Goal: Task Accomplishment & Management: Manage account settings

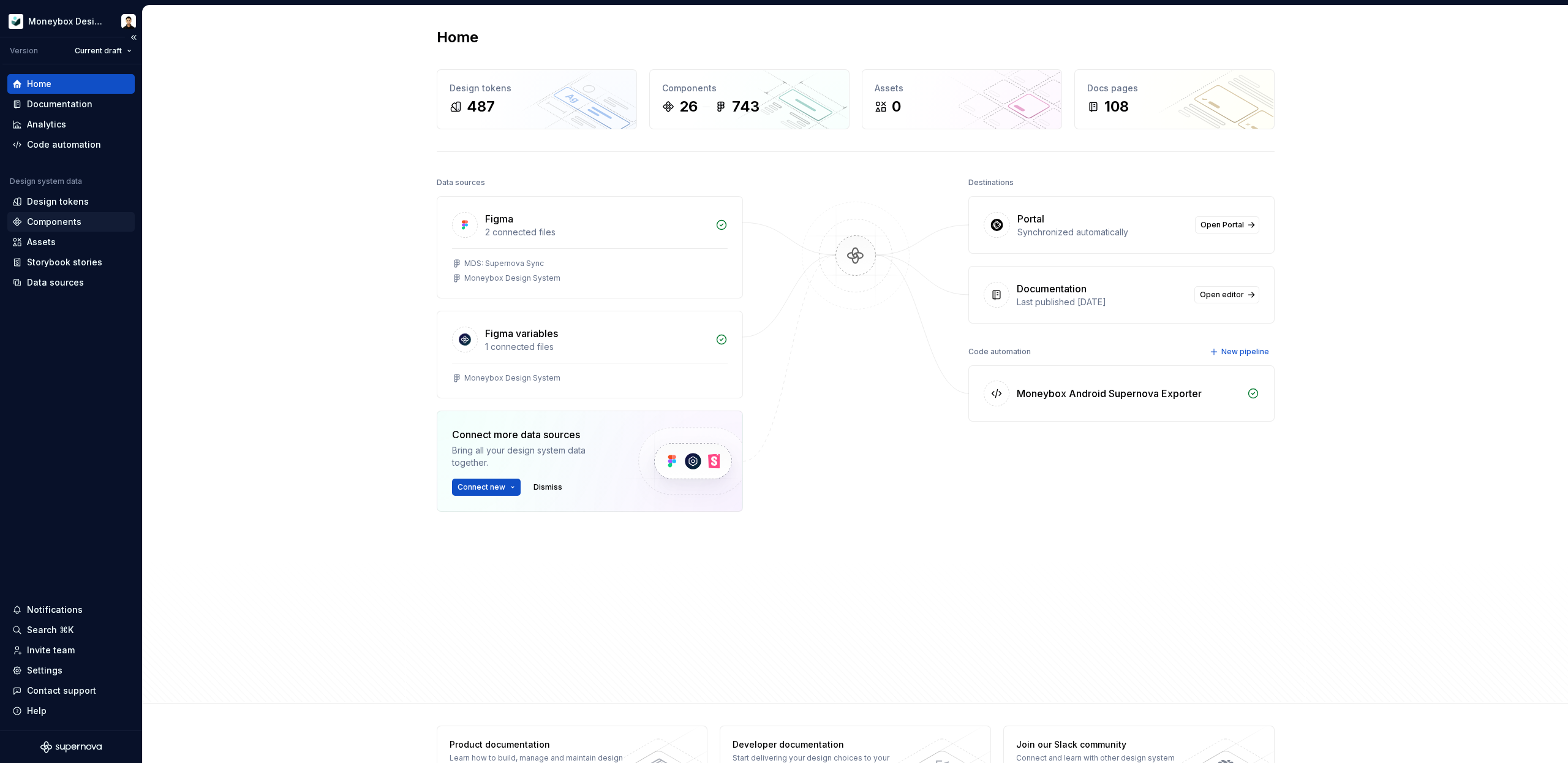
click at [69, 217] on div "Components" at bounding box center [54, 221] width 54 height 12
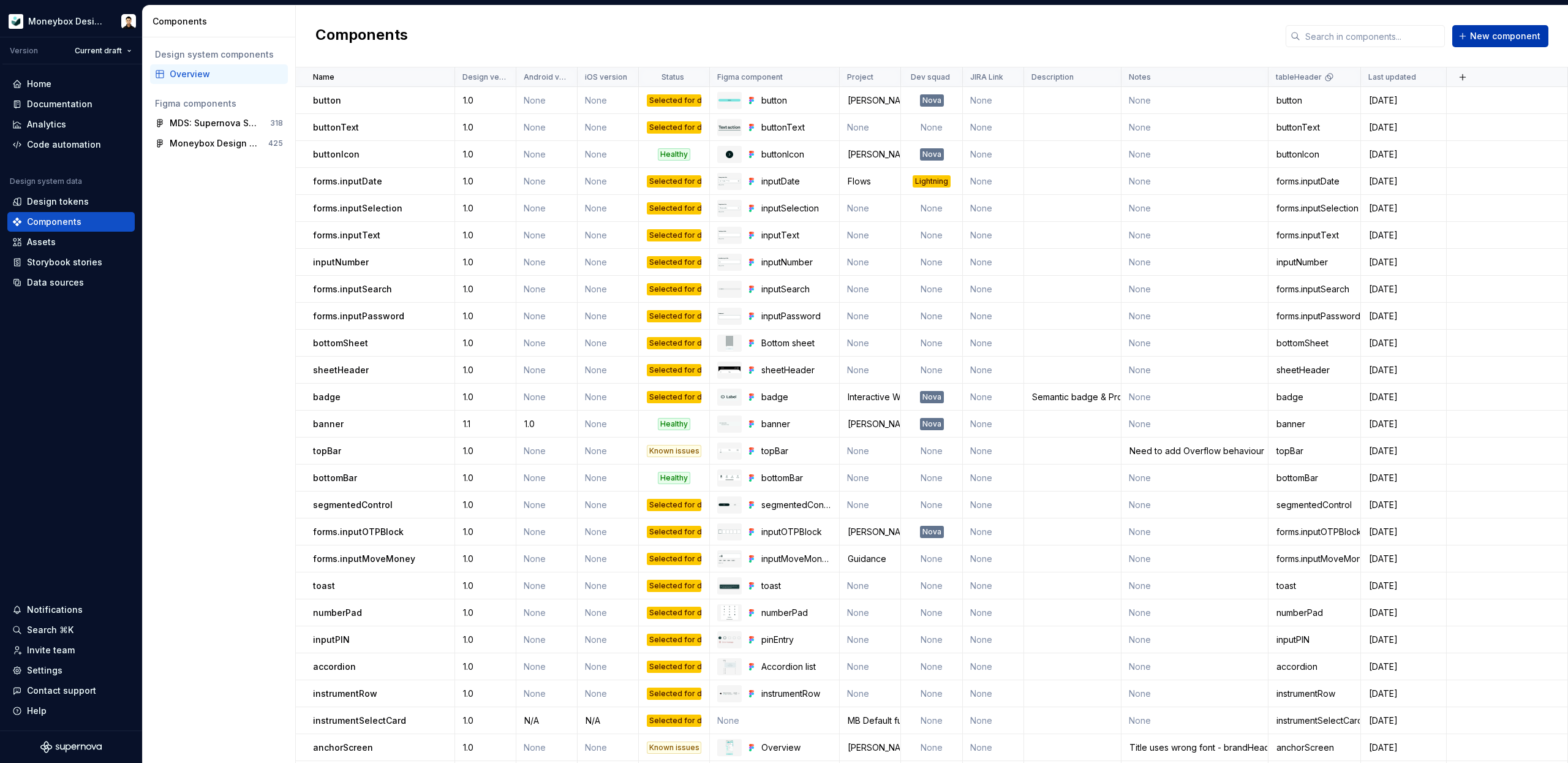
click at [1470, 33] on button "New component" at bounding box center [1501, 37] width 97 height 22
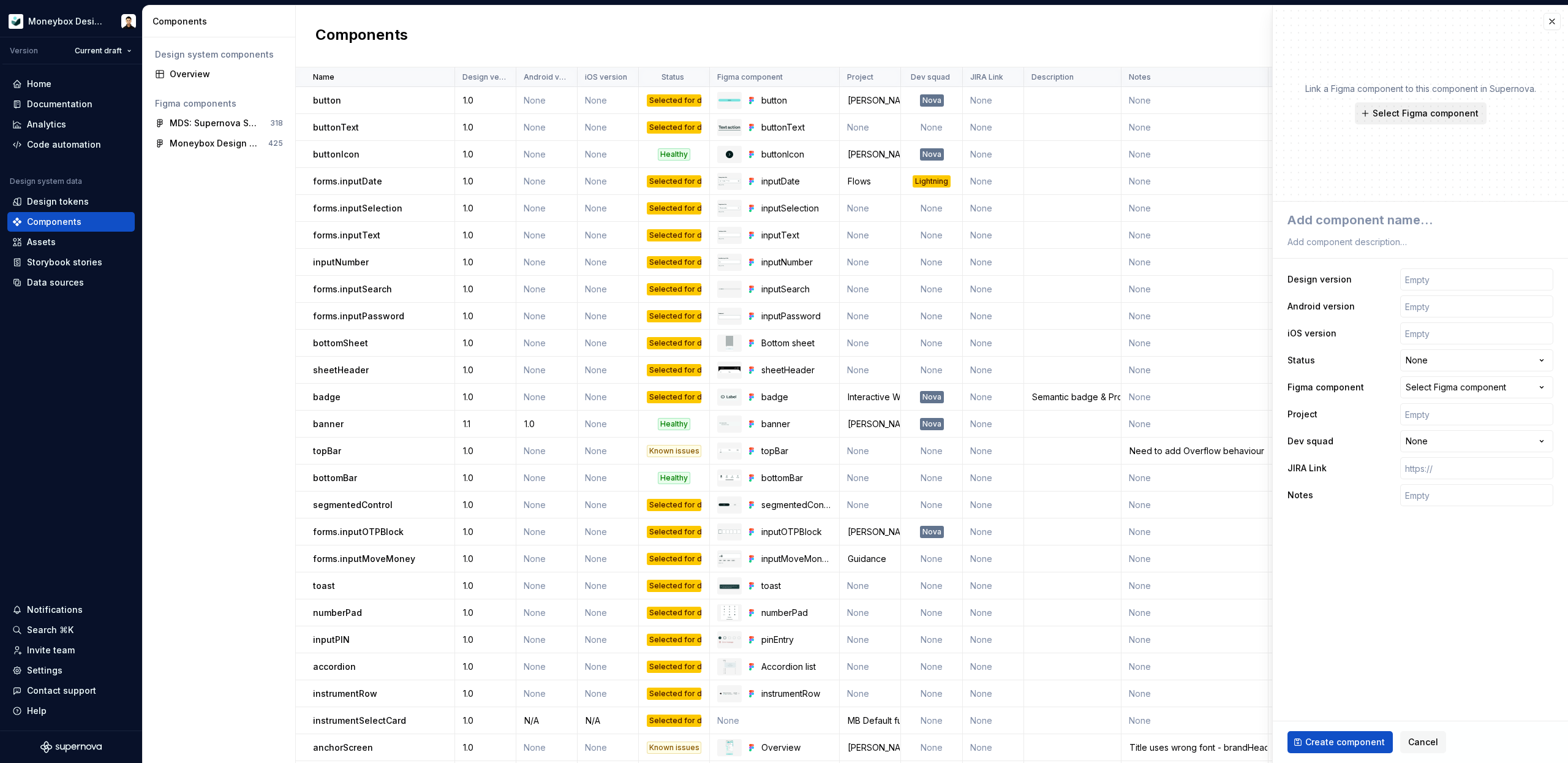
click at [1426, 115] on span "Select Figma component" at bounding box center [1426, 112] width 106 height 12
type textarea "*"
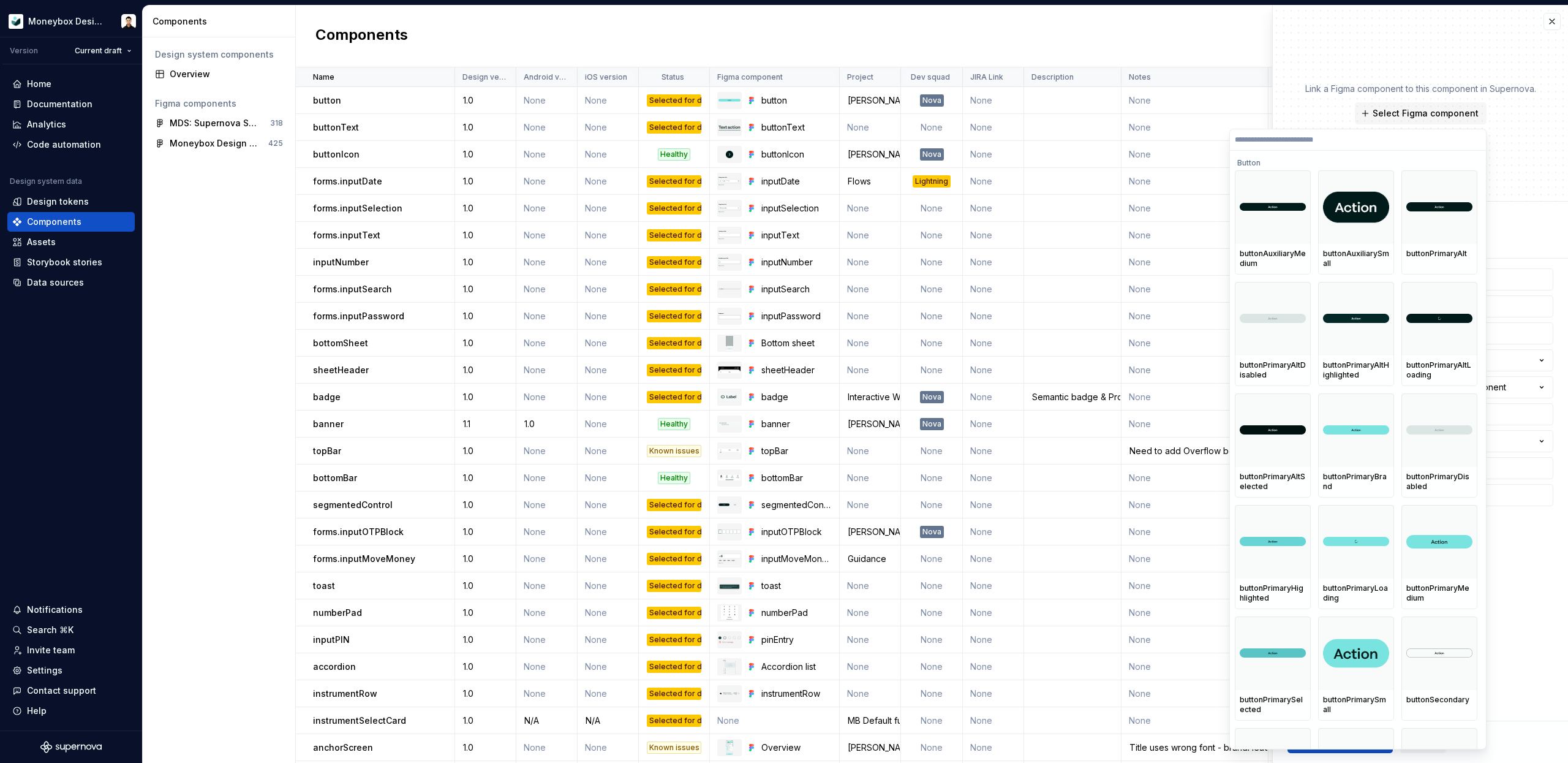
click at [1287, 140] on input "search" at bounding box center [1358, 140] width 256 height 9
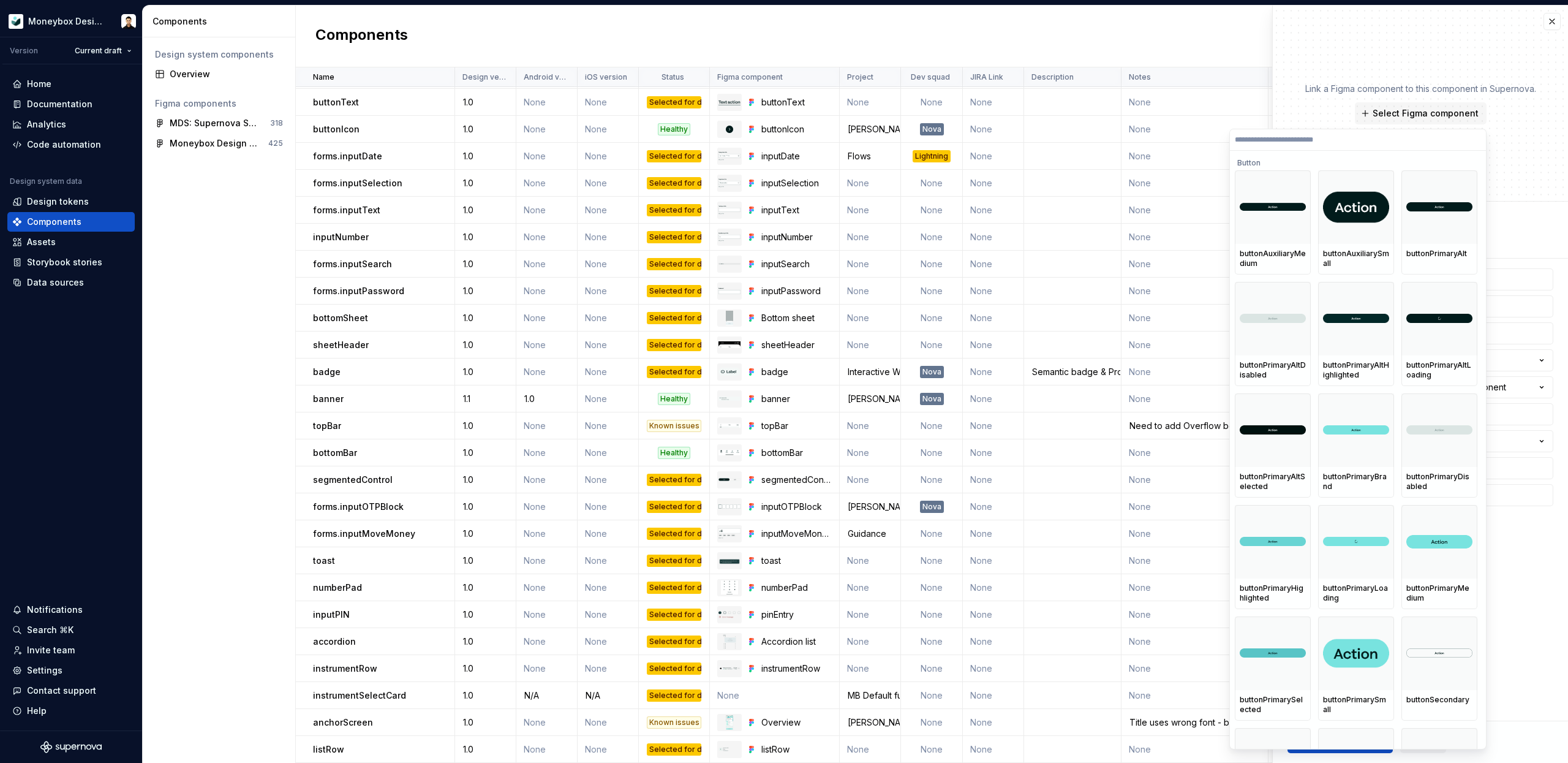
click at [1271, 142] on input "search" at bounding box center [1358, 140] width 256 height 9
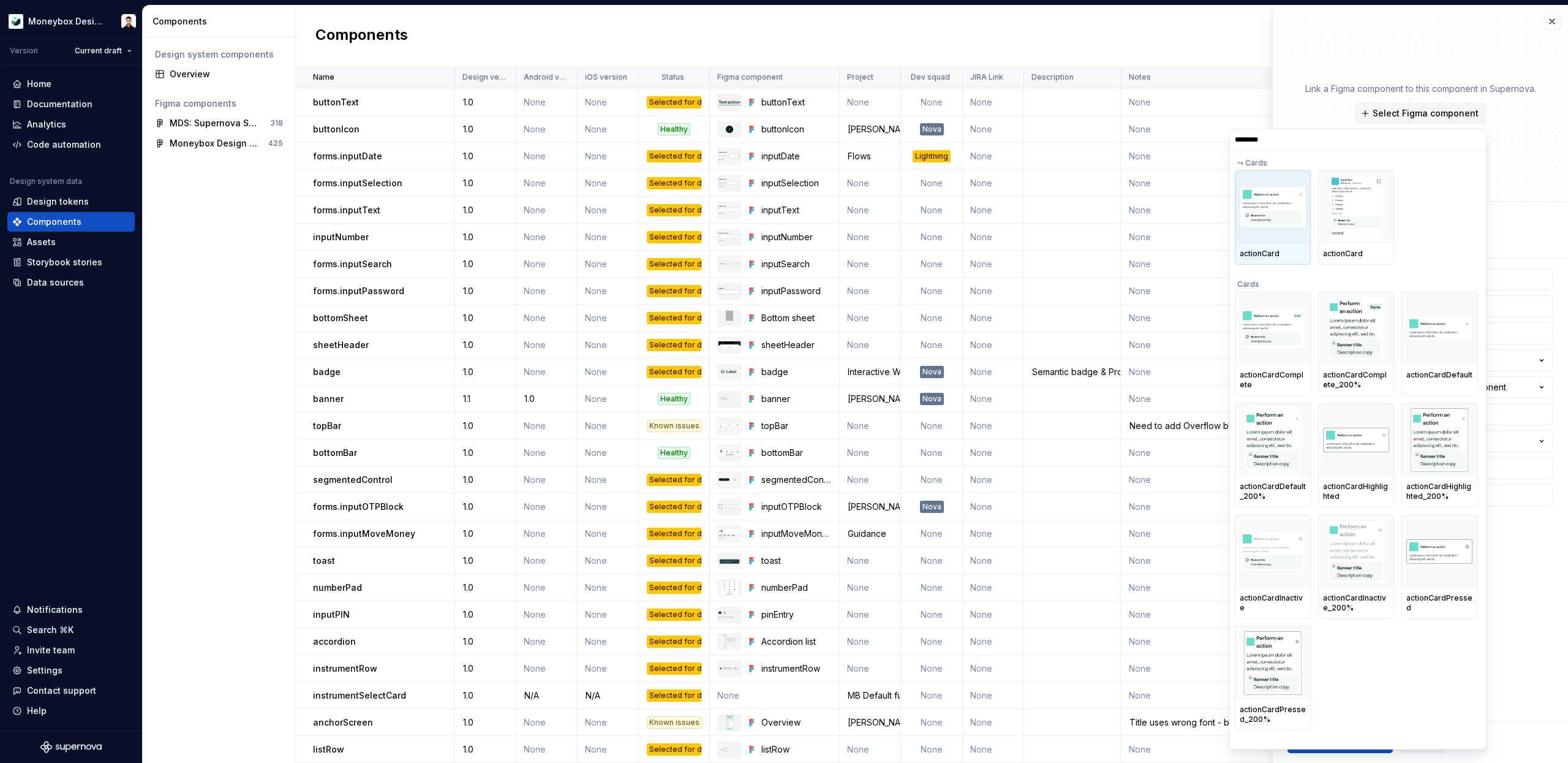
type input "*********"
click at [1360, 209] on img at bounding box center [1356, 207] width 53 height 64
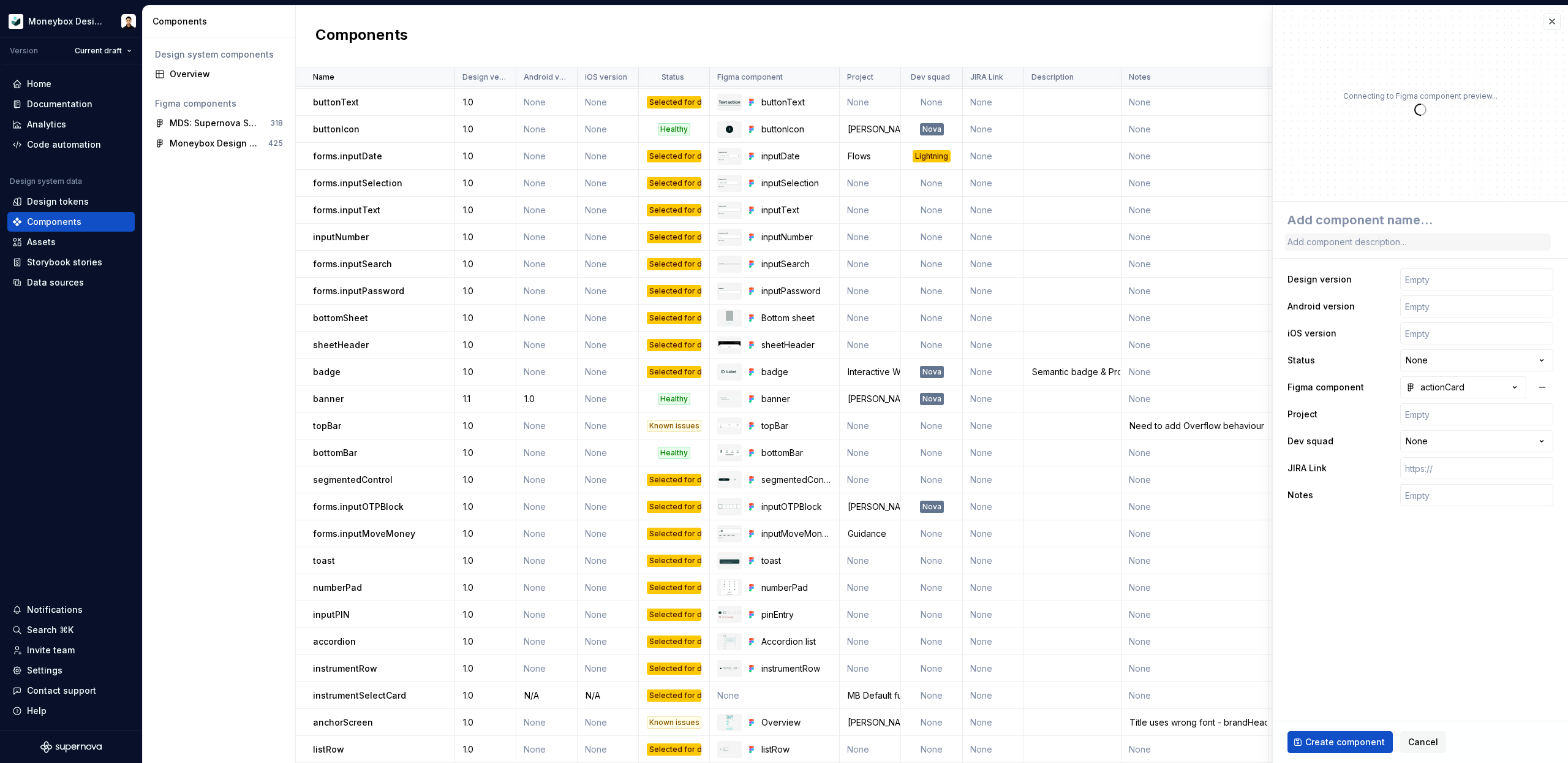
type textarea "*"
click at [1372, 219] on textarea at bounding box center [1418, 220] width 266 height 22
type textarea "a"
type textarea "*"
type textarea "ac"
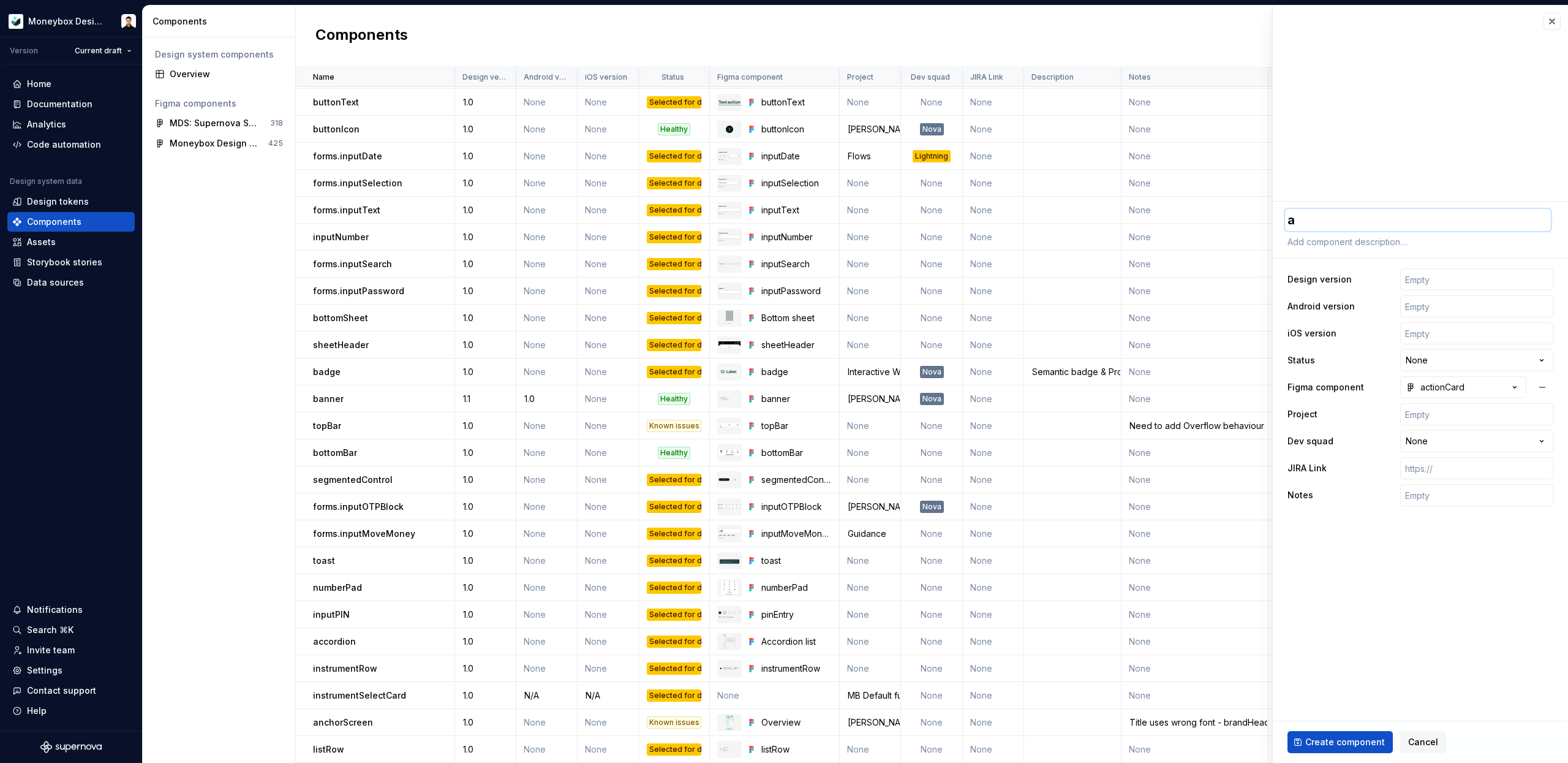
type textarea "*"
type textarea "act"
type textarea "*"
type textarea "acti"
type textarea "*"
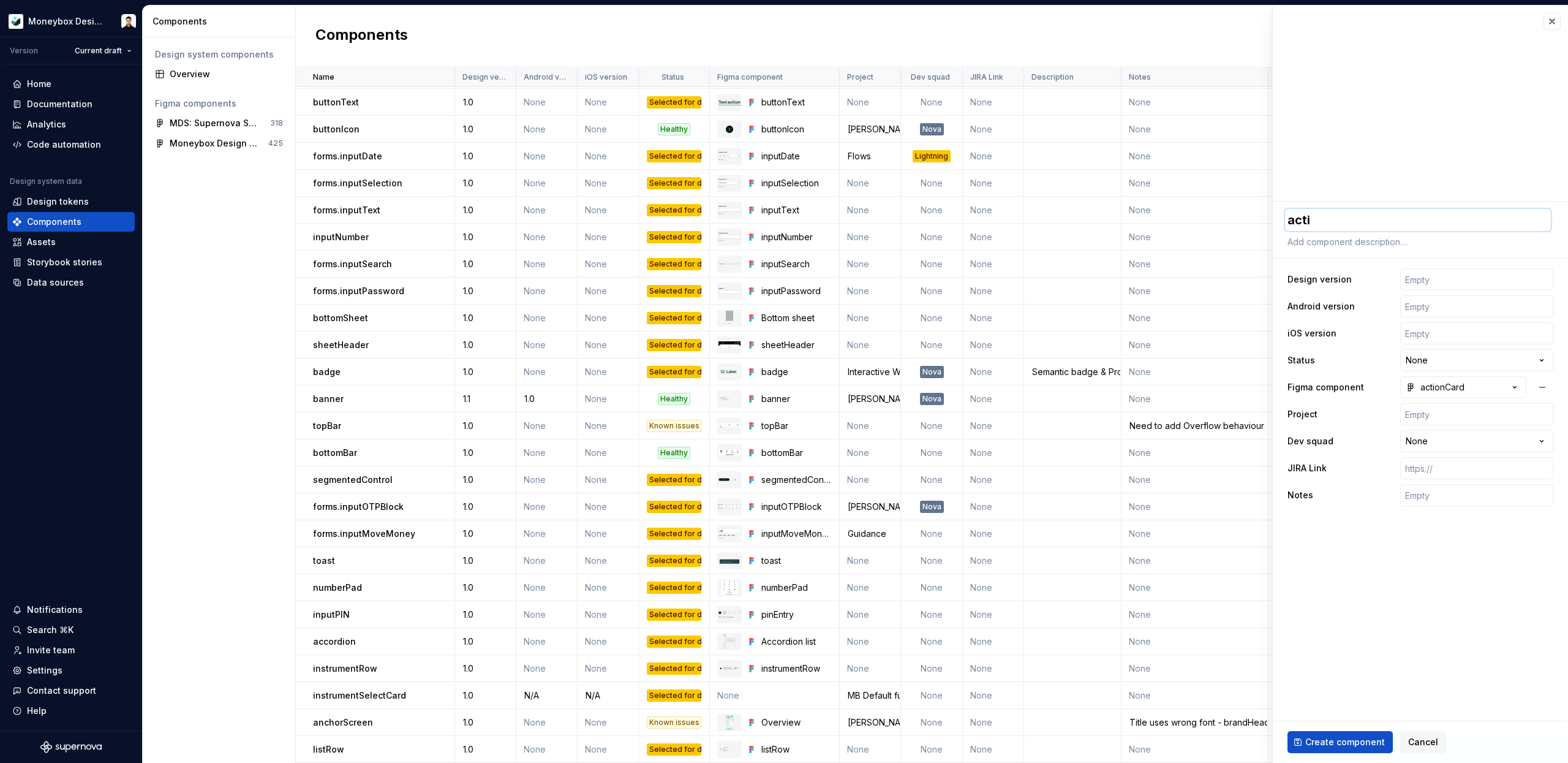
type textarea "actio"
type textarea "*"
type textarea "action"
type textarea "*"
type textarea "actionC"
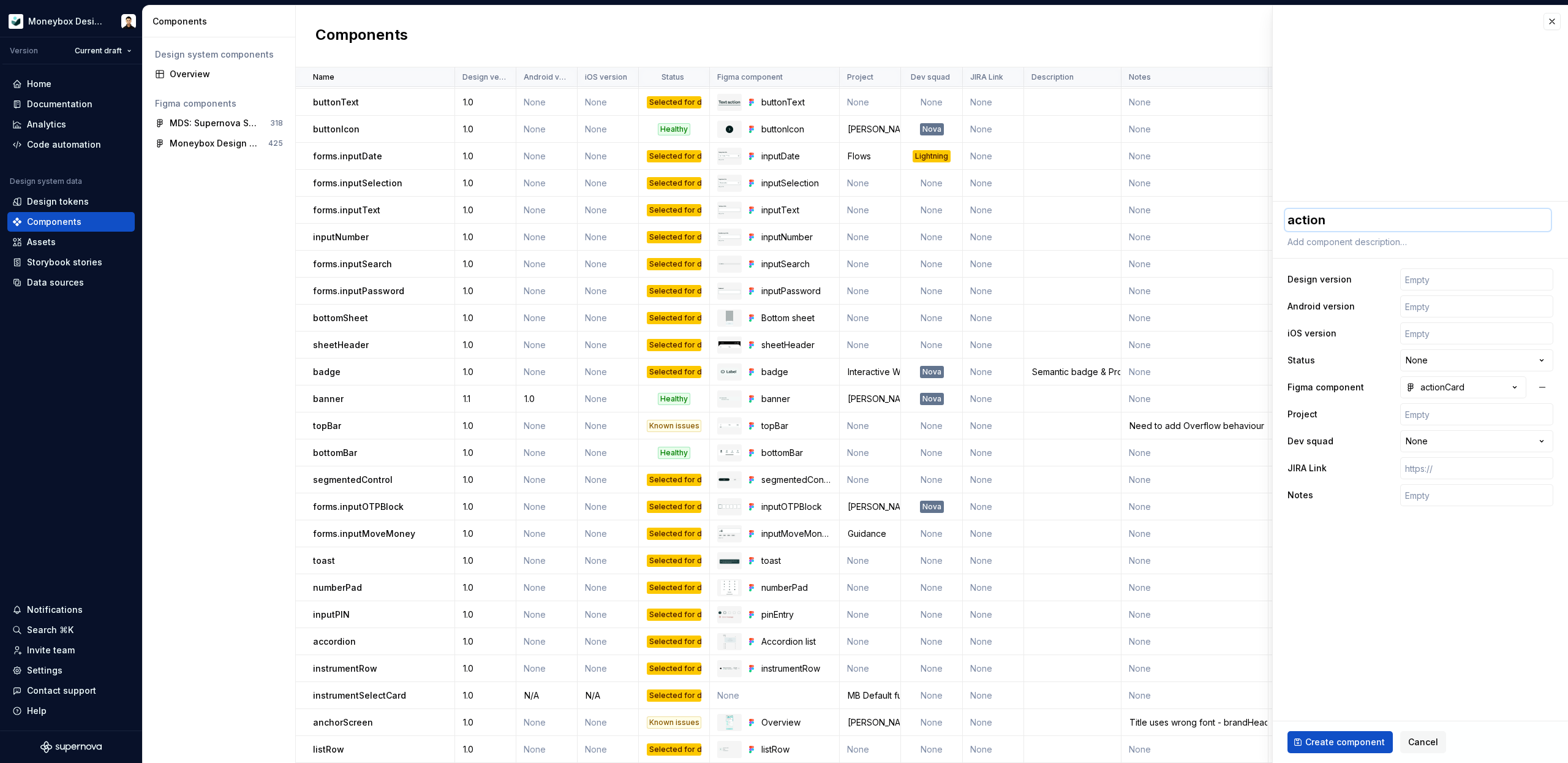
type textarea "*"
type textarea "actionCa"
type textarea "*"
type textarea "actionCar"
type textarea "*"
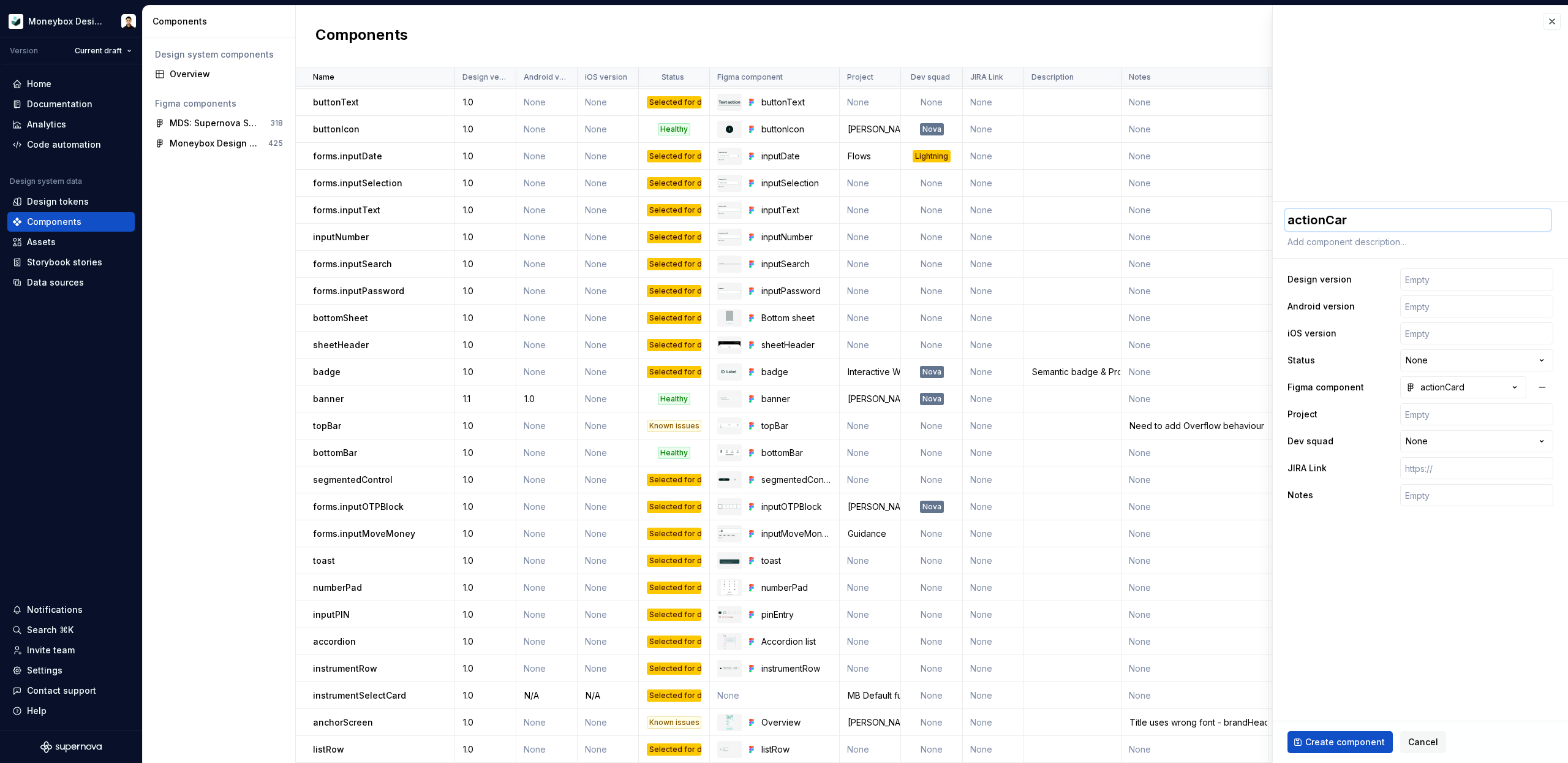
type textarea "actionCard"
type textarea "*"
type textarea "actionCard"
click at [1445, 281] on input "text" at bounding box center [1476, 279] width 153 height 22
type input "1.0"
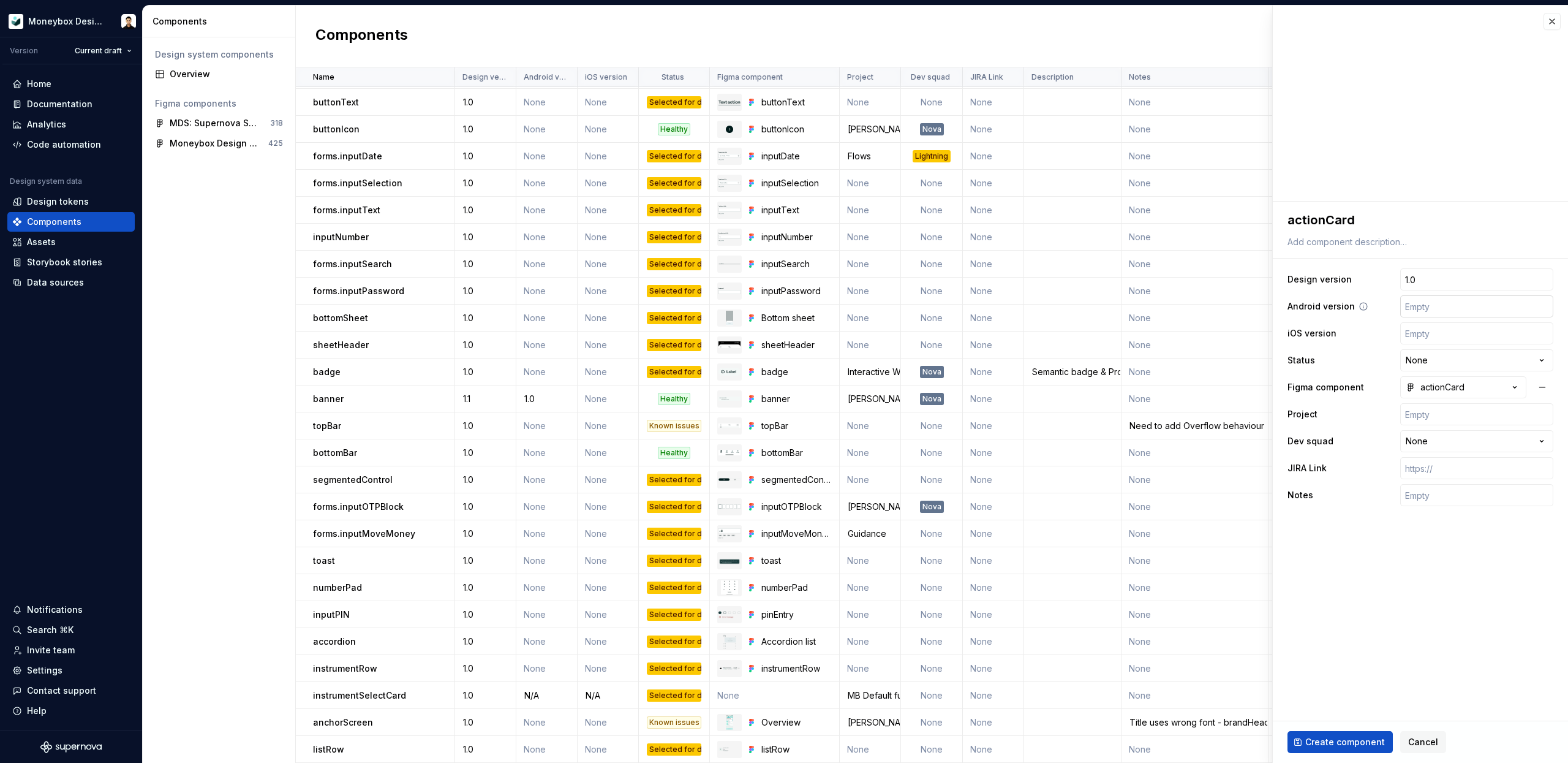
click at [1441, 308] on input "text" at bounding box center [1476, 307] width 153 height 22
click at [1473, 360] on html "Moneybox Design System Version Current draft Home Documentation Analytics Code …" at bounding box center [784, 382] width 1568 height 763
type textarea "*"
select select "**********"
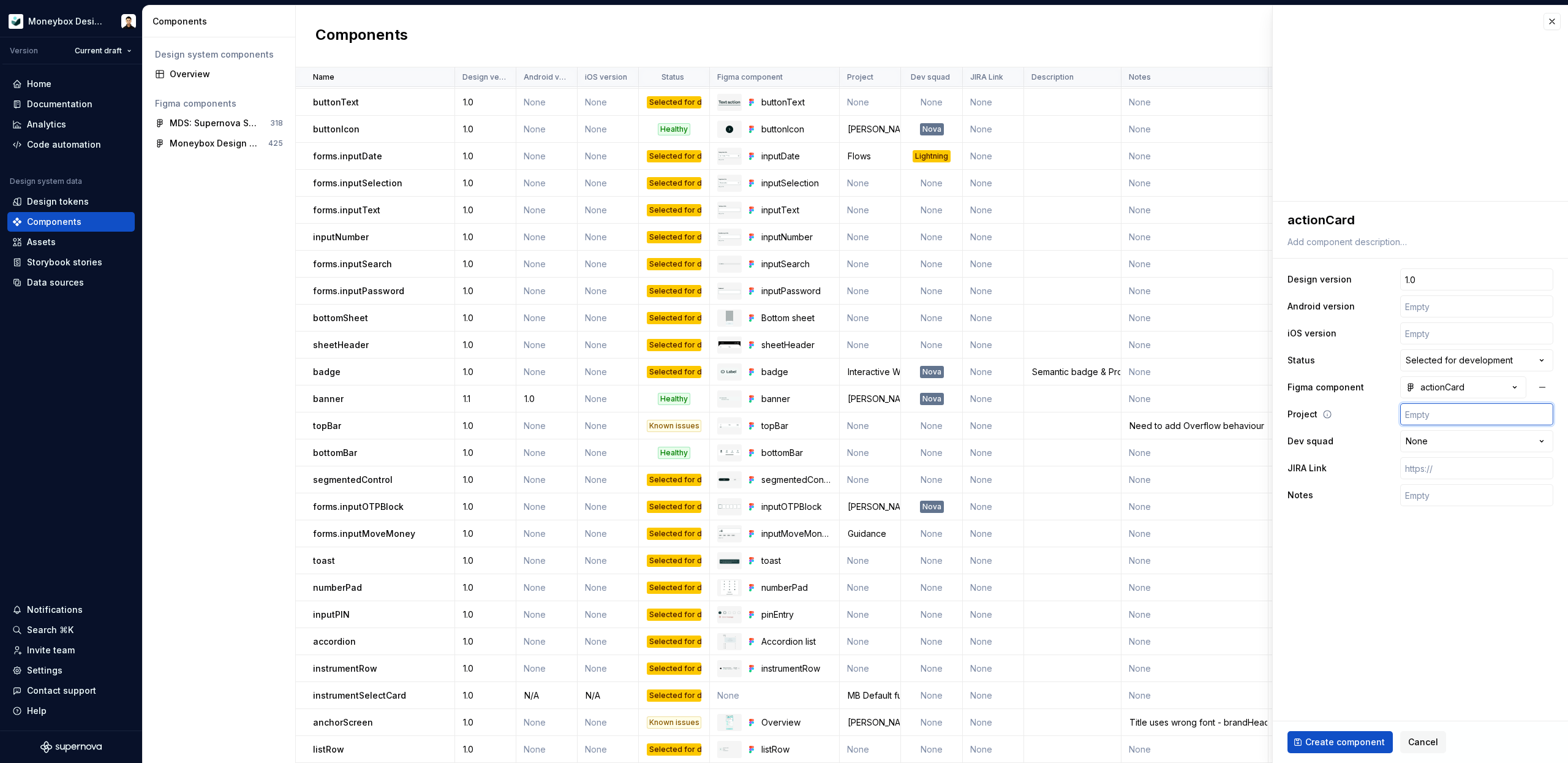
click at [1448, 417] on input "text" at bounding box center [1476, 414] width 153 height 22
click at [1451, 413] on input "text" at bounding box center [1476, 414] width 153 height 22
type textarea "*"
type input "G"
type textarea "*"
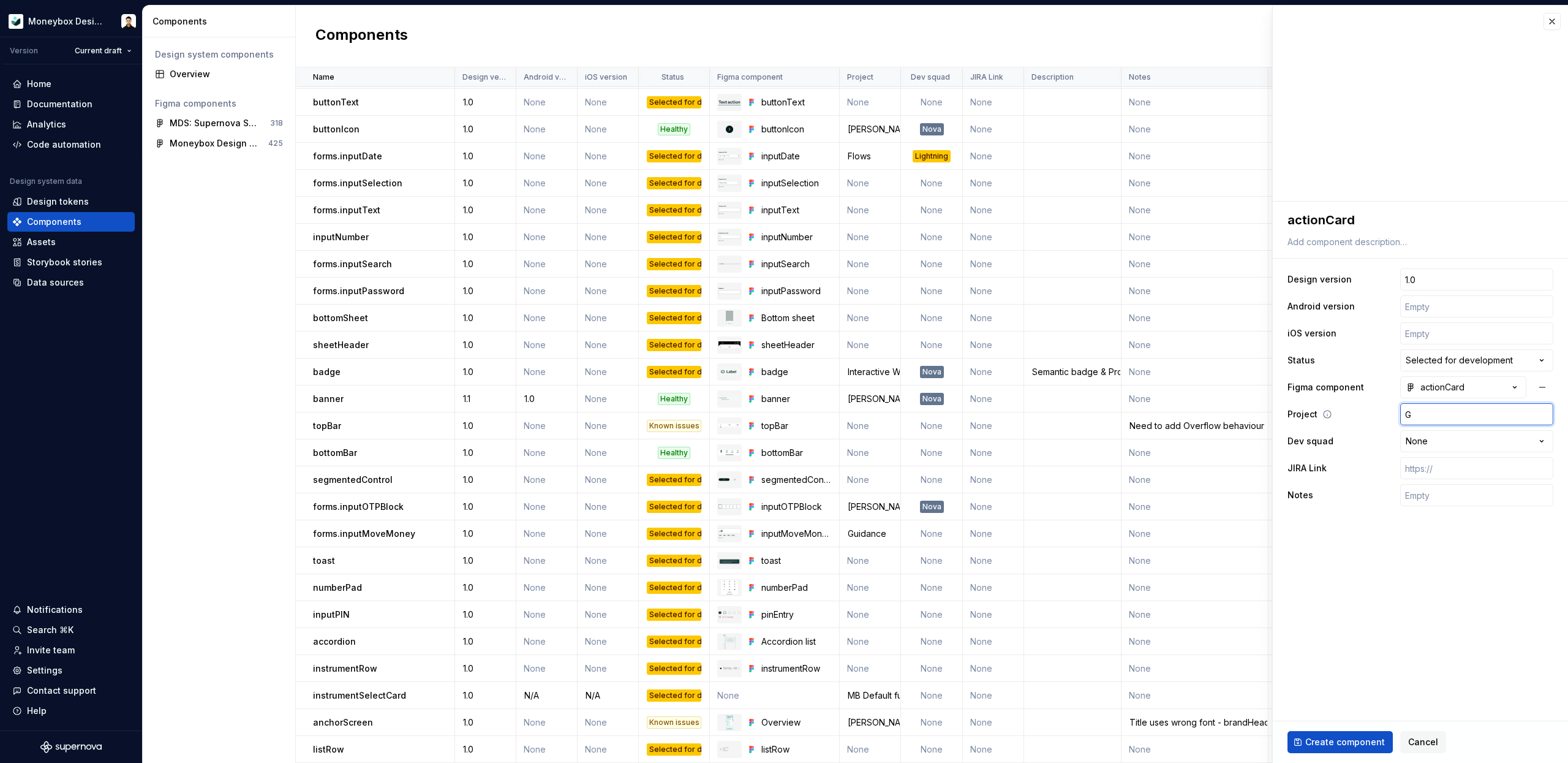
type input "Gu"
type textarea "*"
type input "Gui"
type textarea "*"
type input "Guid"
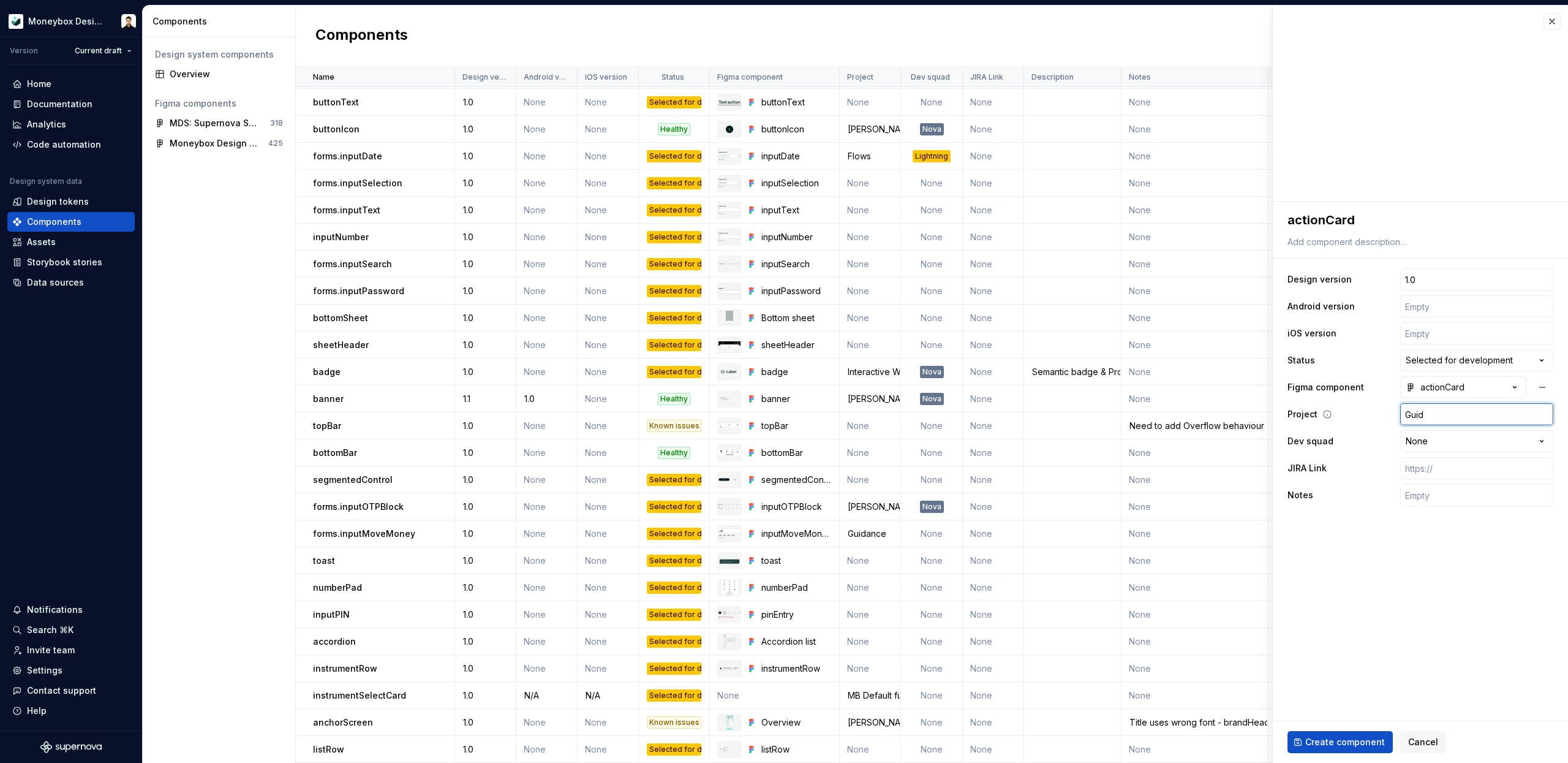
type textarea "*"
type input "Guida"
type textarea "*"
type input "Guidan"
type textarea "*"
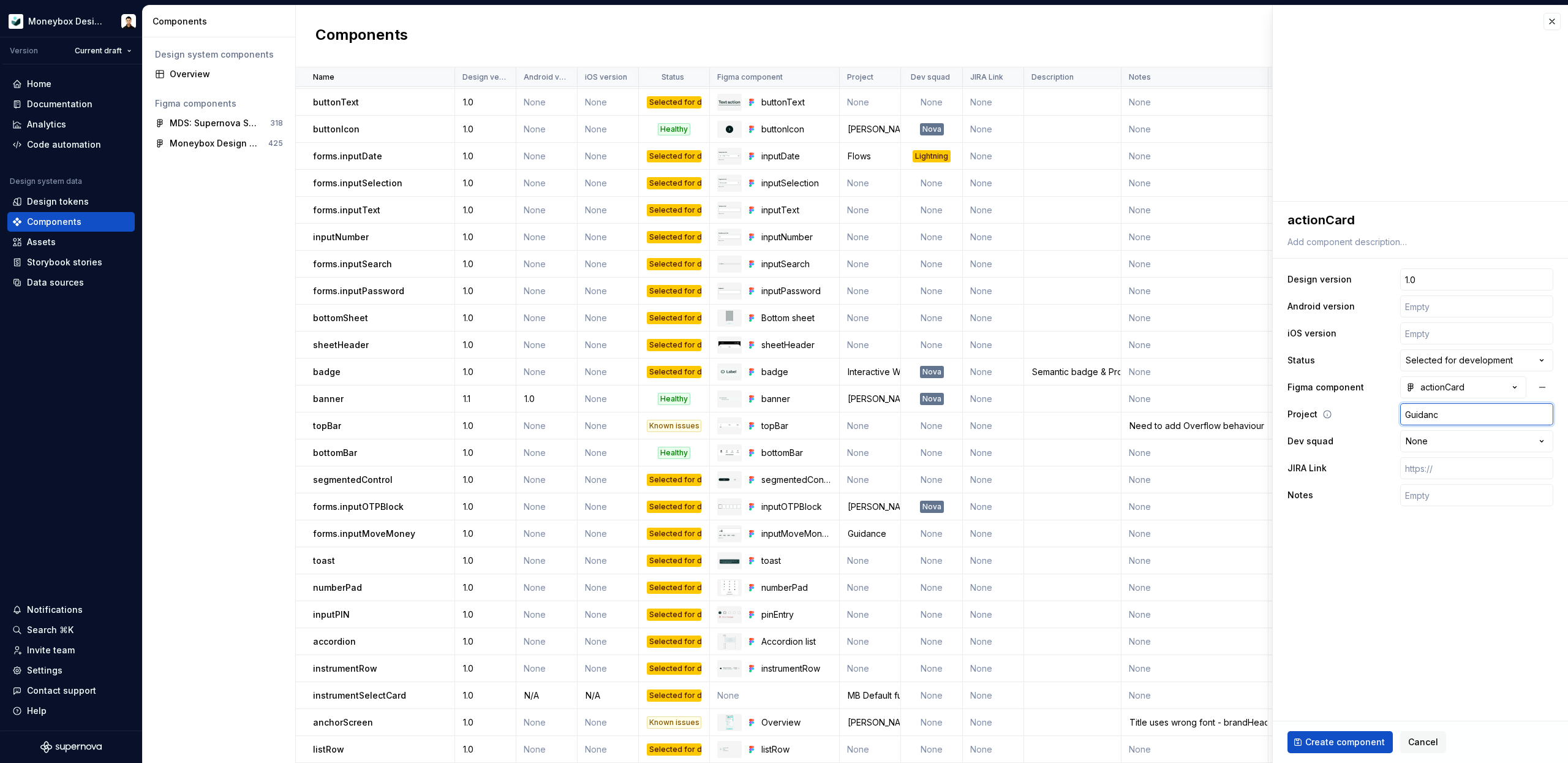
type input "Guidance"
type textarea "*"
type input "Guidance"
click at [1441, 300] on input "text" at bounding box center [1476, 307] width 153 height 22
click at [1321, 737] on span "Create component" at bounding box center [1345, 741] width 80 height 12
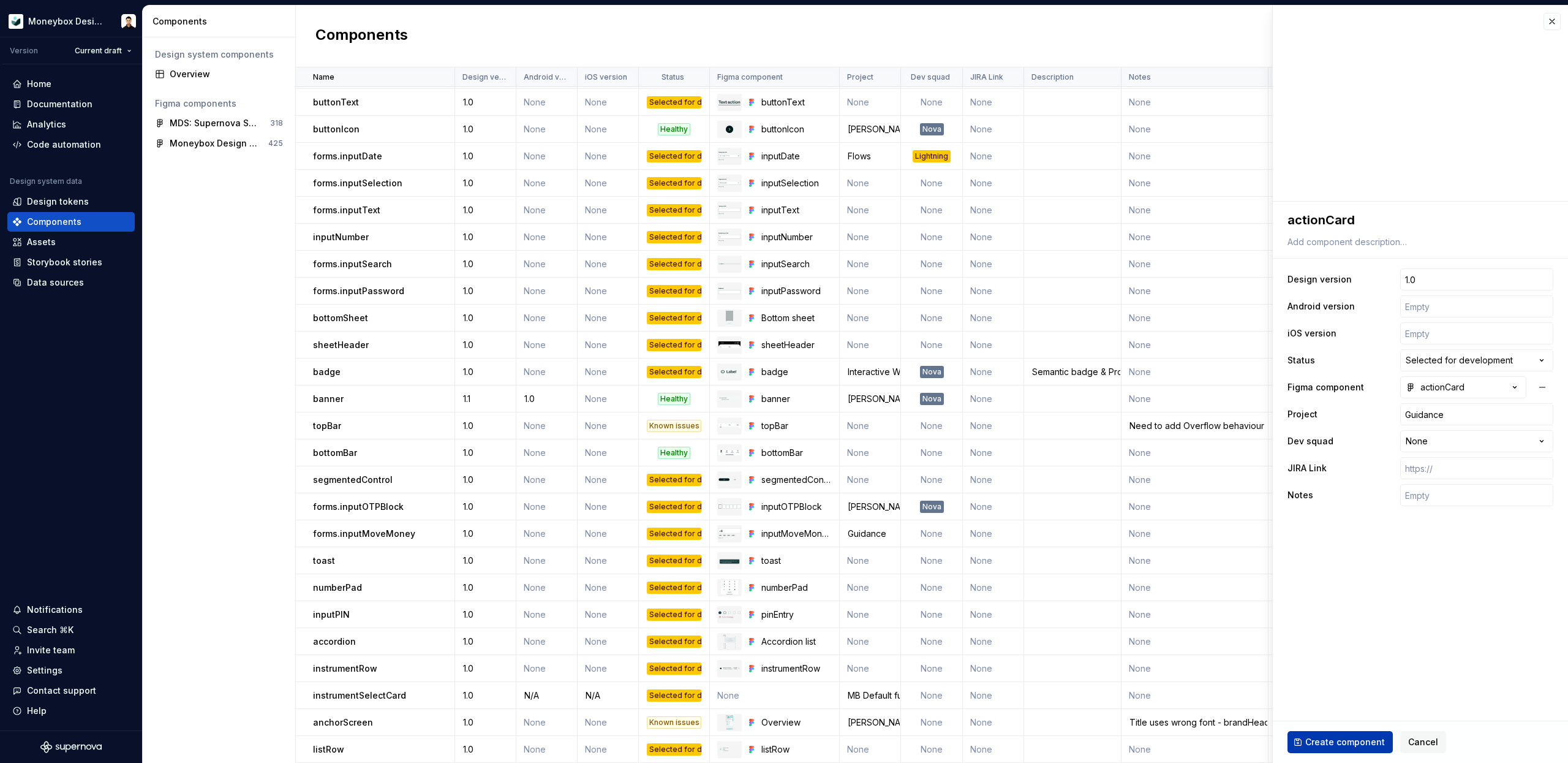
type textarea "*"
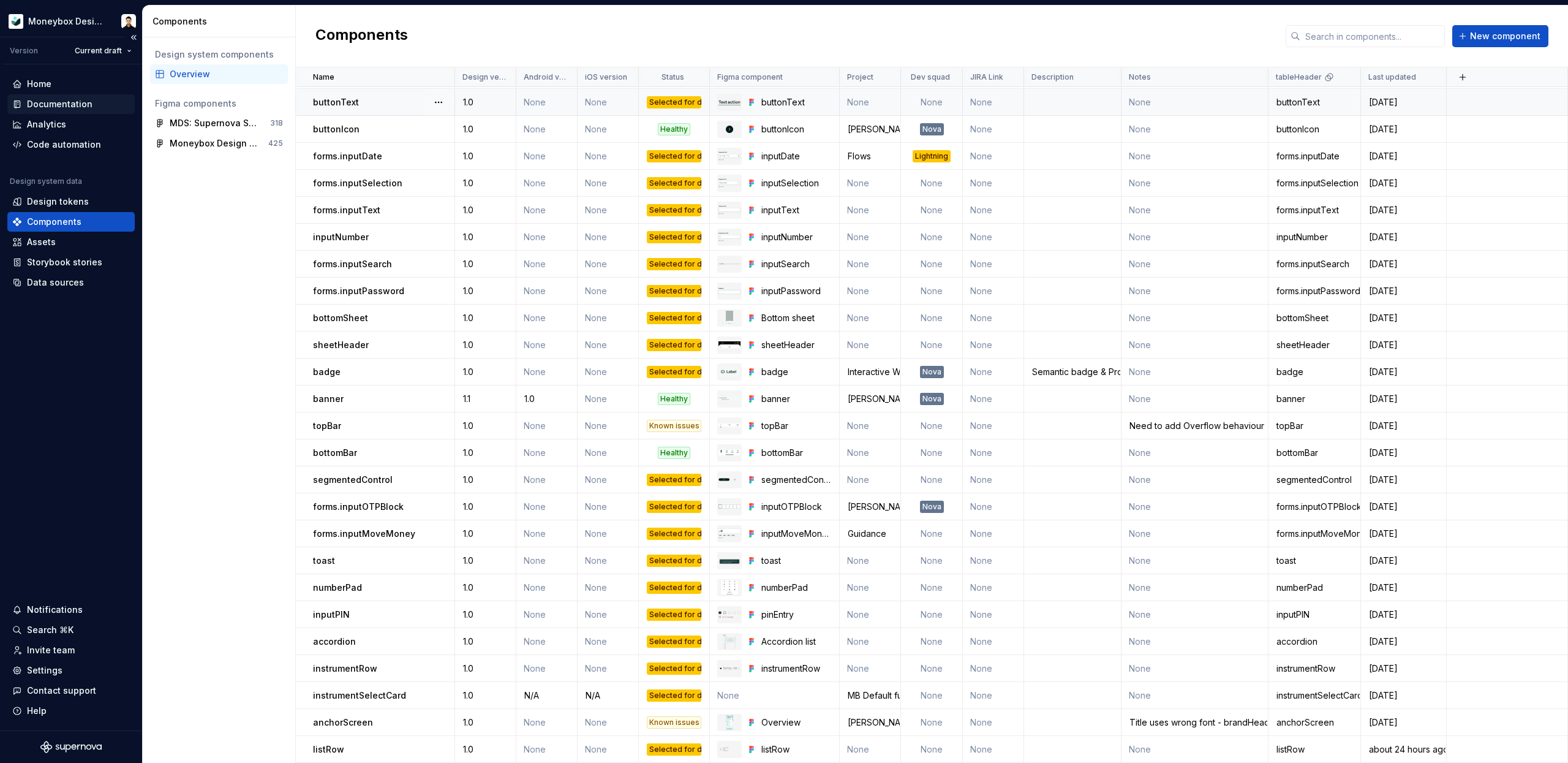
click at [64, 101] on div "Documentation" at bounding box center [60, 104] width 66 height 12
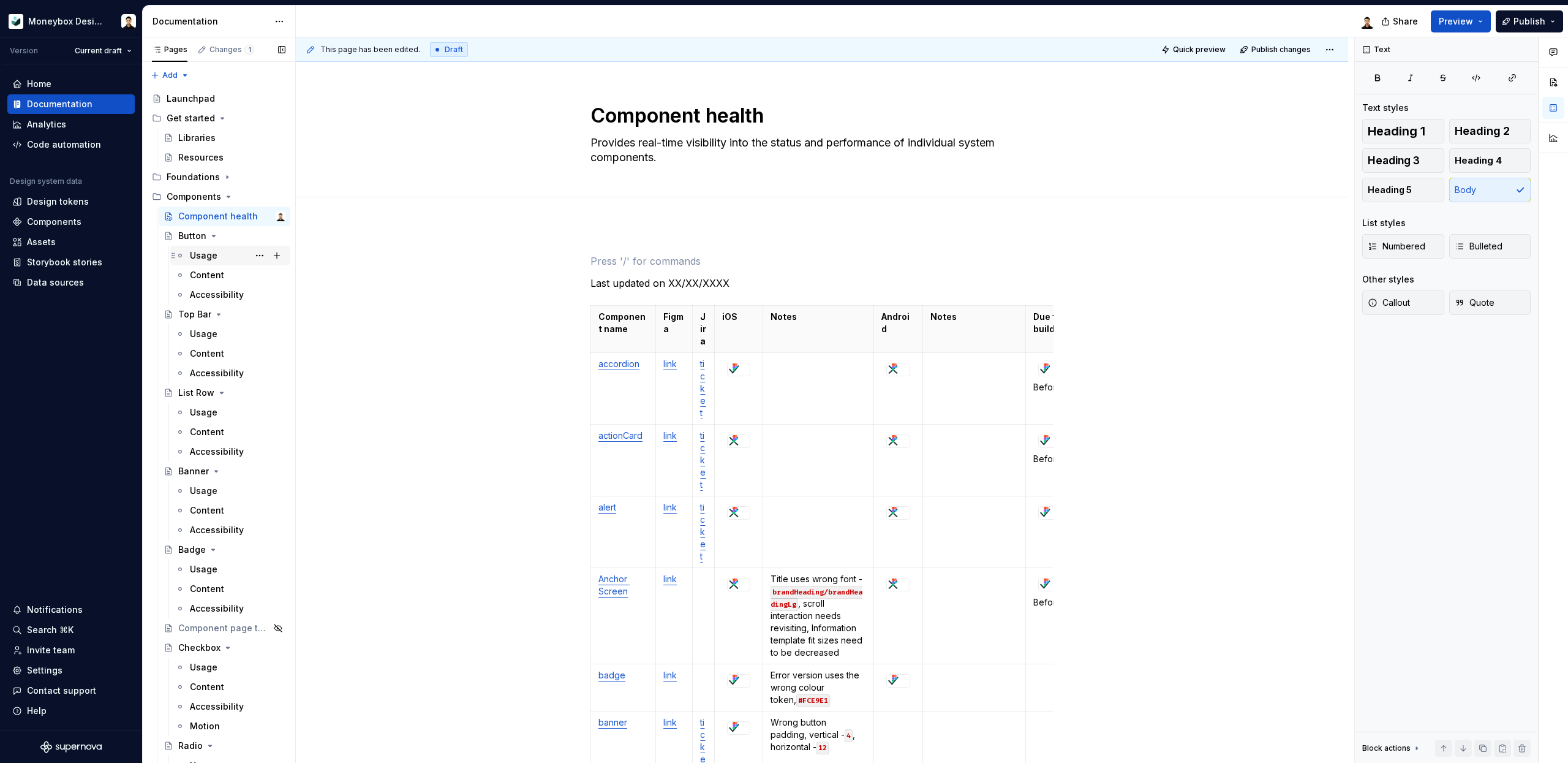
click at [233, 253] on div "Usage" at bounding box center [238, 255] width 96 height 17
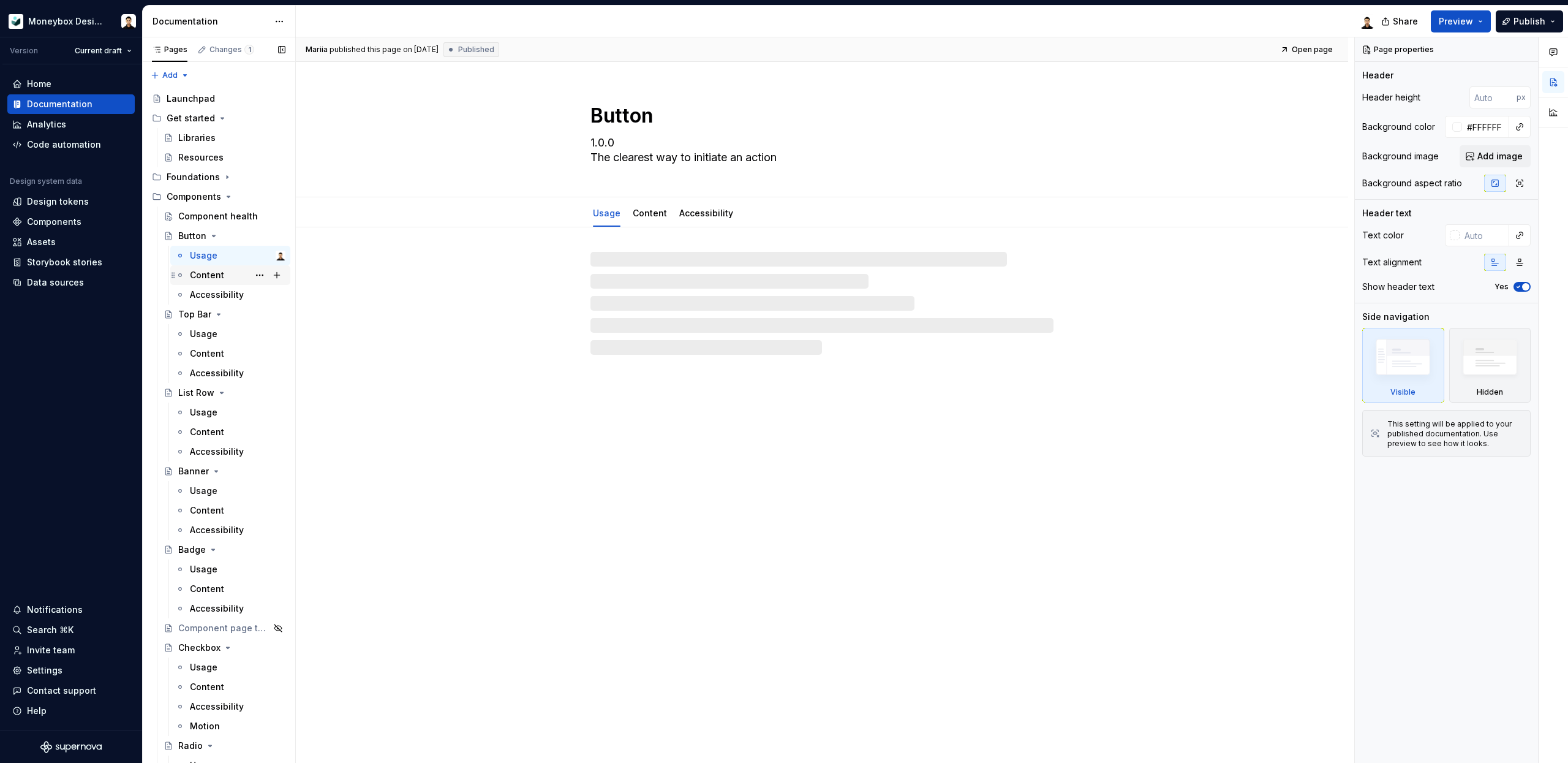
click at [210, 273] on div "Content" at bounding box center [207, 275] width 35 height 12
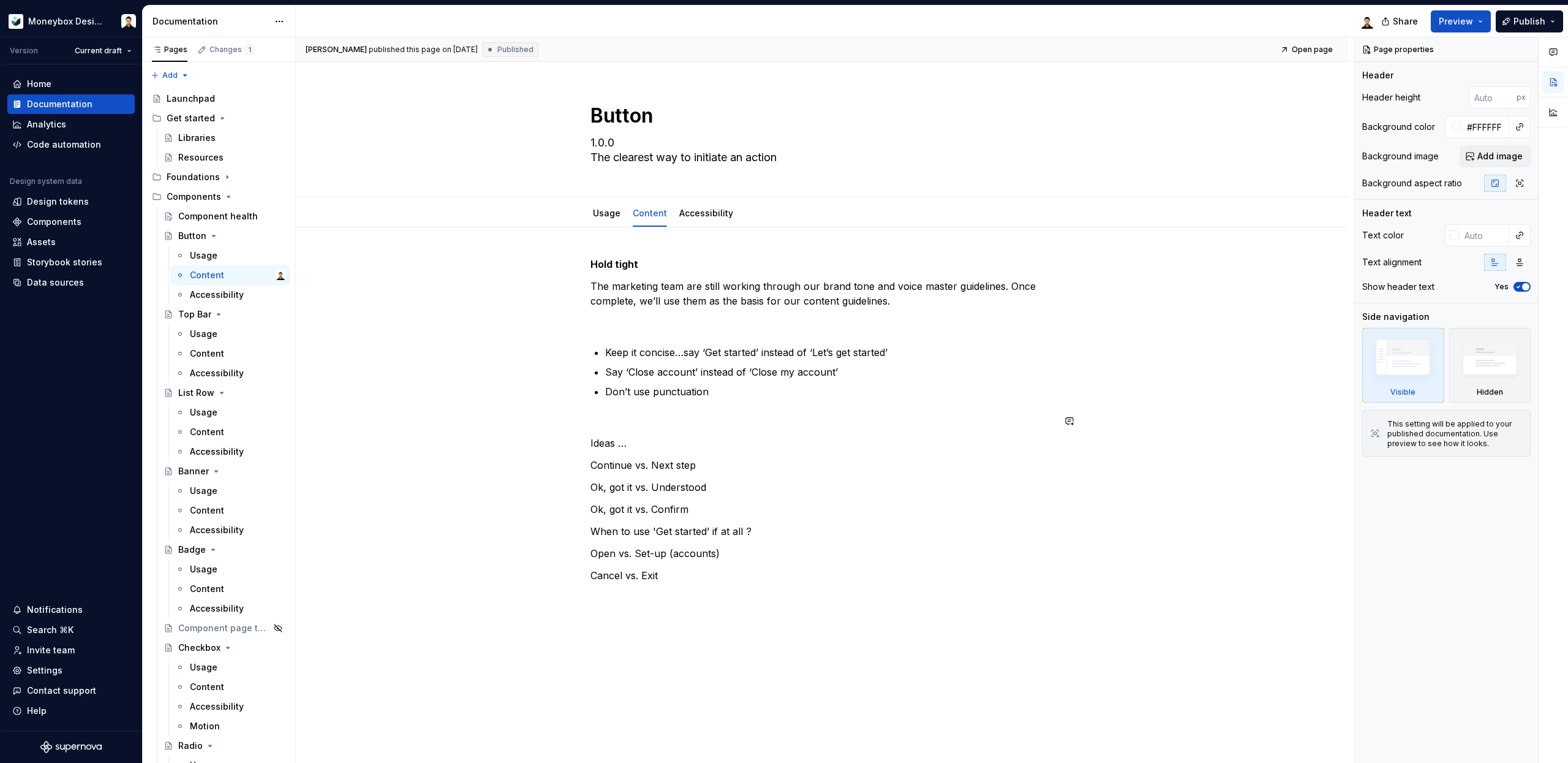
type textarea "*"
click at [625, 410] on div "Hold tight The marketing team are still working through our brand tone and voic…" at bounding box center [822, 430] width 463 height 348
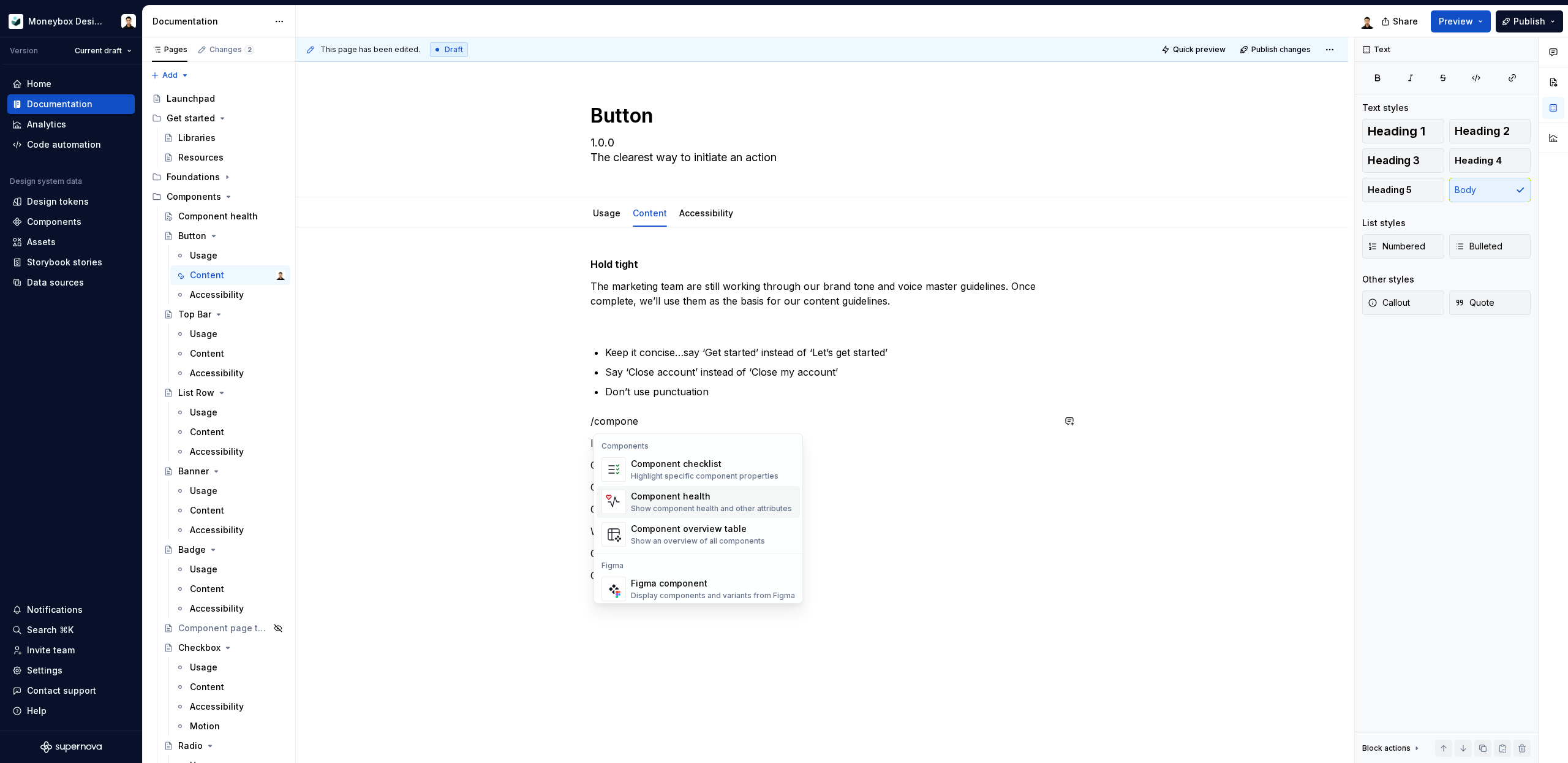
click at [693, 501] on div "Component health" at bounding box center [711, 496] width 161 height 12
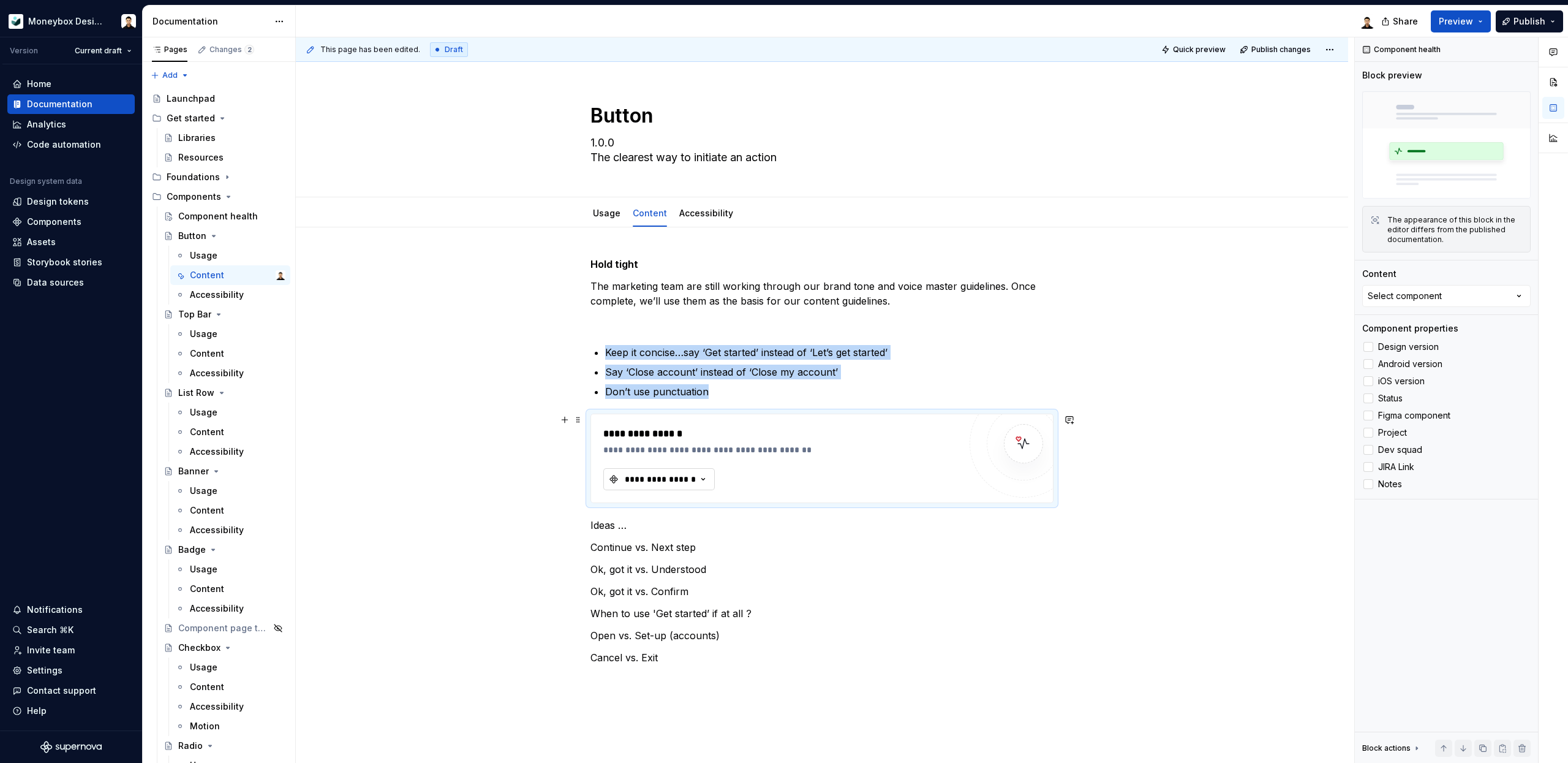
click at [682, 473] on div "**********" at bounding box center [660, 479] width 73 height 12
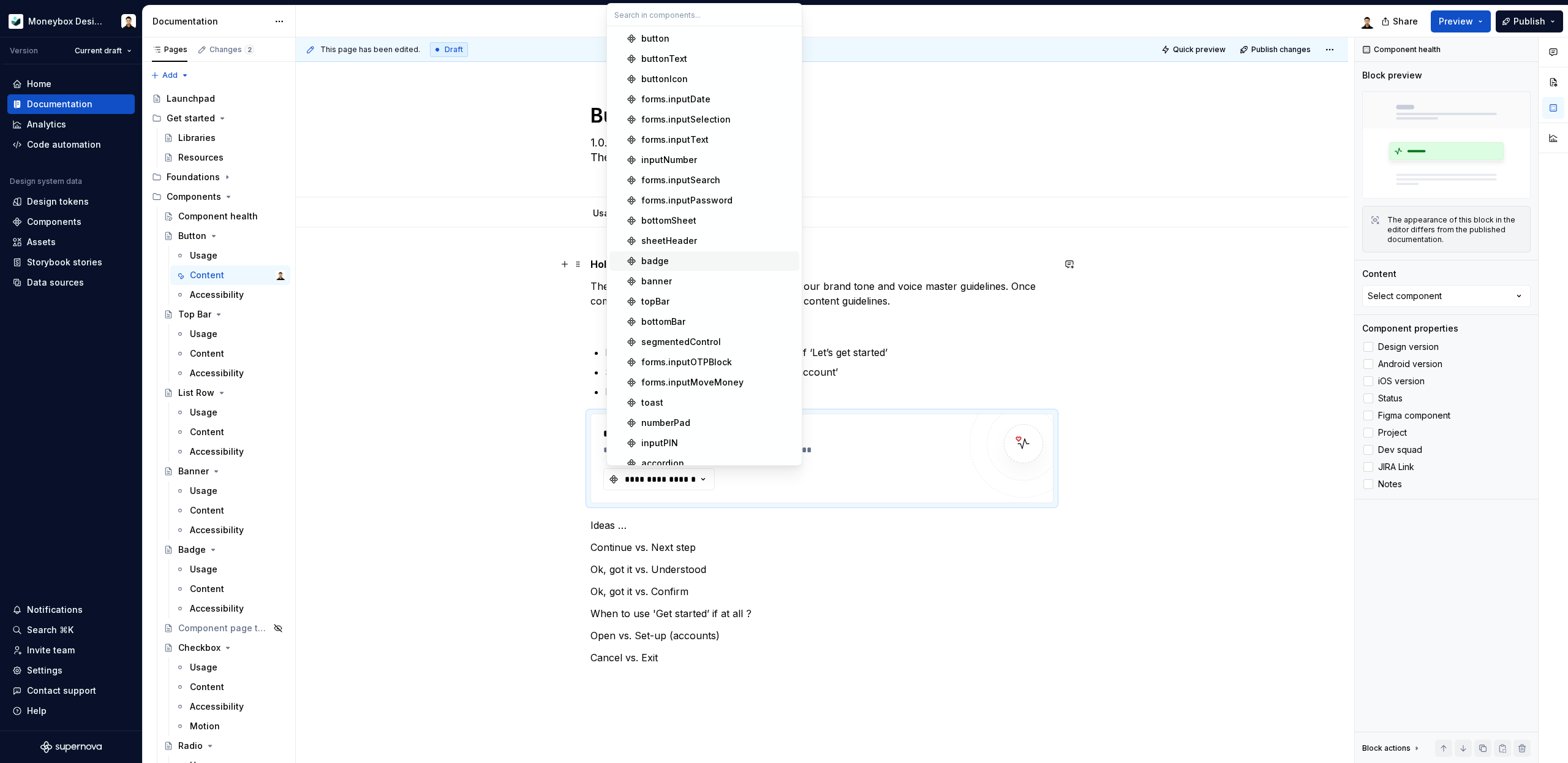
type textarea "*"
type input "but"
click at [664, 43] on div "button" at bounding box center [655, 38] width 28 height 12
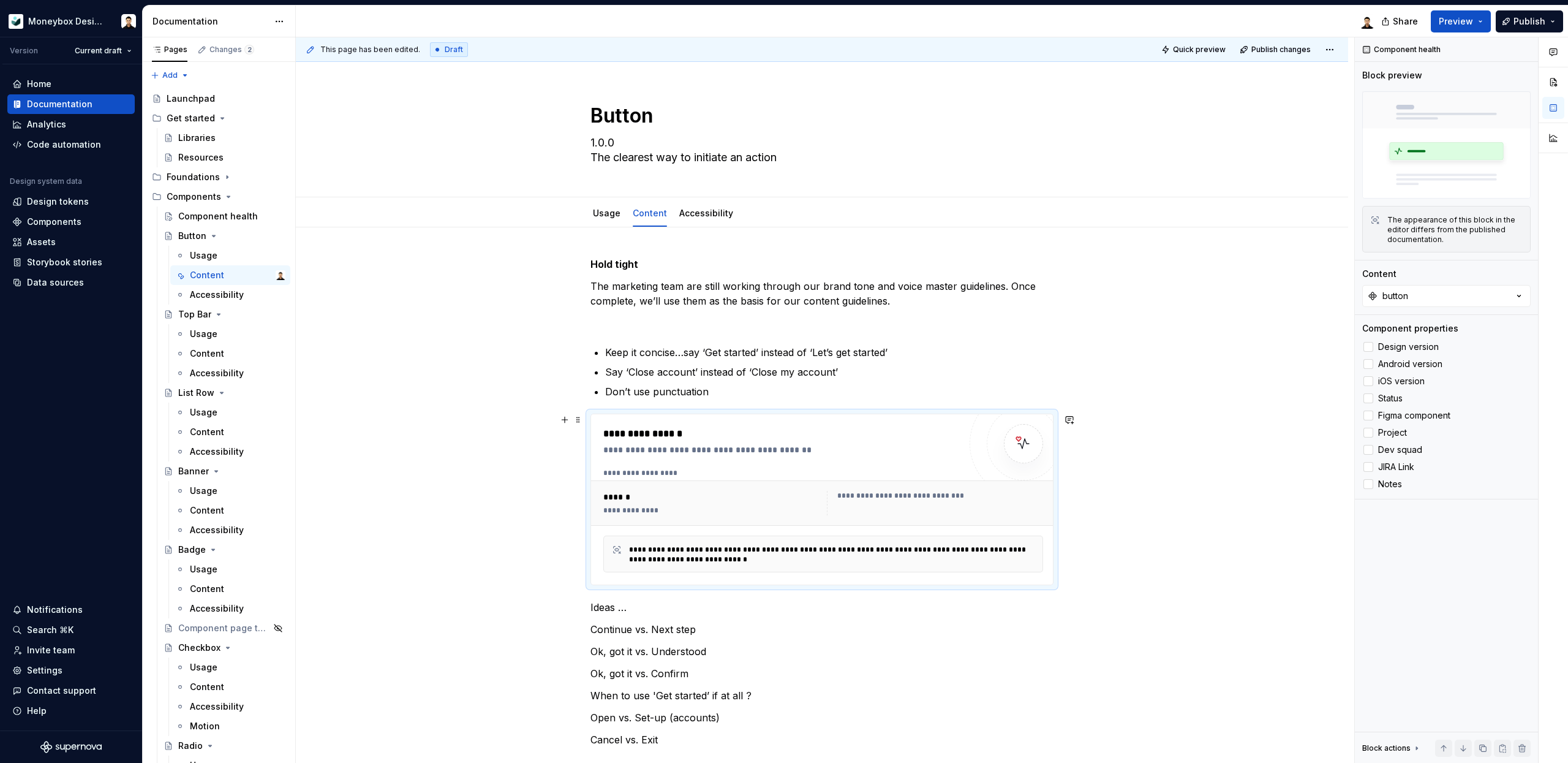
click at [856, 492] on div "**********" at bounding box center [941, 496] width 206 height 9
click at [1371, 348] on div at bounding box center [1368, 347] width 9 height 9
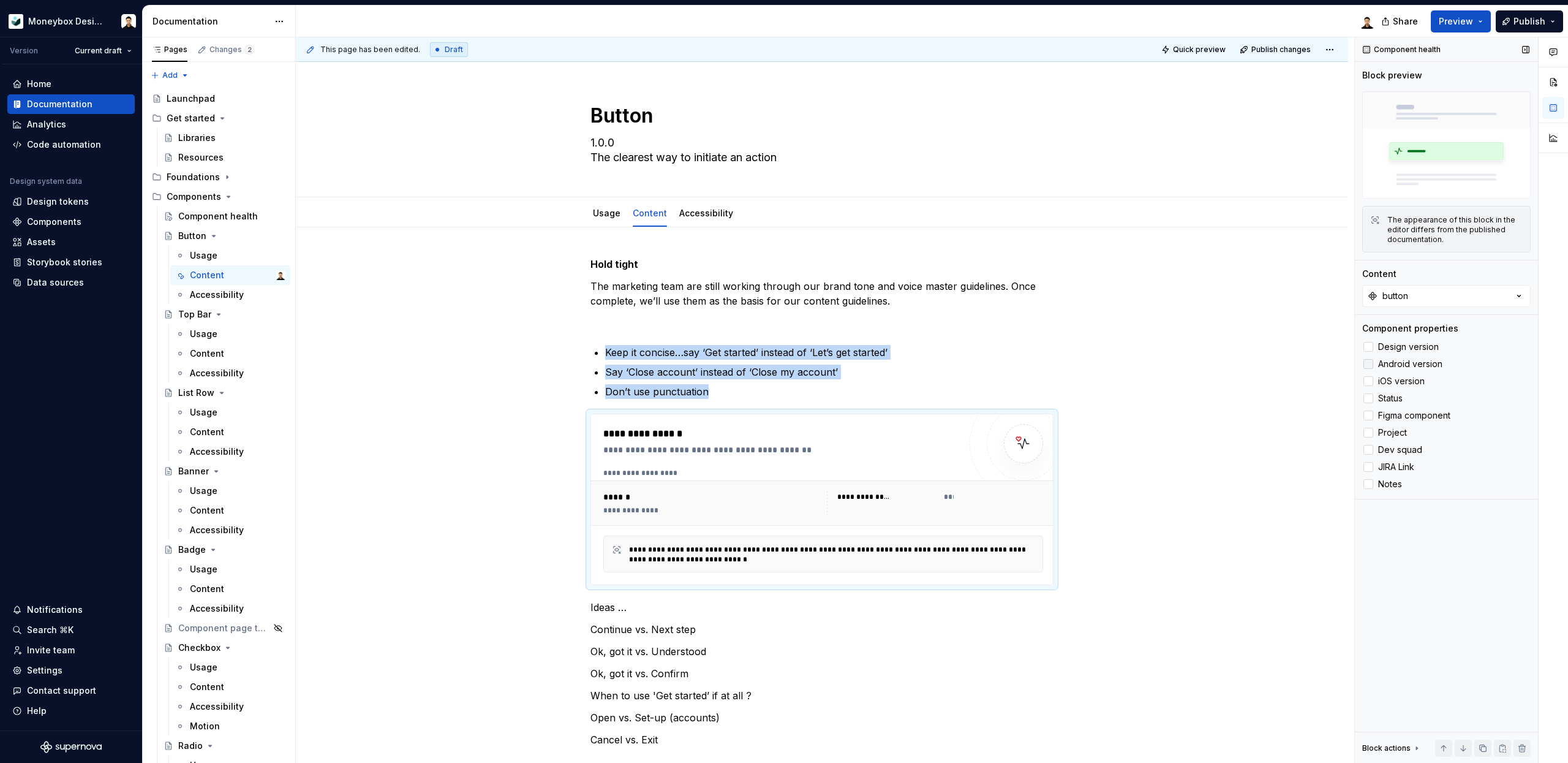
click at [1370, 363] on div at bounding box center [1368, 364] width 9 height 9
click at [1373, 382] on div at bounding box center [1368, 381] width 9 height 9
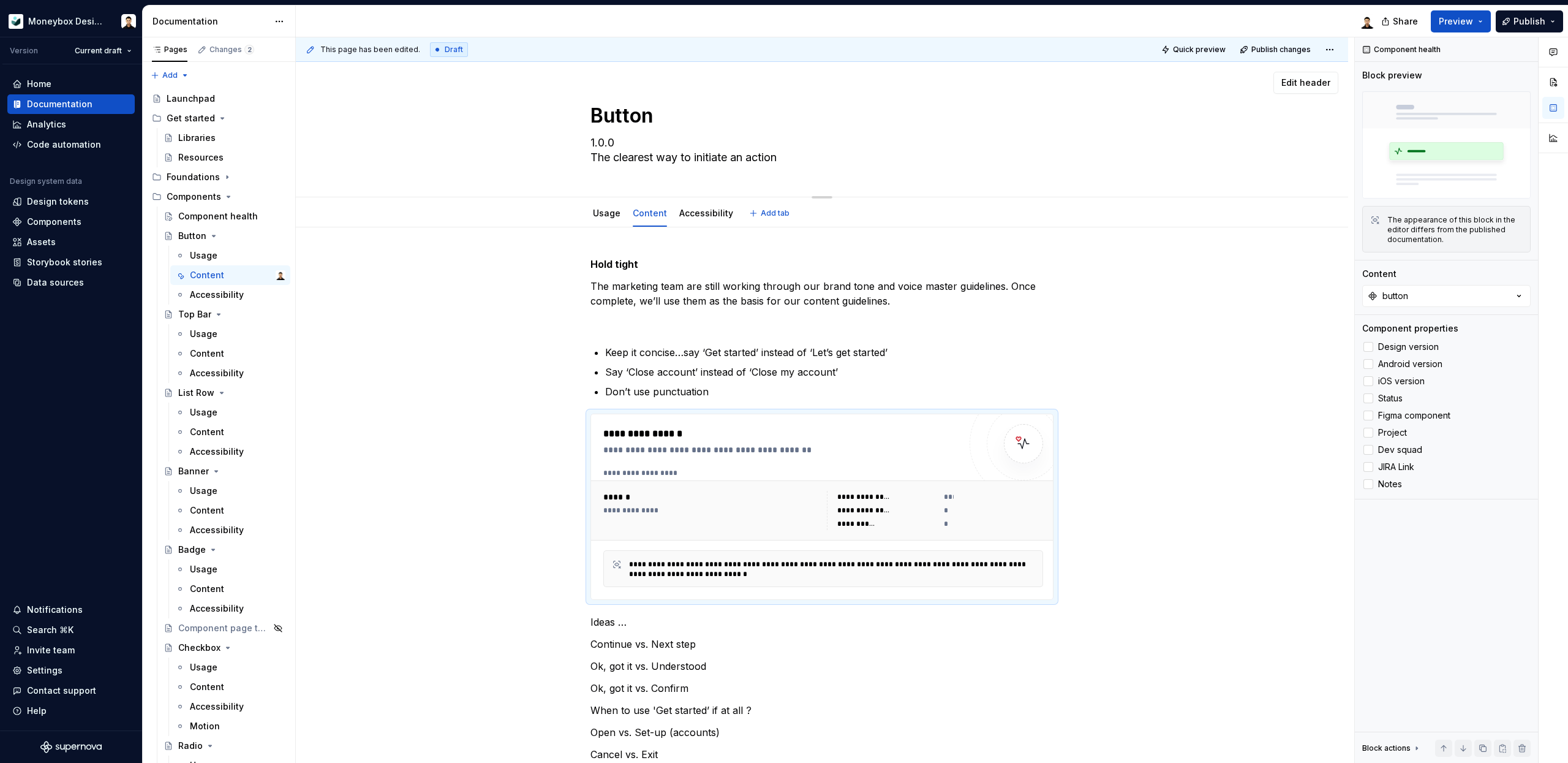
click at [605, 146] on textarea "1.0.0 The clearest way to initiate an action" at bounding box center [820, 150] width 463 height 35
click at [607, 139] on textarea "1.0.0 The clearest way to initiate an action" at bounding box center [820, 150] width 463 height 35
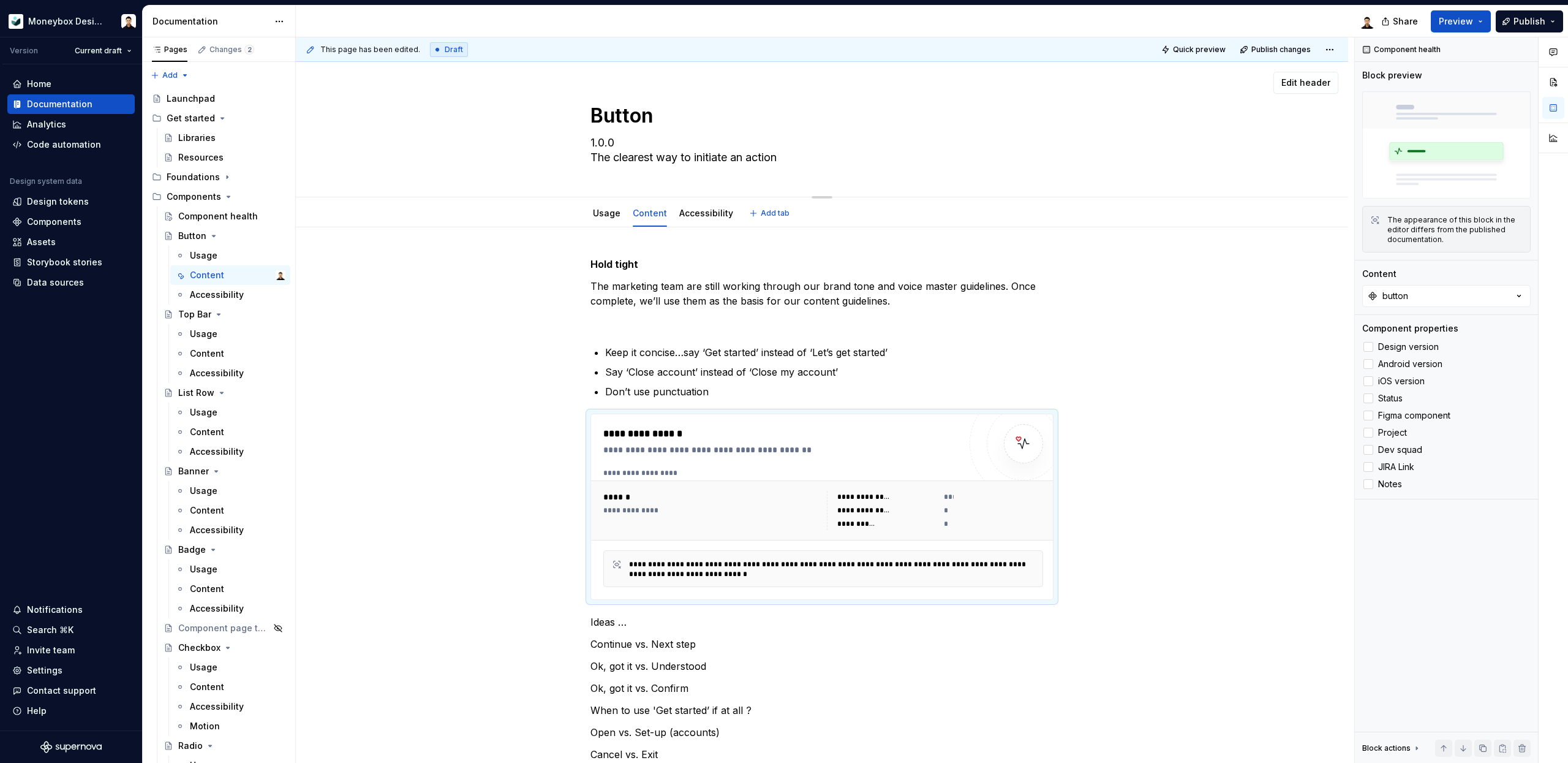
type textarea "*"
type textarea "The clearest way to initiate an action"
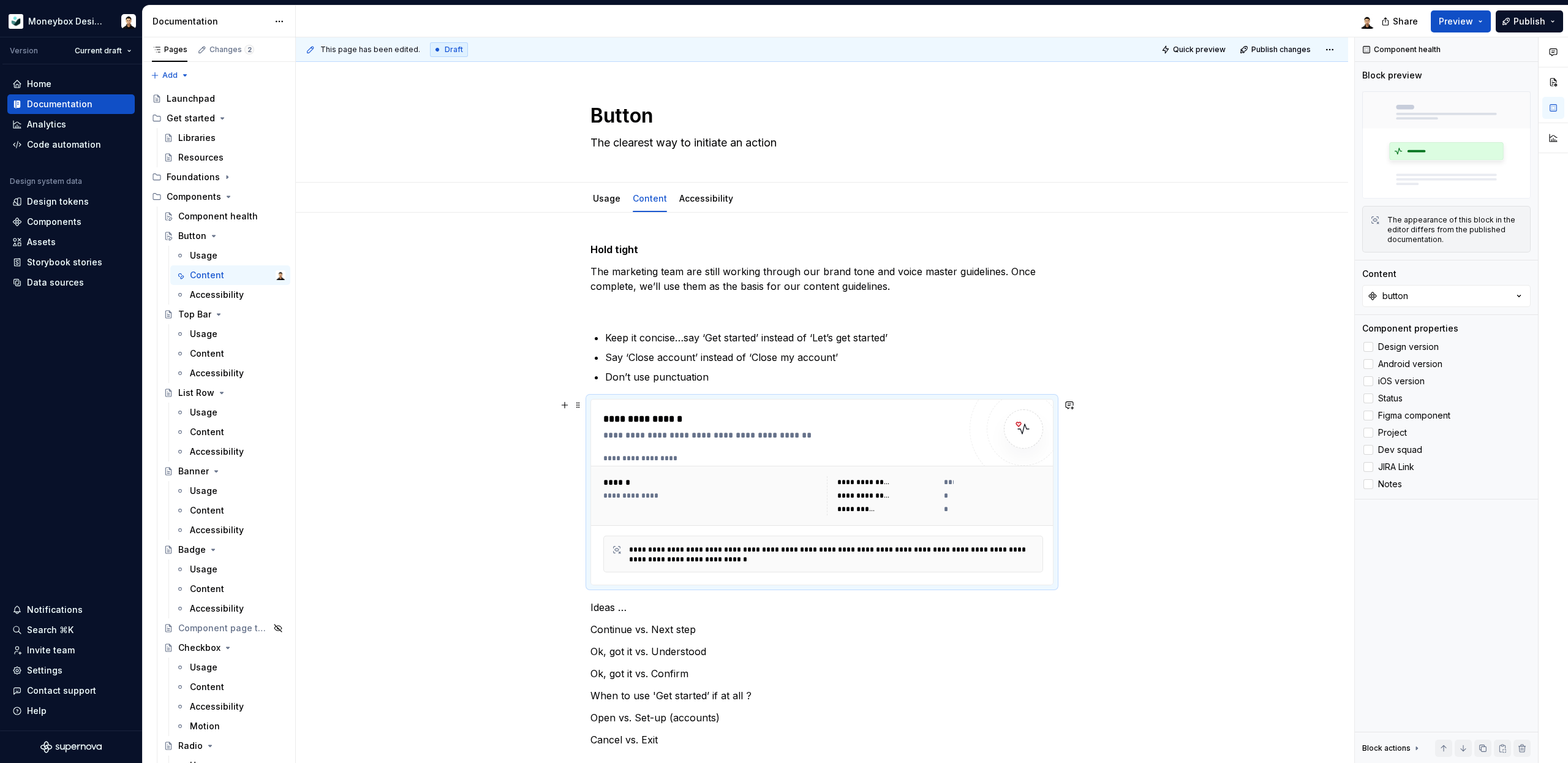
scroll to position [1, 0]
type textarea "*"
type textarea "The clearest way to initiate an action"
click at [55, 223] on div "Components" at bounding box center [54, 221] width 54 height 12
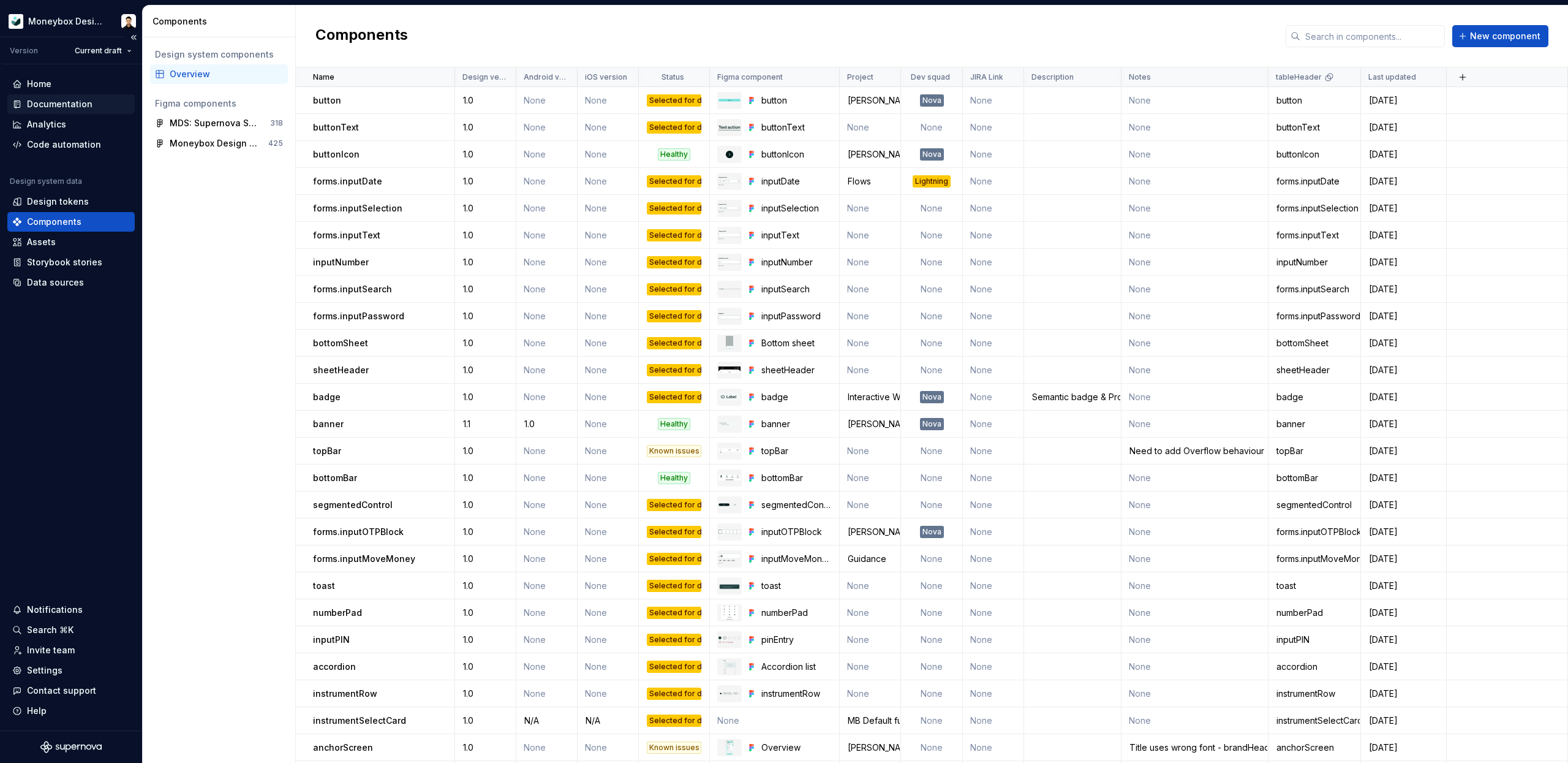
click at [68, 100] on div "Documentation" at bounding box center [60, 104] width 66 height 12
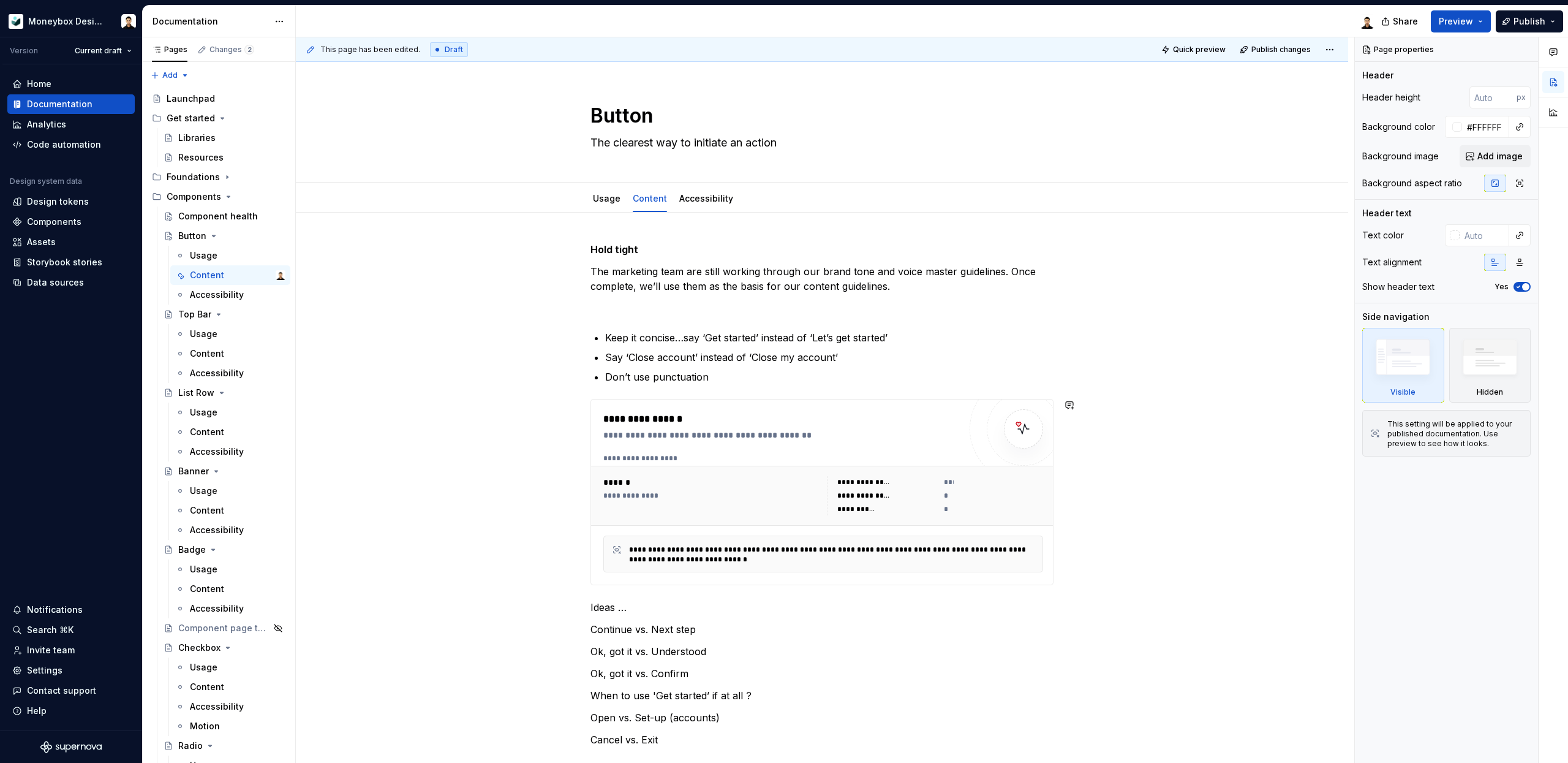
type textarea "*"
click at [590, 596] on div "**********" at bounding box center [822, 613] width 1053 height 800
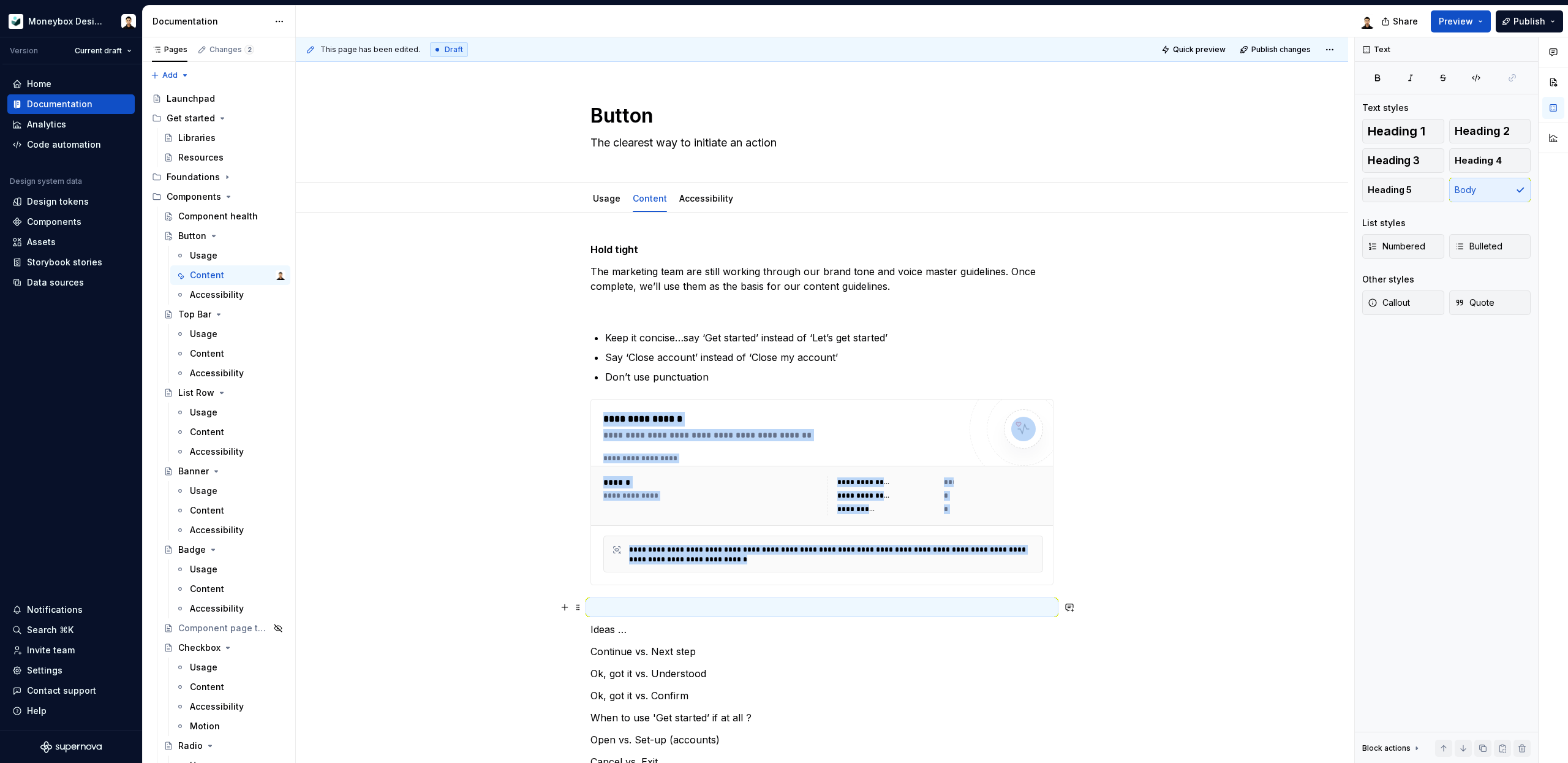
click at [632, 600] on p at bounding box center [822, 607] width 463 height 15
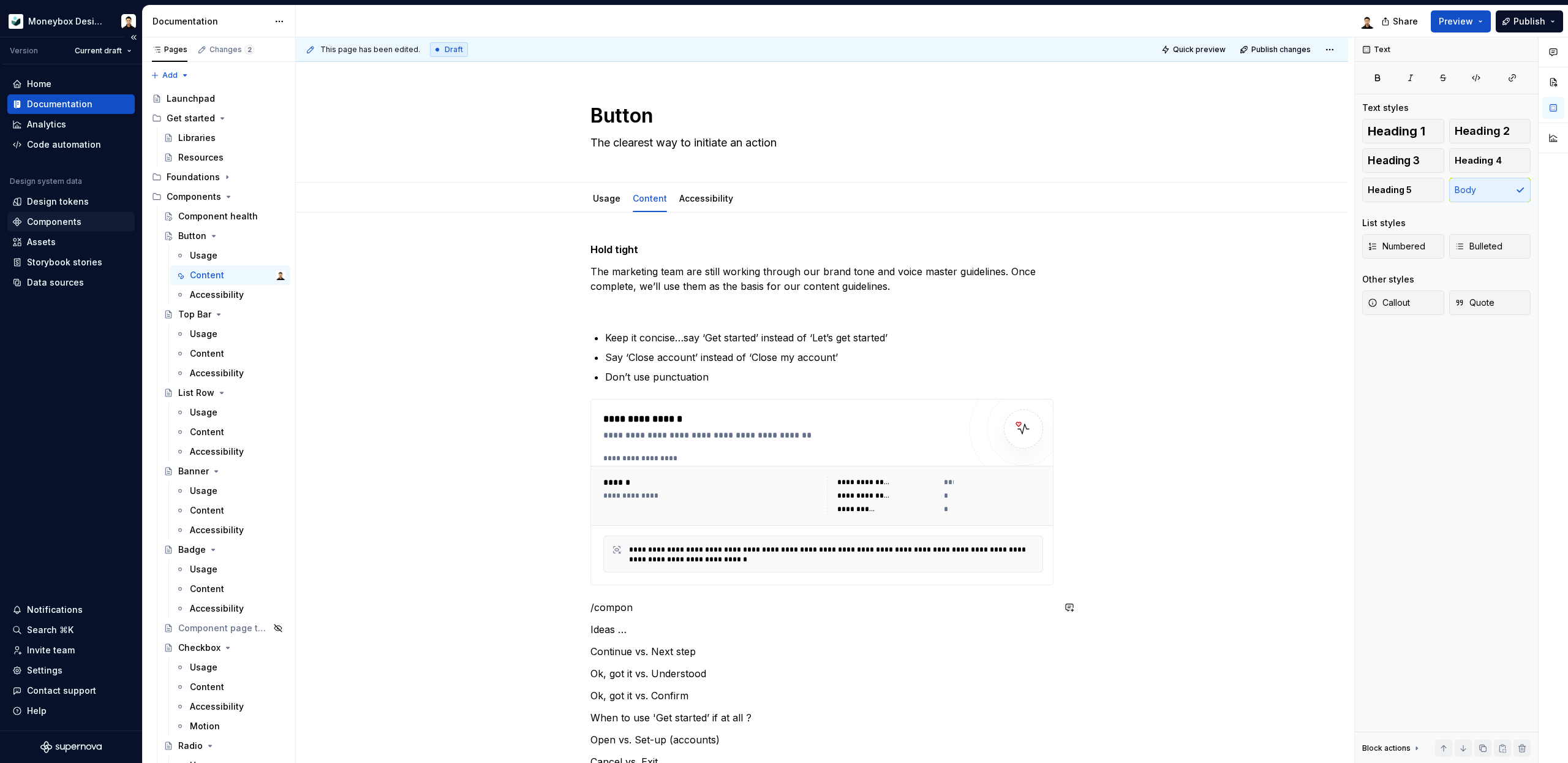
click at [43, 222] on div "Components" at bounding box center [54, 221] width 54 height 12
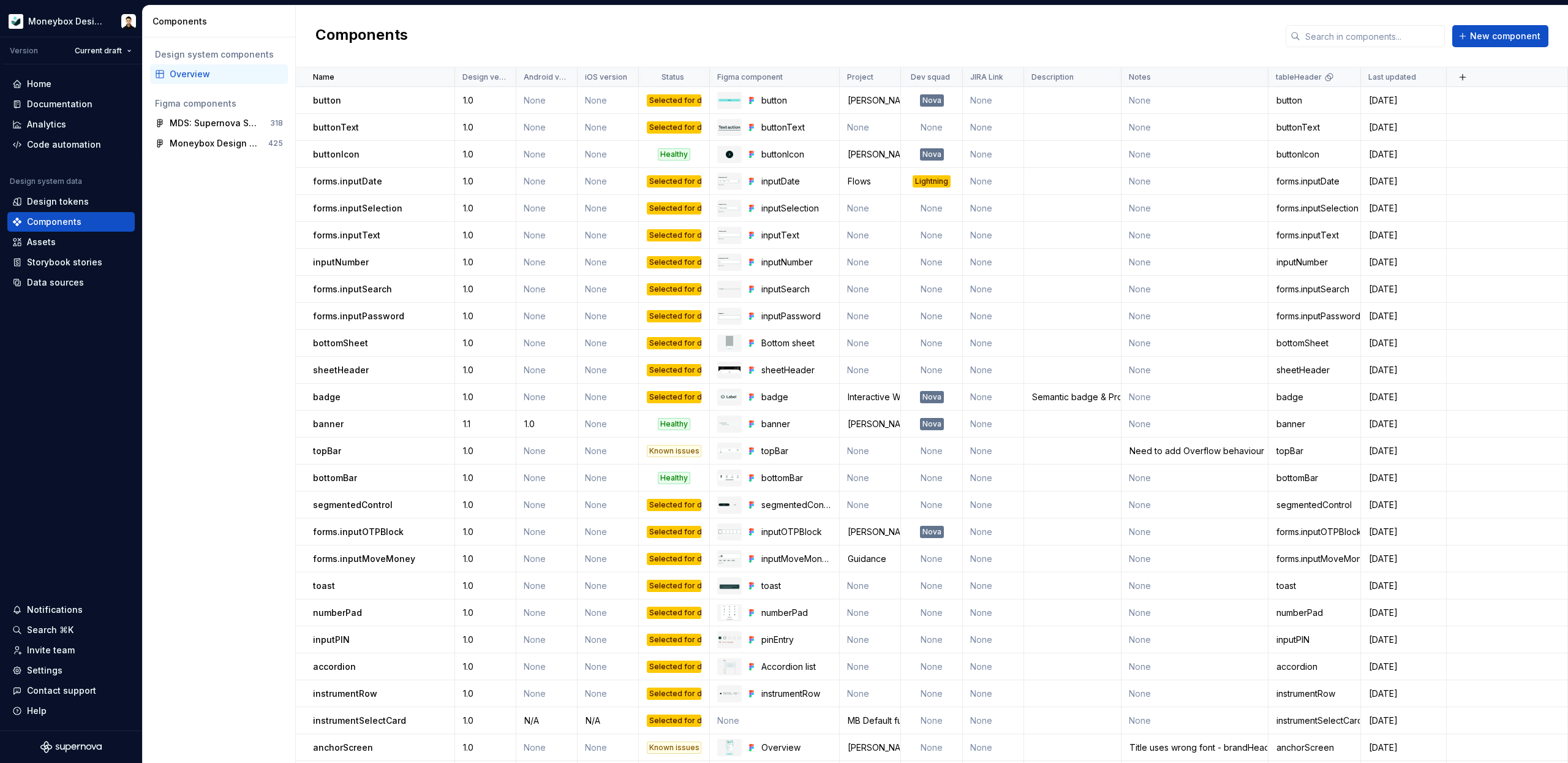
click at [229, 286] on div "Design system components Overview Figma components MDS: Supernova Sync 318 Mone…" at bounding box center [218, 400] width 153 height 726
click at [215, 217] on div "Design system components Overview Figma components MDS: Supernova Sync 318 Mone…" at bounding box center [218, 400] width 153 height 726
click at [172, 288] on div "Design system components Overview Figma components MDS: Supernova Sync 318 Mone…" at bounding box center [218, 400] width 153 height 726
click at [47, 386] on div "Home Documentation Analytics Code automation Design system data Design tokens C…" at bounding box center [71, 397] width 142 height 666
click at [1520, 34] on span "New component" at bounding box center [1505, 36] width 70 height 12
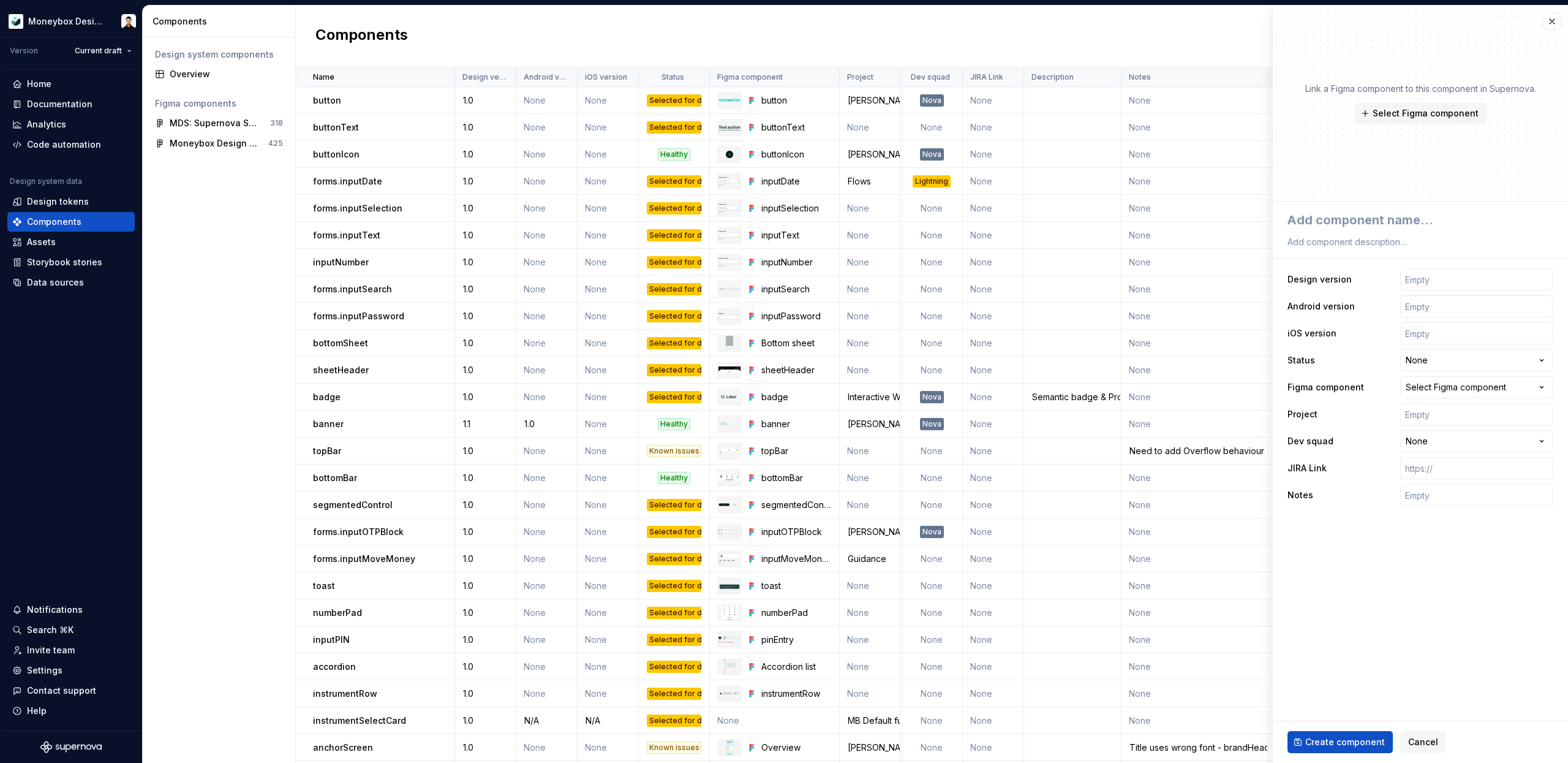
type textarea "*"
click at [1549, 26] on button "button" at bounding box center [1552, 22] width 17 height 17
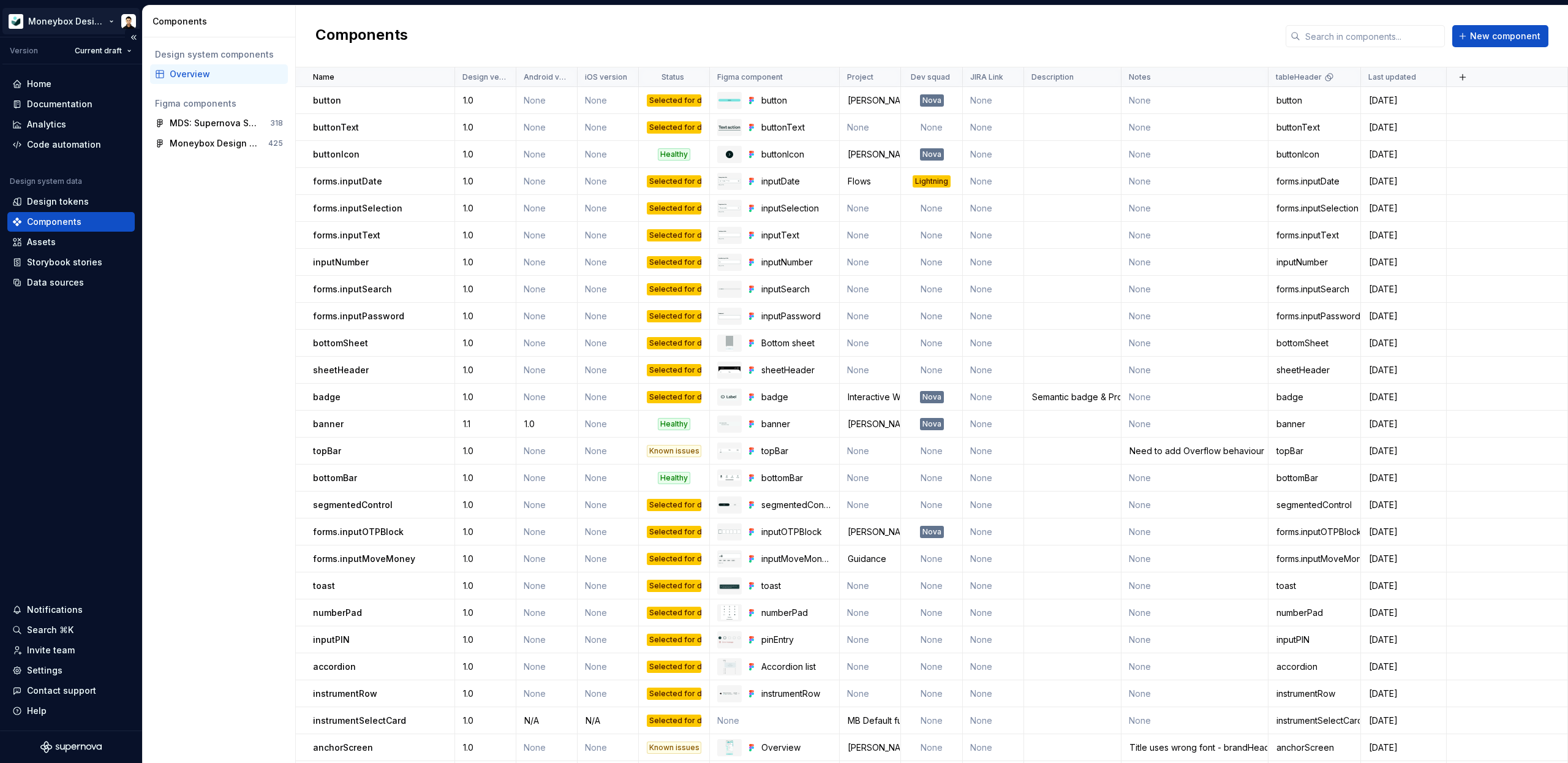
click at [87, 21] on html "Moneybox Design System Version Current draft Home Documentation Analytics Code …" at bounding box center [784, 382] width 1568 height 763
click at [59, 370] on html "Moneybox Design System Version Current draft Home Documentation Analytics Code …" at bounding box center [784, 382] width 1568 height 763
click at [52, 673] on div "Settings" at bounding box center [45, 670] width 36 height 12
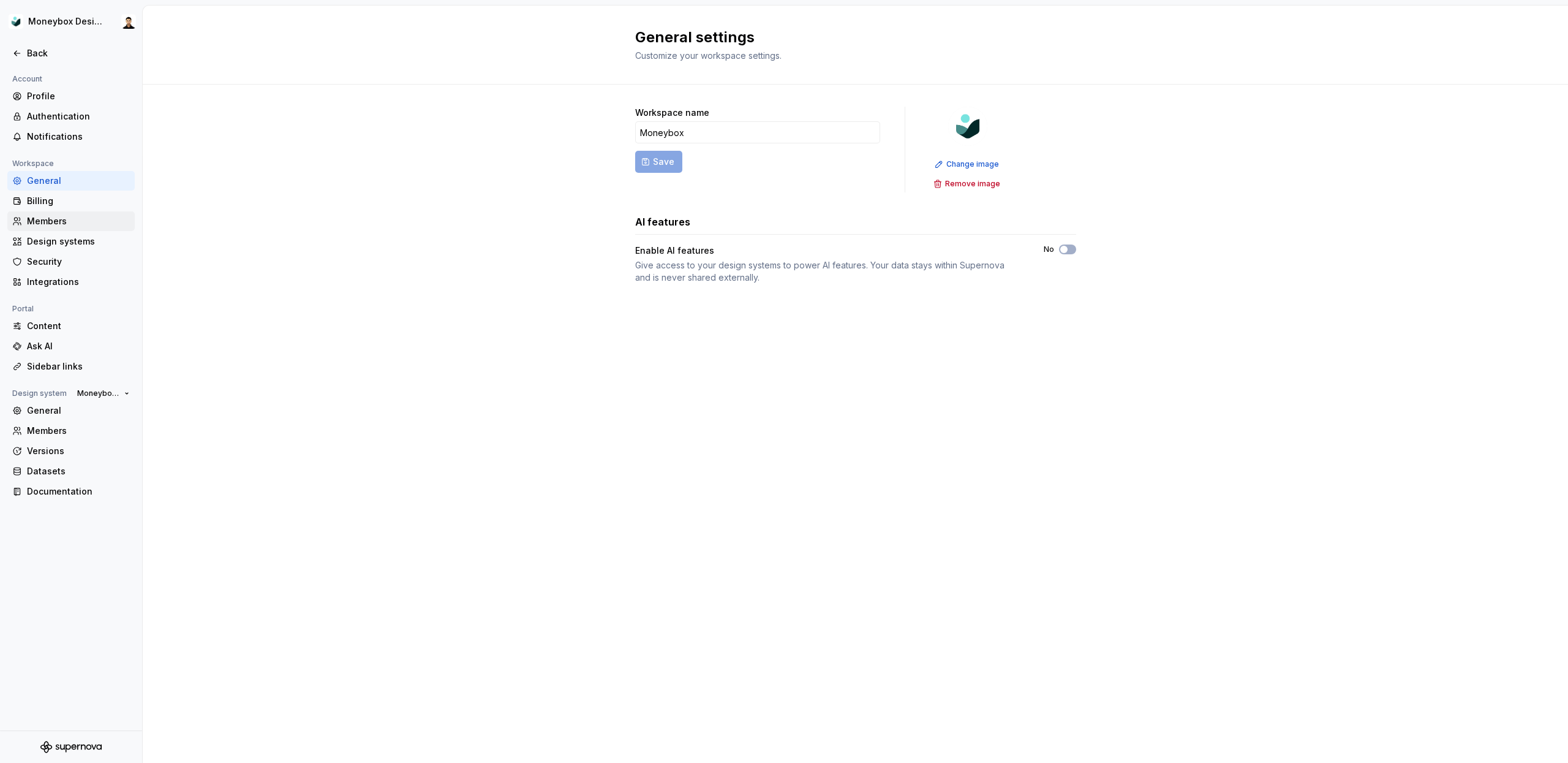
click at [82, 220] on div "Members" at bounding box center [79, 220] width 103 height 12
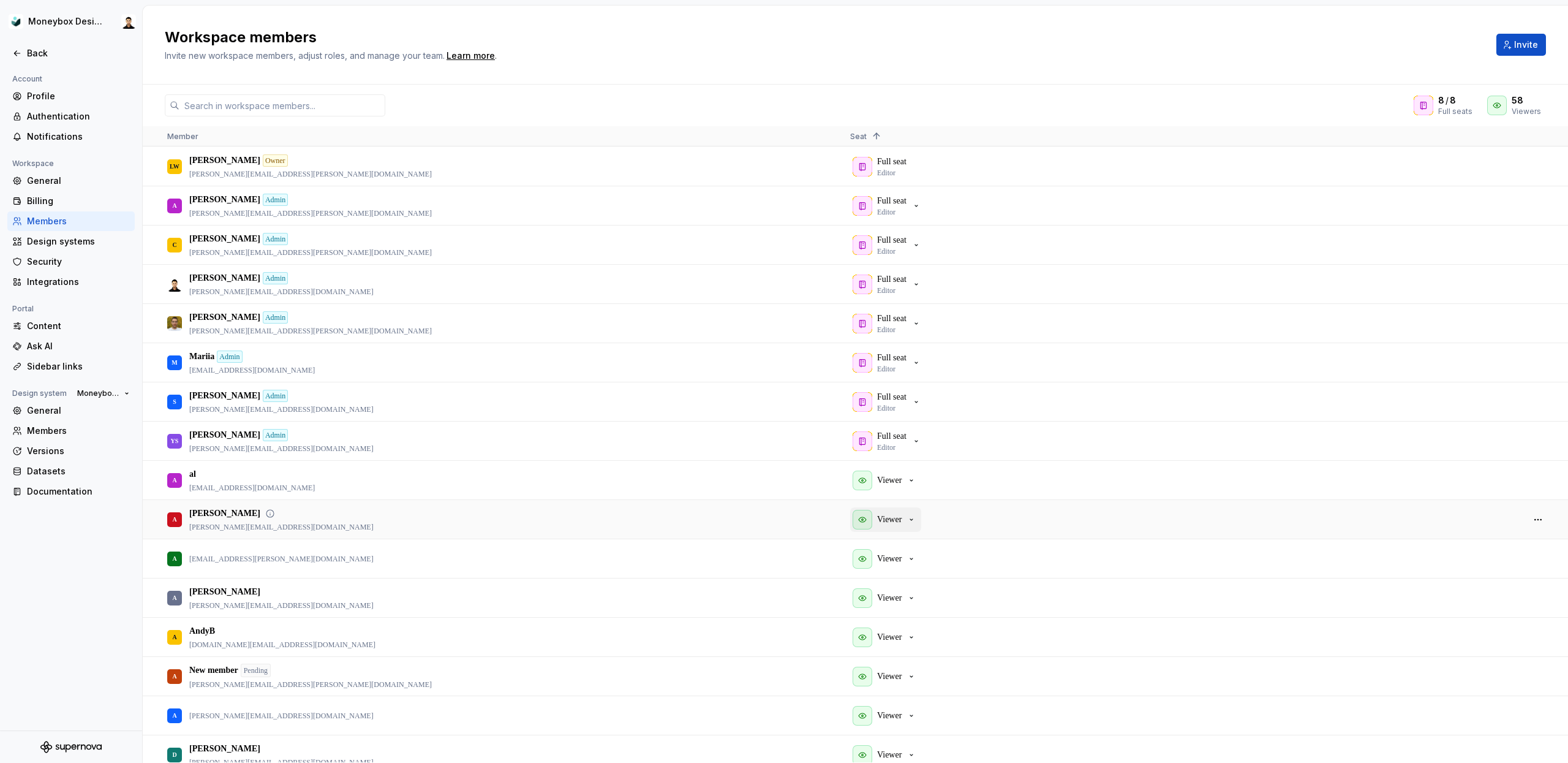
click at [916, 525] on div "Viewer" at bounding box center [885, 519] width 64 height 20
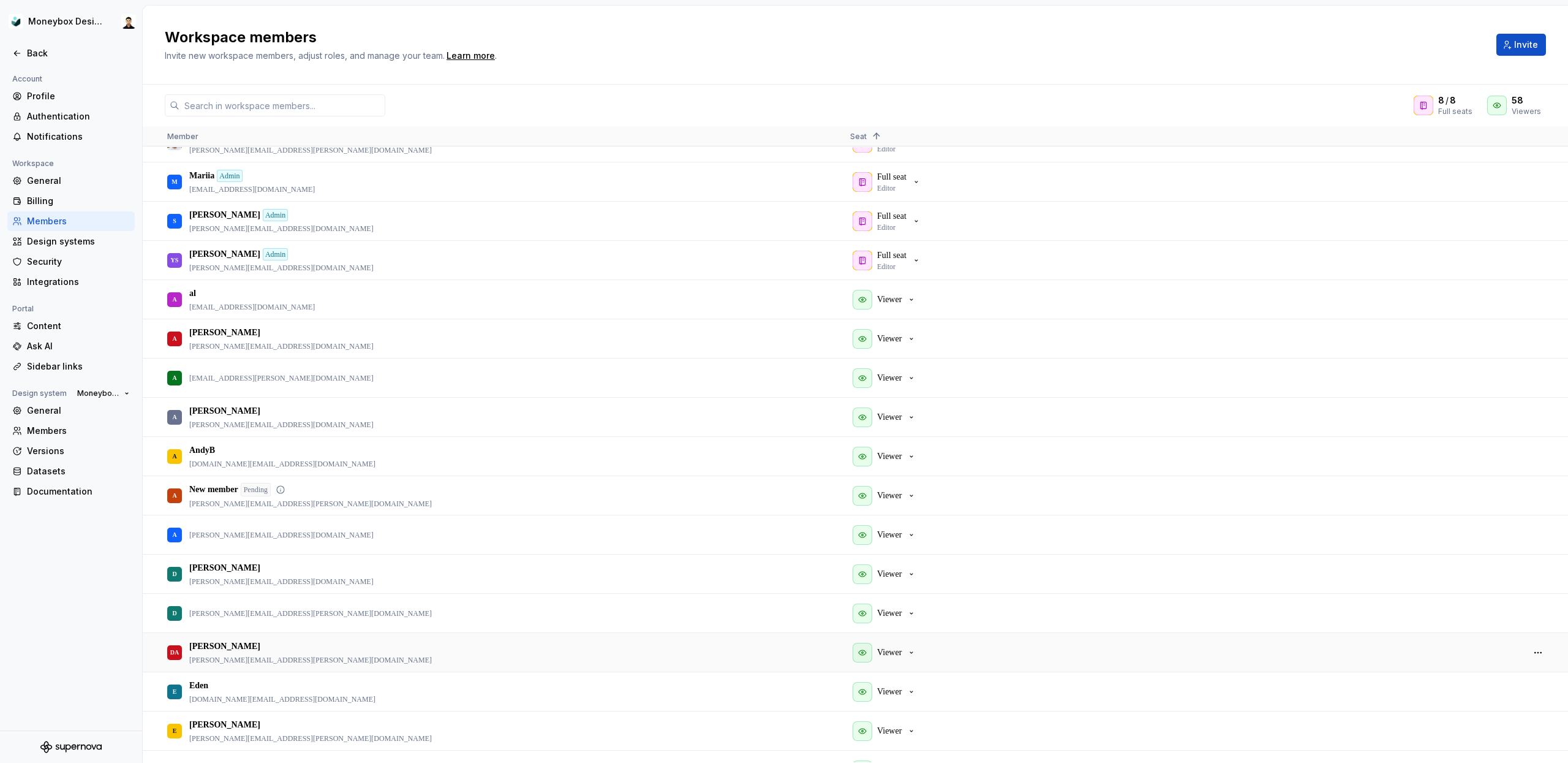
scroll to position [202, 0]
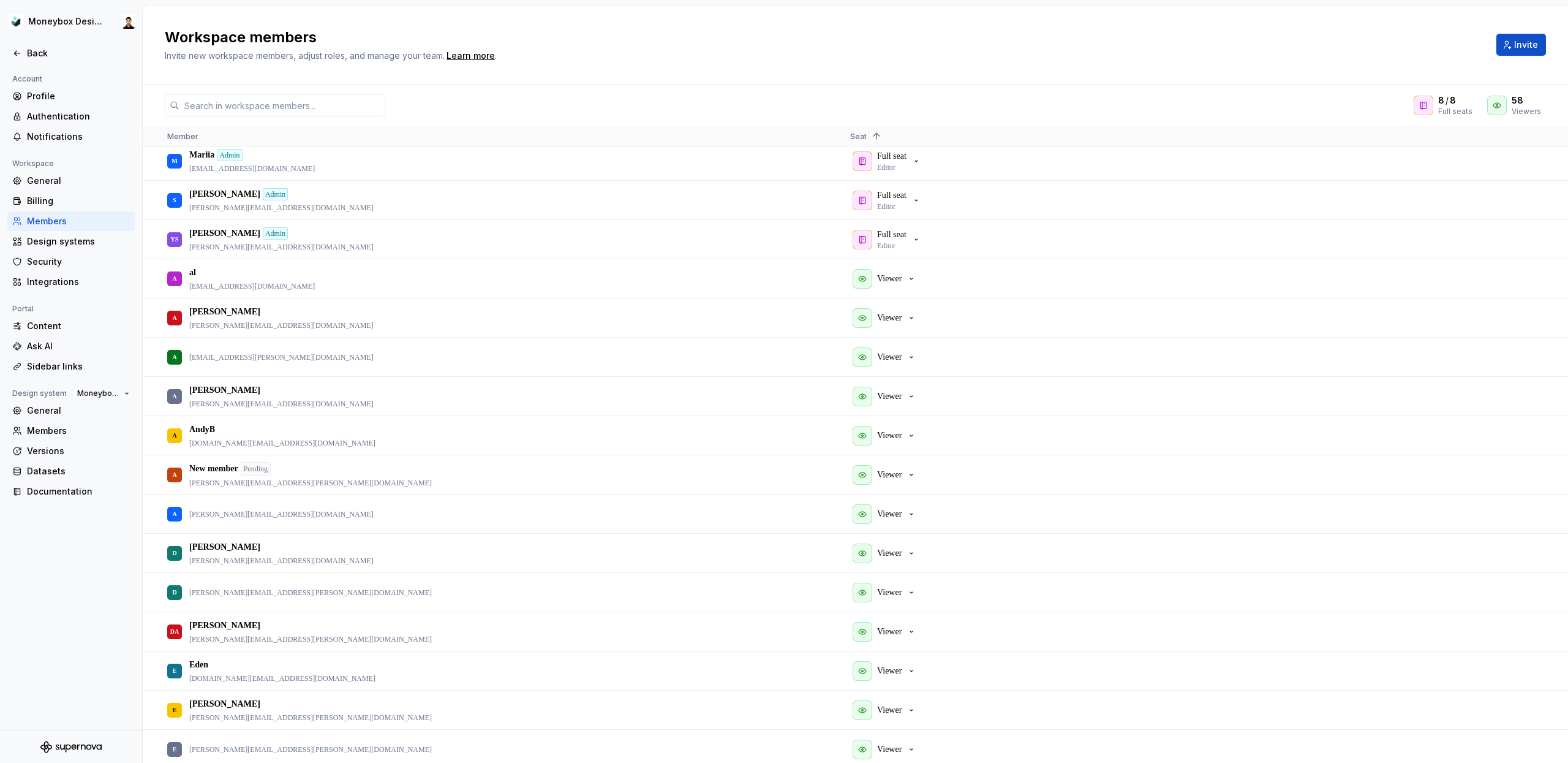
click at [64, 738] on div at bounding box center [71, 747] width 142 height 32
click at [70, 751] on icon "Supernova Logo" at bounding box center [70, 746] width 61 height 12
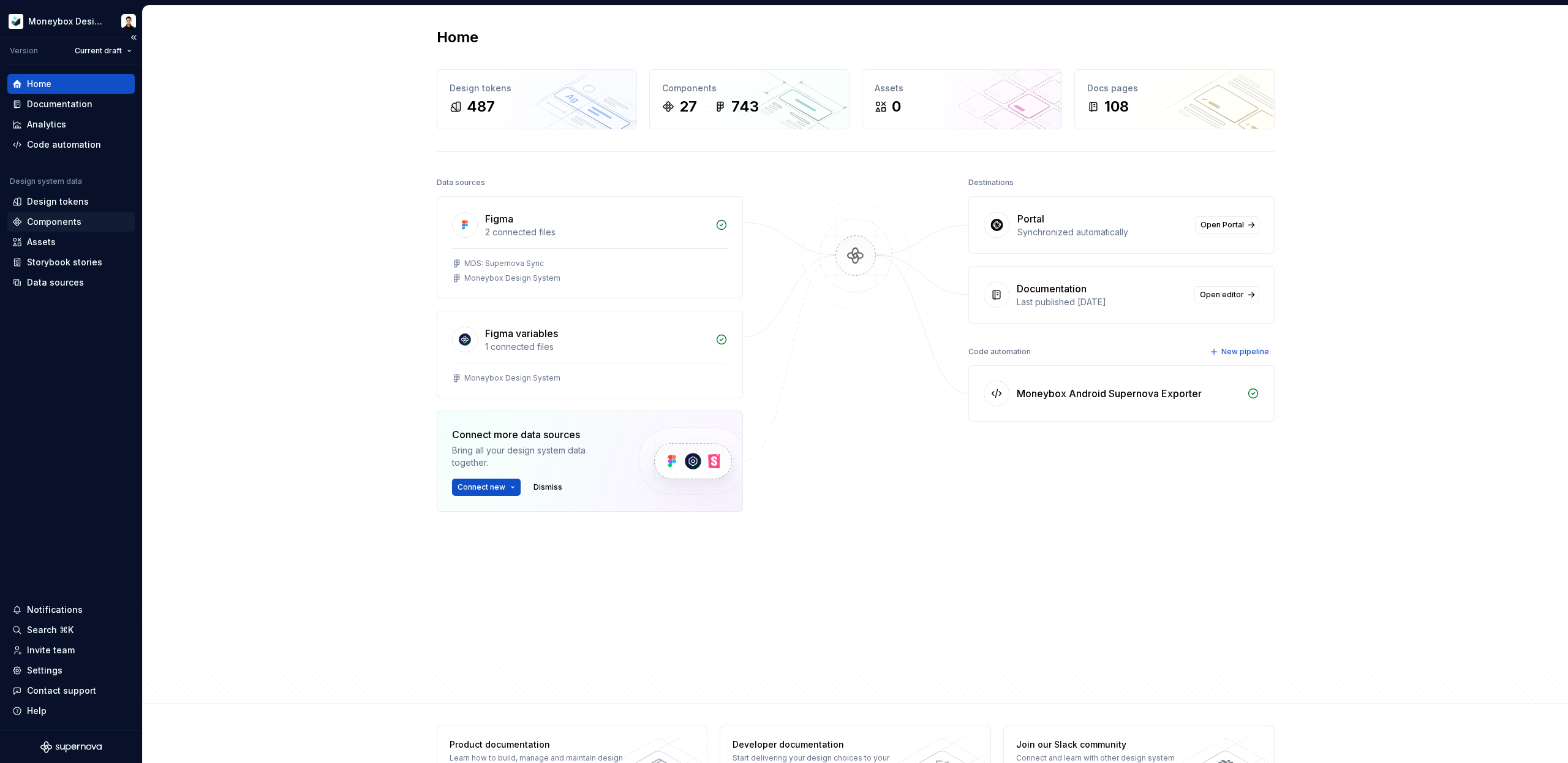
click at [64, 219] on div "Components" at bounding box center [54, 221] width 54 height 12
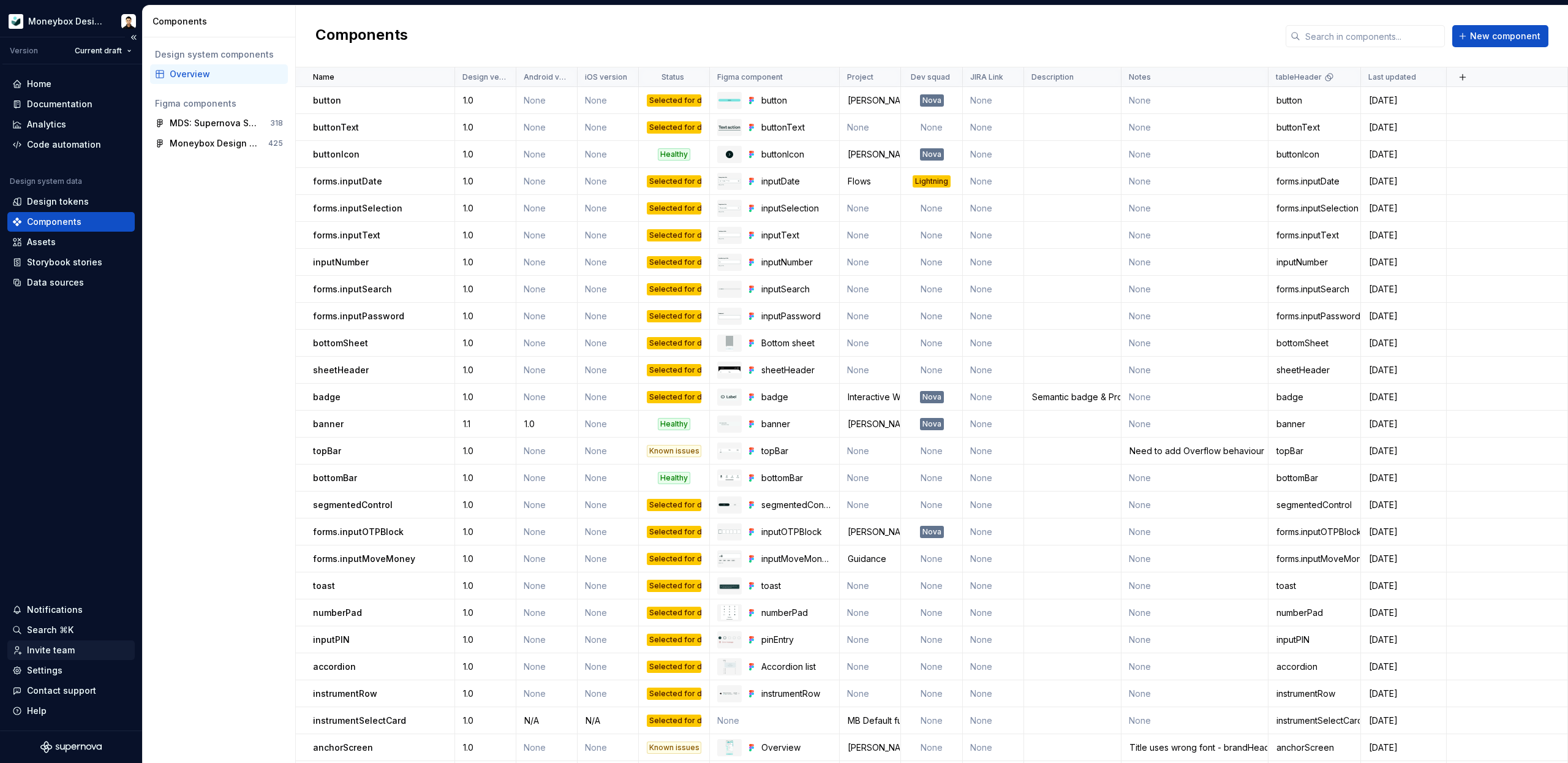
click at [54, 650] on div "Invite team" at bounding box center [51, 650] width 48 height 12
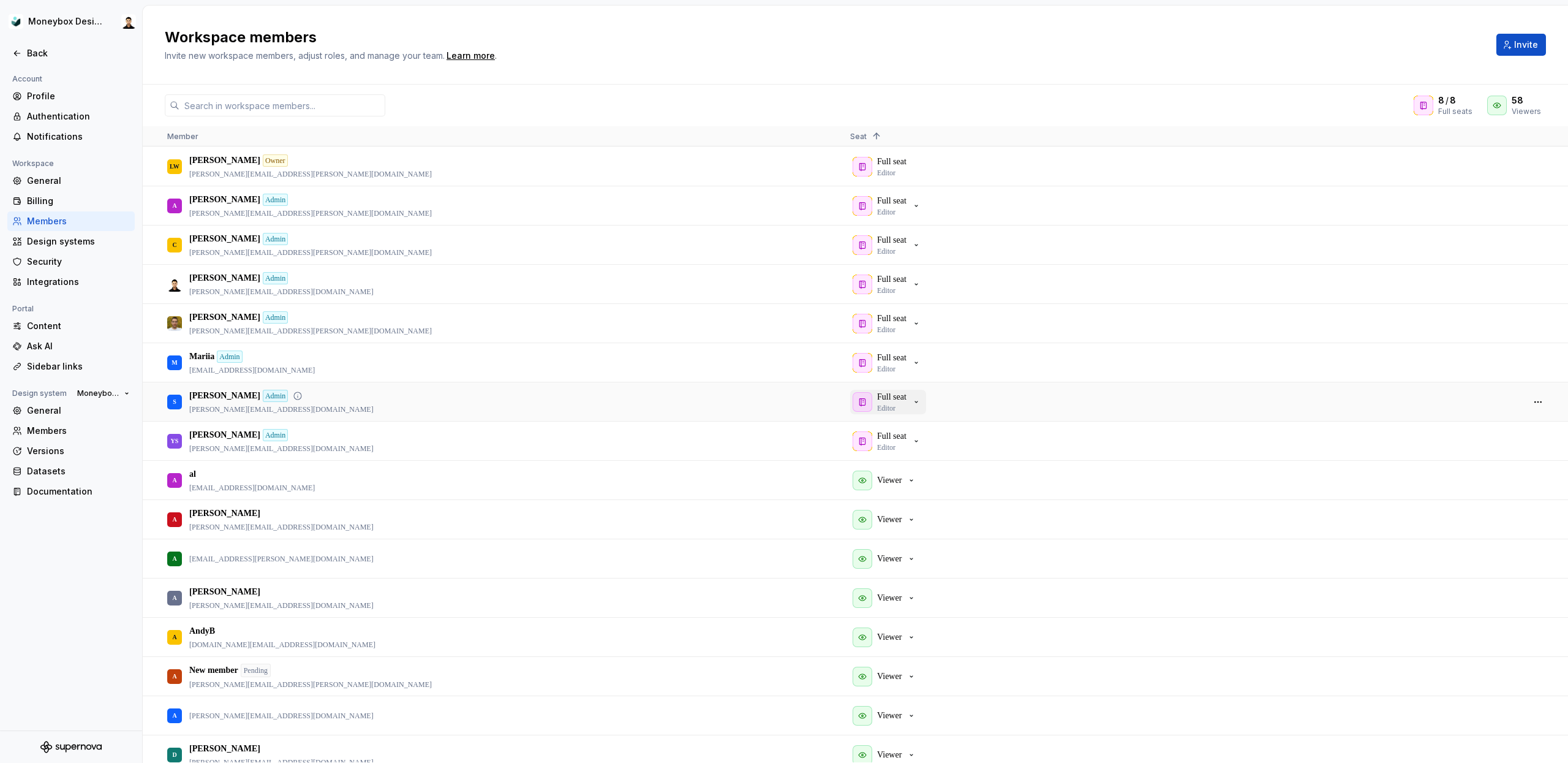
click at [916, 404] on icon "button" at bounding box center [917, 402] width 9 height 9
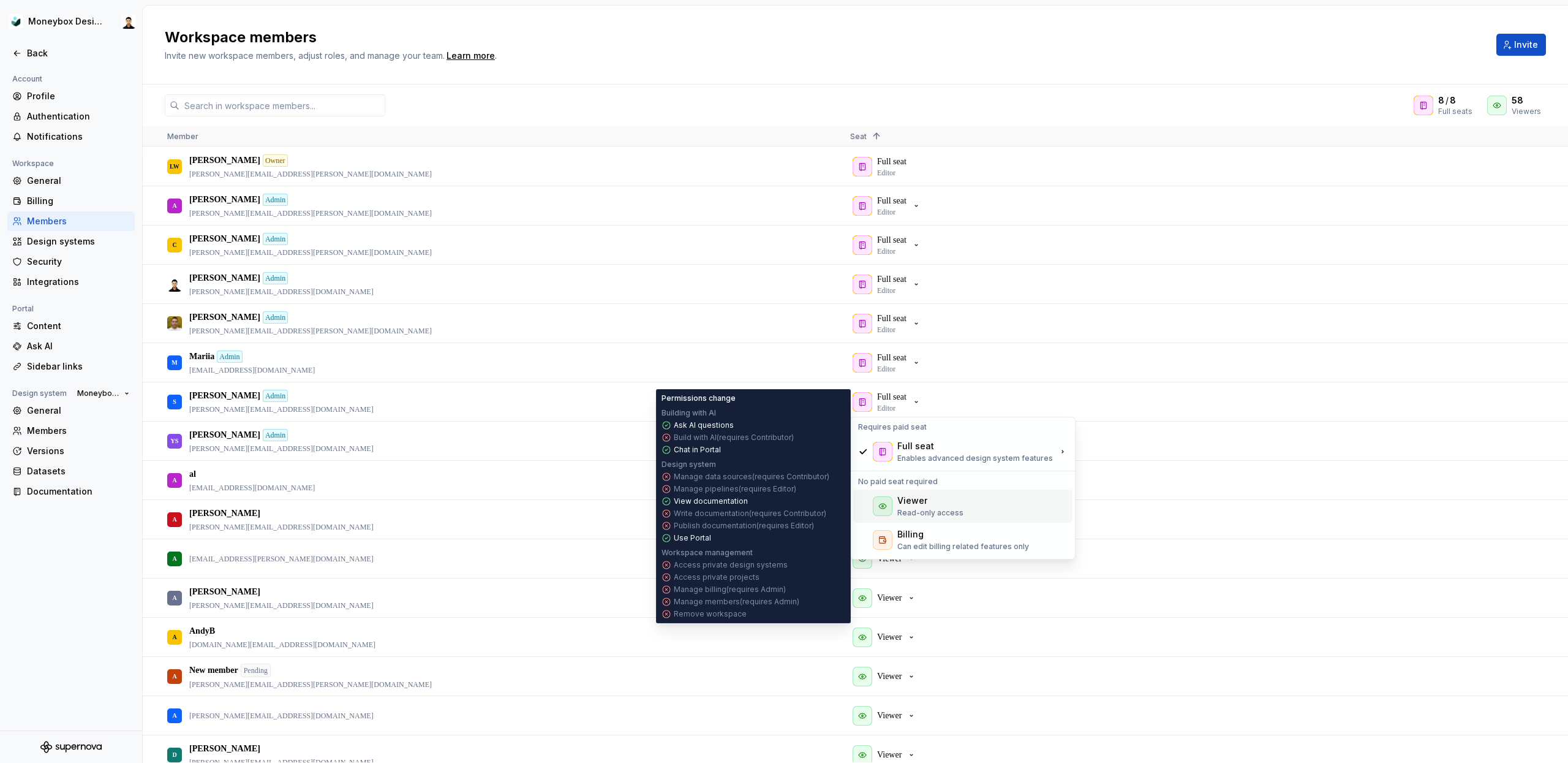
click at [930, 504] on div "Viewer" at bounding box center [931, 501] width 67 height 12
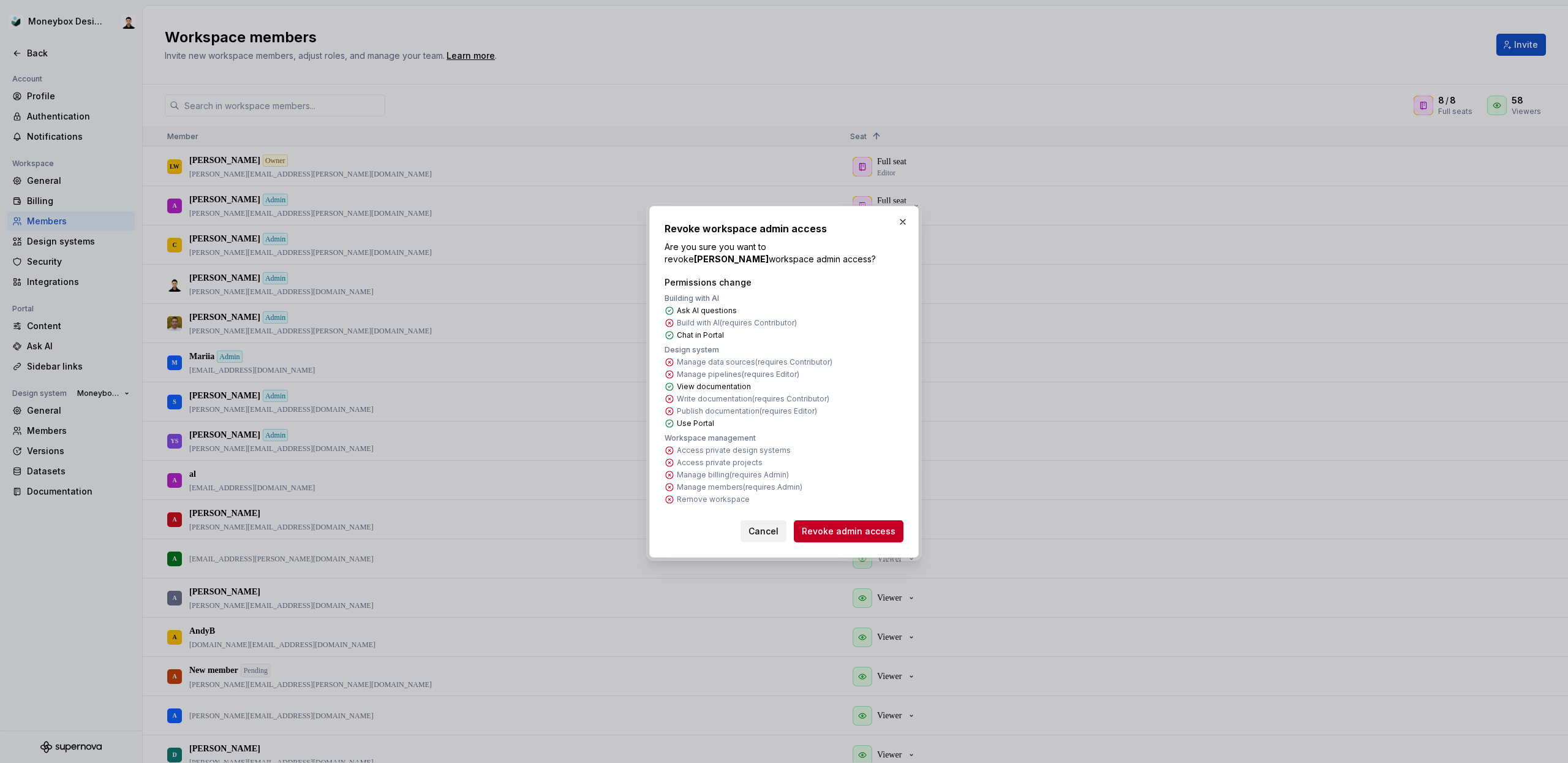
click at [776, 535] on span "Cancel" at bounding box center [764, 531] width 30 height 12
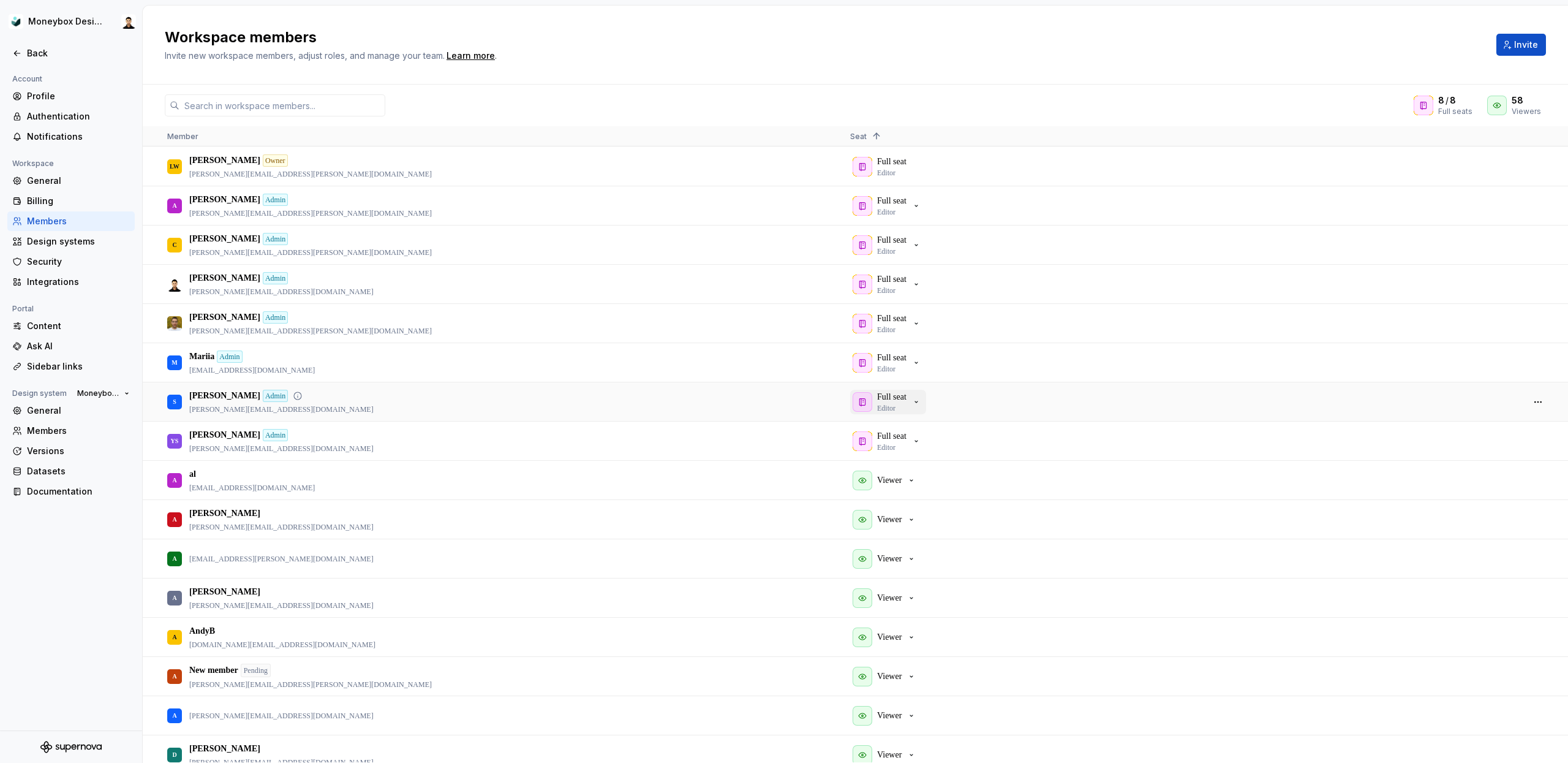
click at [906, 404] on div "Full seat Editor" at bounding box center [891, 402] width 29 height 22
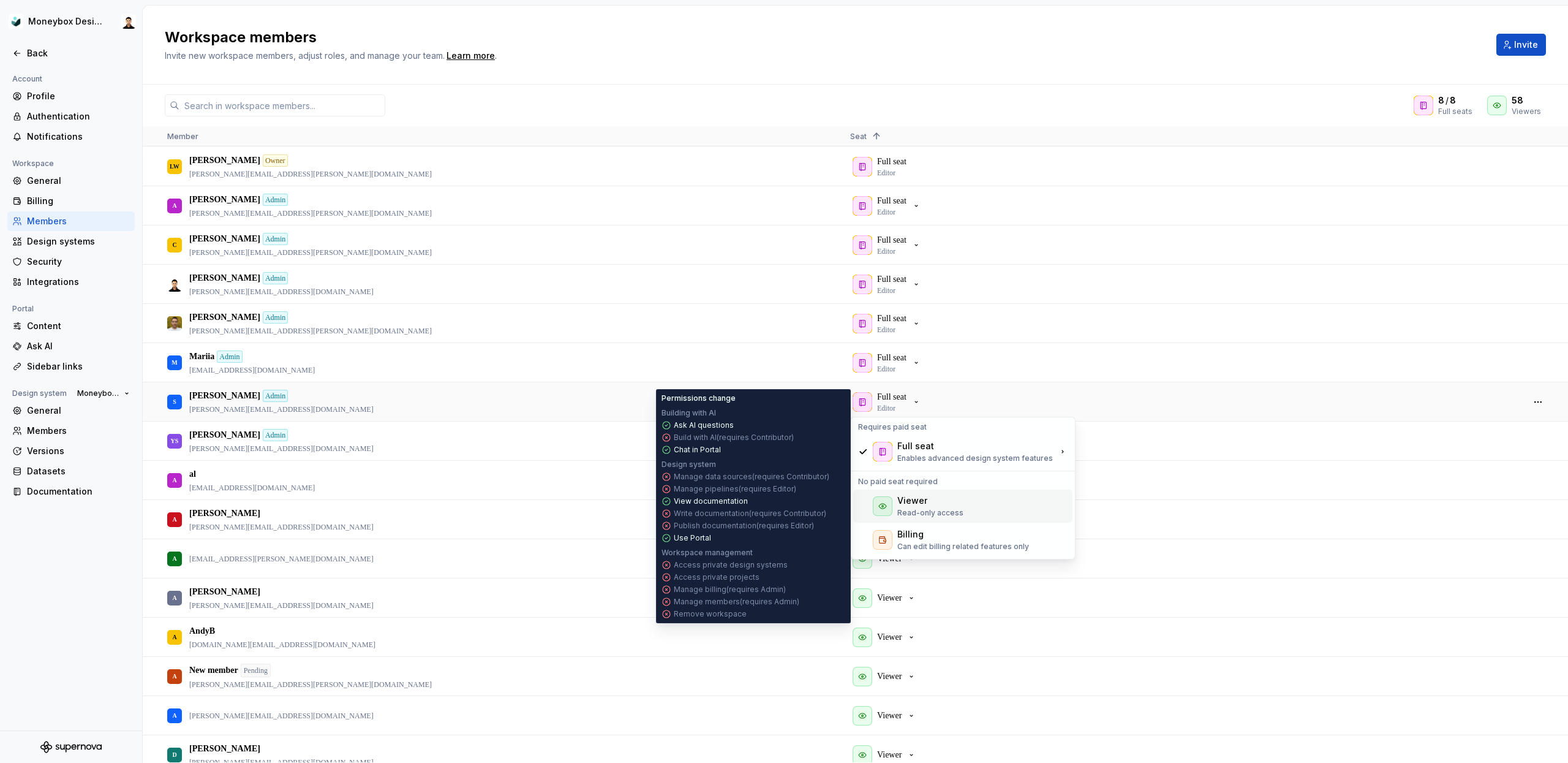
click at [938, 509] on p "Read-only access" at bounding box center [931, 513] width 67 height 9
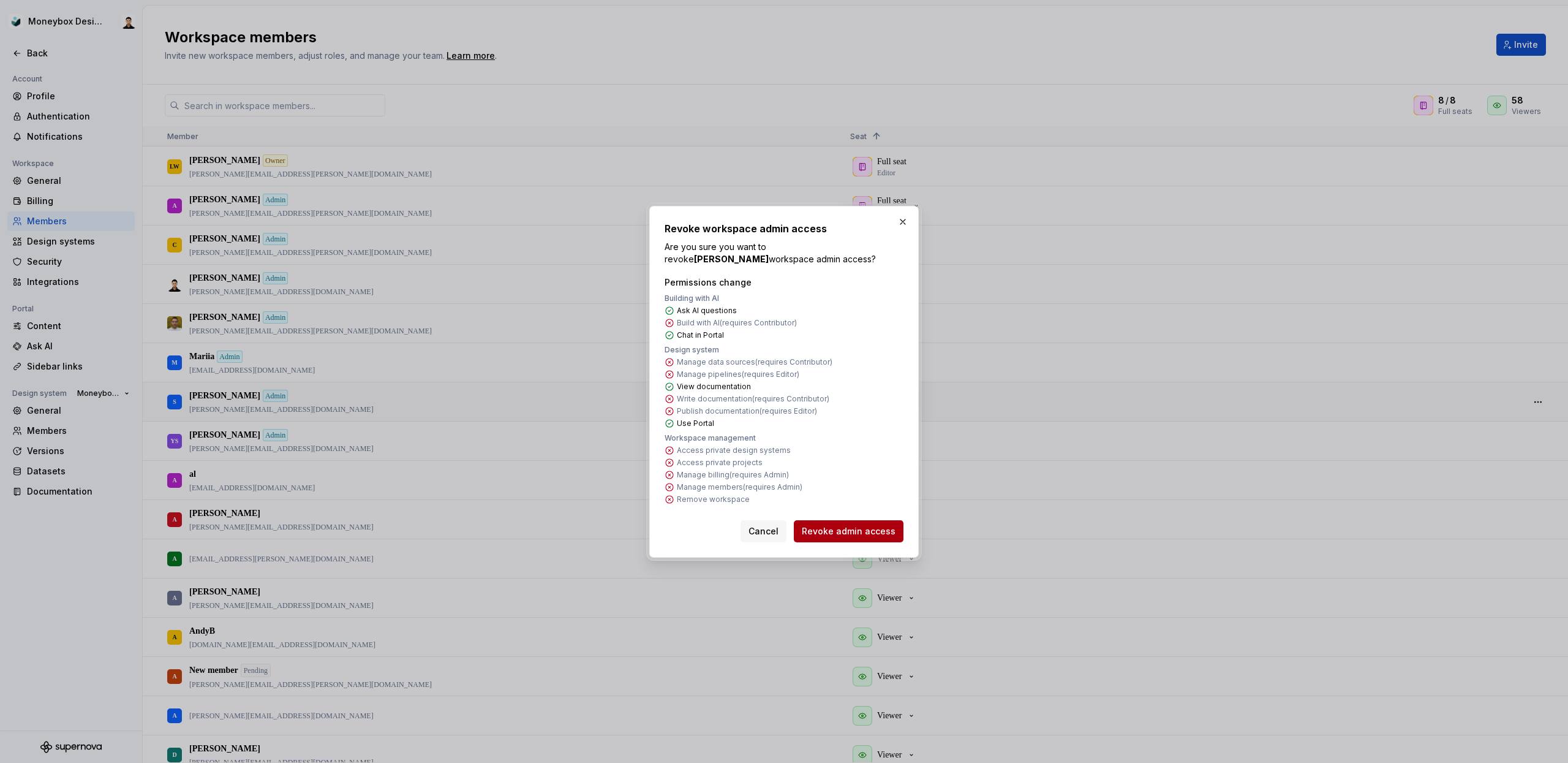
click at [862, 536] on span "Revoke admin access" at bounding box center [849, 531] width 94 height 12
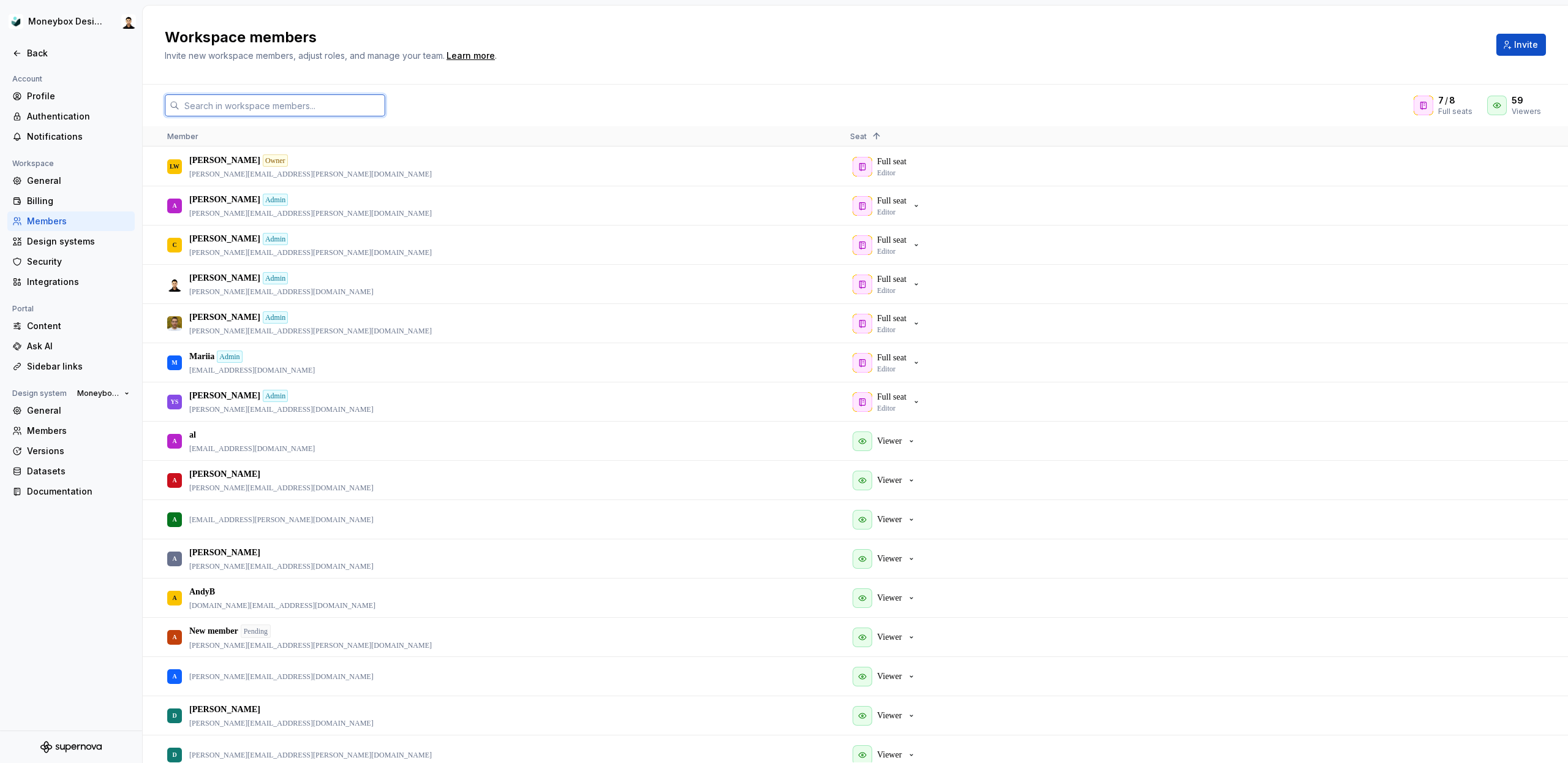
click at [321, 112] on input "text" at bounding box center [283, 106] width 206 height 22
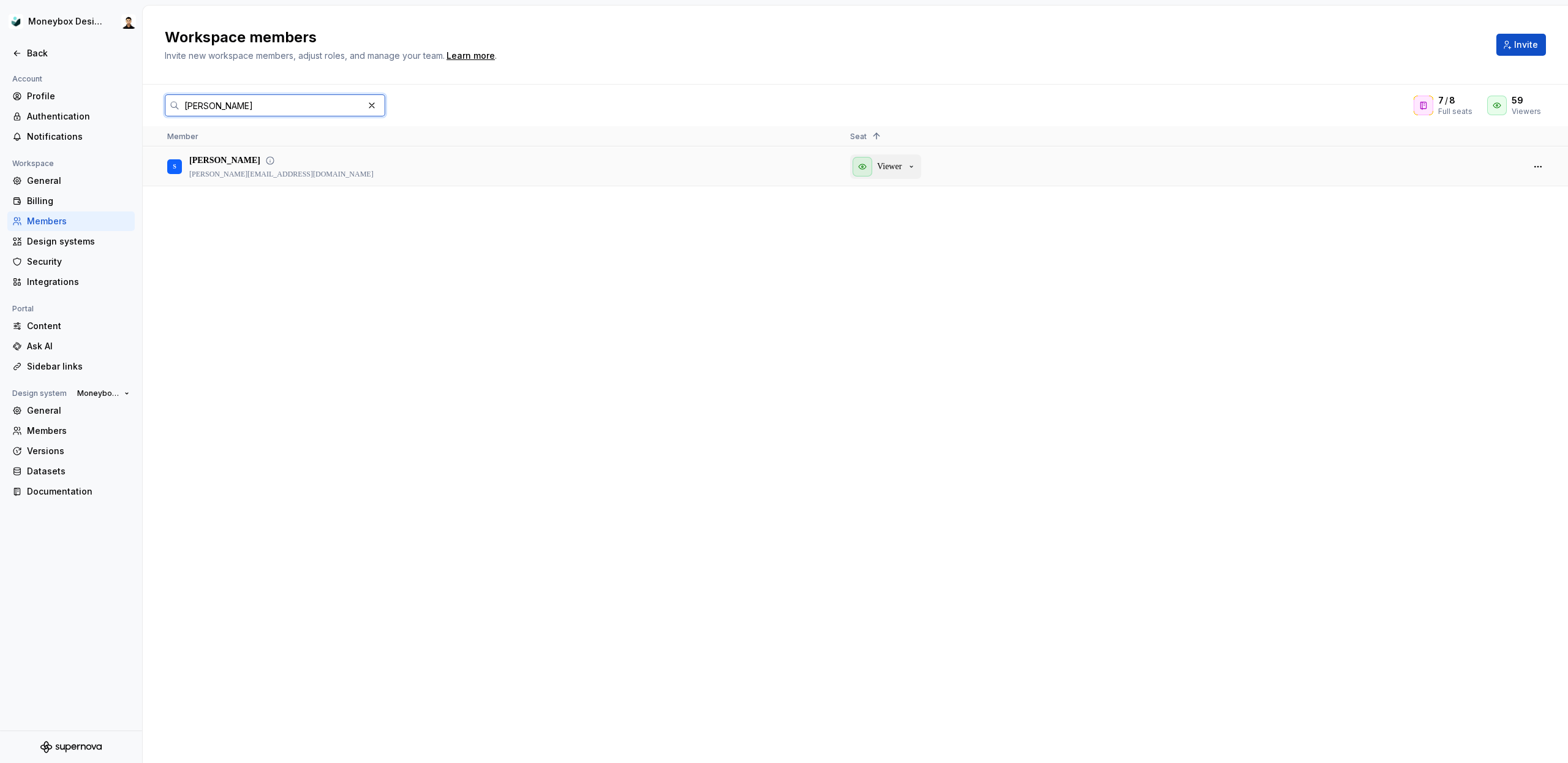
type input "[PERSON_NAME]"
click at [902, 171] on p "Viewer" at bounding box center [889, 166] width 24 height 12
click at [684, 328] on div "S Simon [EMAIL_ADDRESS][DOMAIN_NAME] Viewer" at bounding box center [855, 455] width 1426 height 615
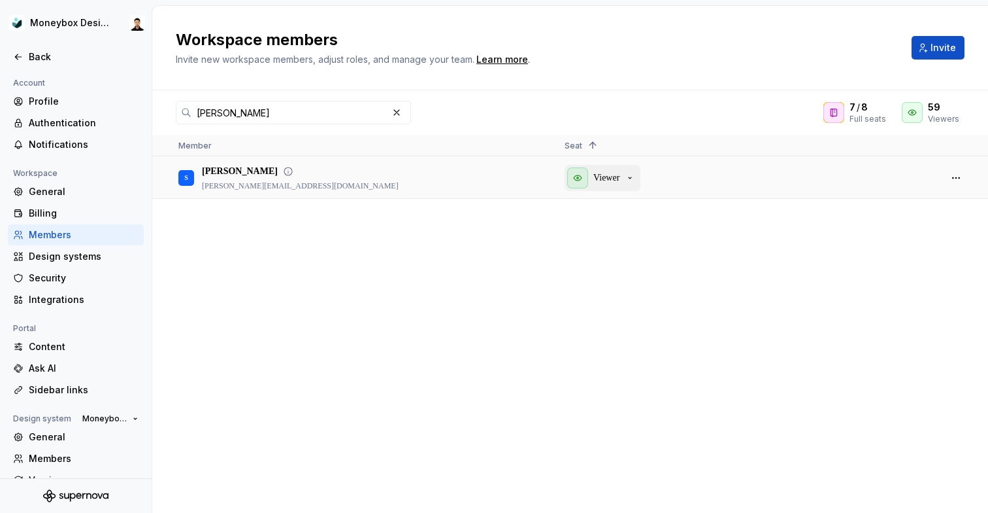
click at [619, 171] on p "Viewer" at bounding box center [607, 177] width 26 height 13
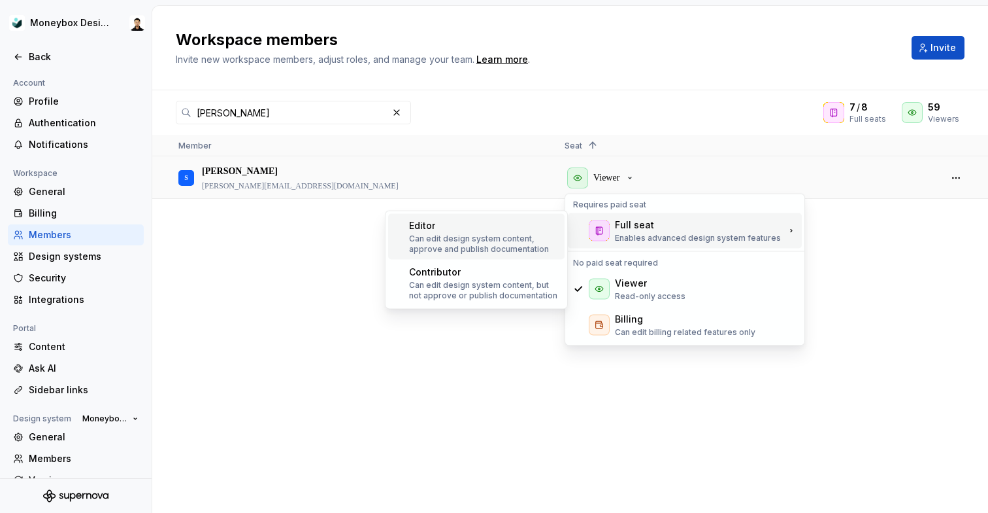
click at [490, 252] on p "Can edit design system content, approve and publish documentation" at bounding box center [484, 243] width 150 height 21
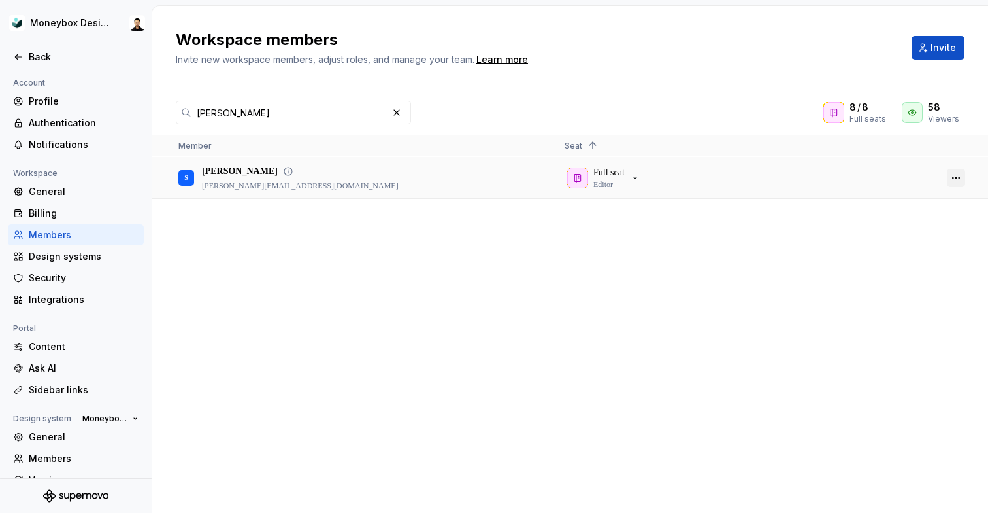
click at [950, 178] on button "button" at bounding box center [956, 178] width 18 height 18
click at [876, 201] on span "Make admin" at bounding box center [882, 194] width 61 height 24
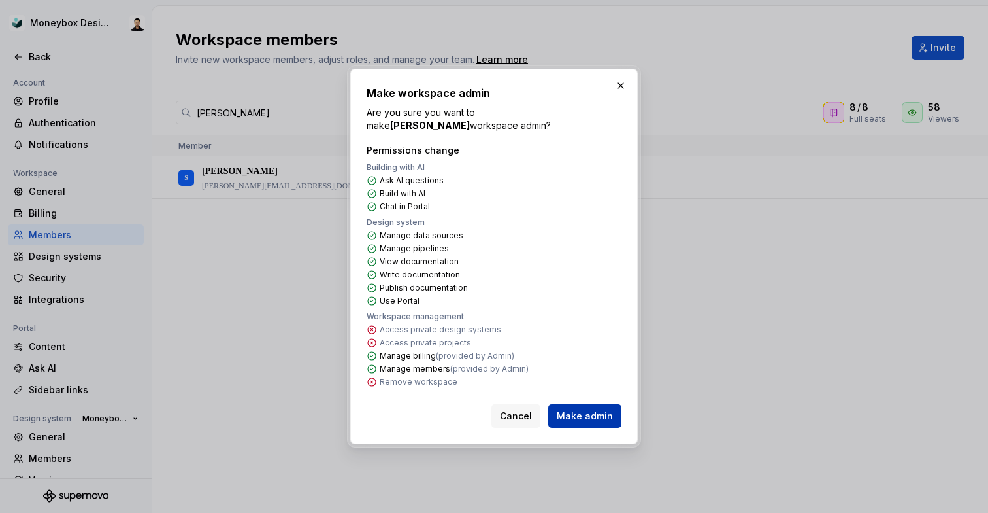
click at [597, 409] on span "Make admin" at bounding box center [585, 415] width 56 height 13
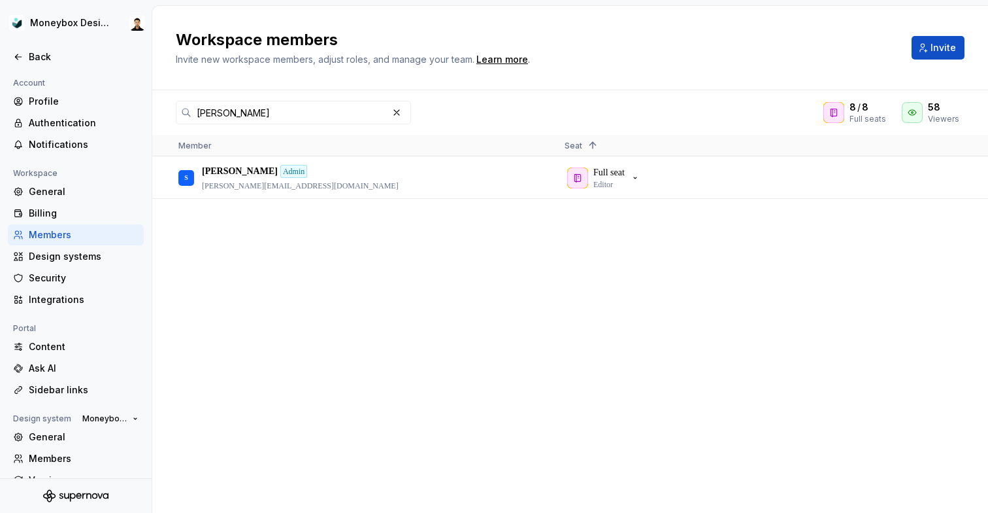
click at [613, 260] on div "S [PERSON_NAME] [PERSON_NAME][EMAIL_ADDRESS][DOMAIN_NAME] Full seat Editor" at bounding box center [570, 334] width 836 height 355
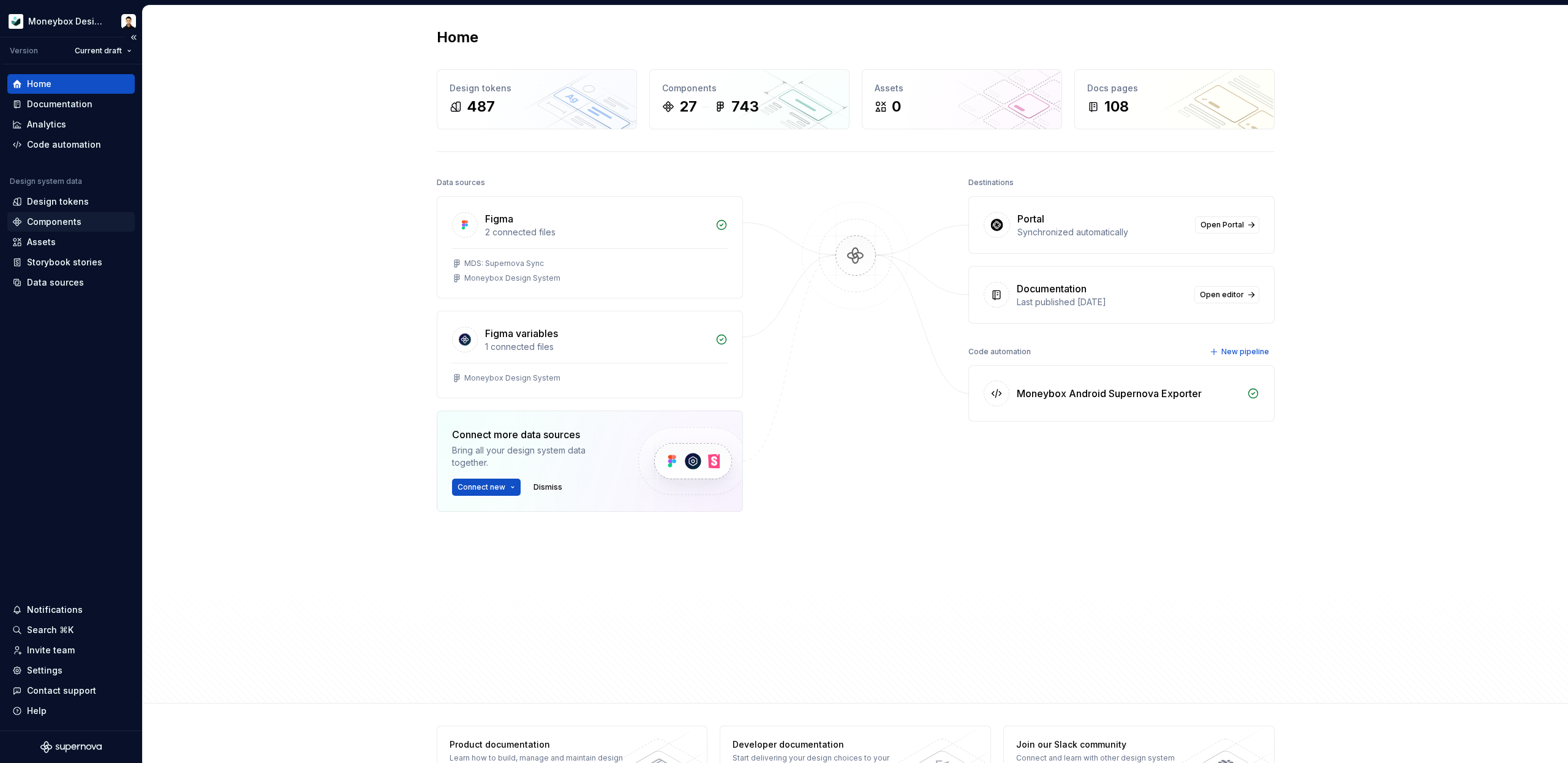
click at [77, 224] on div "Components" at bounding box center [54, 221] width 54 height 12
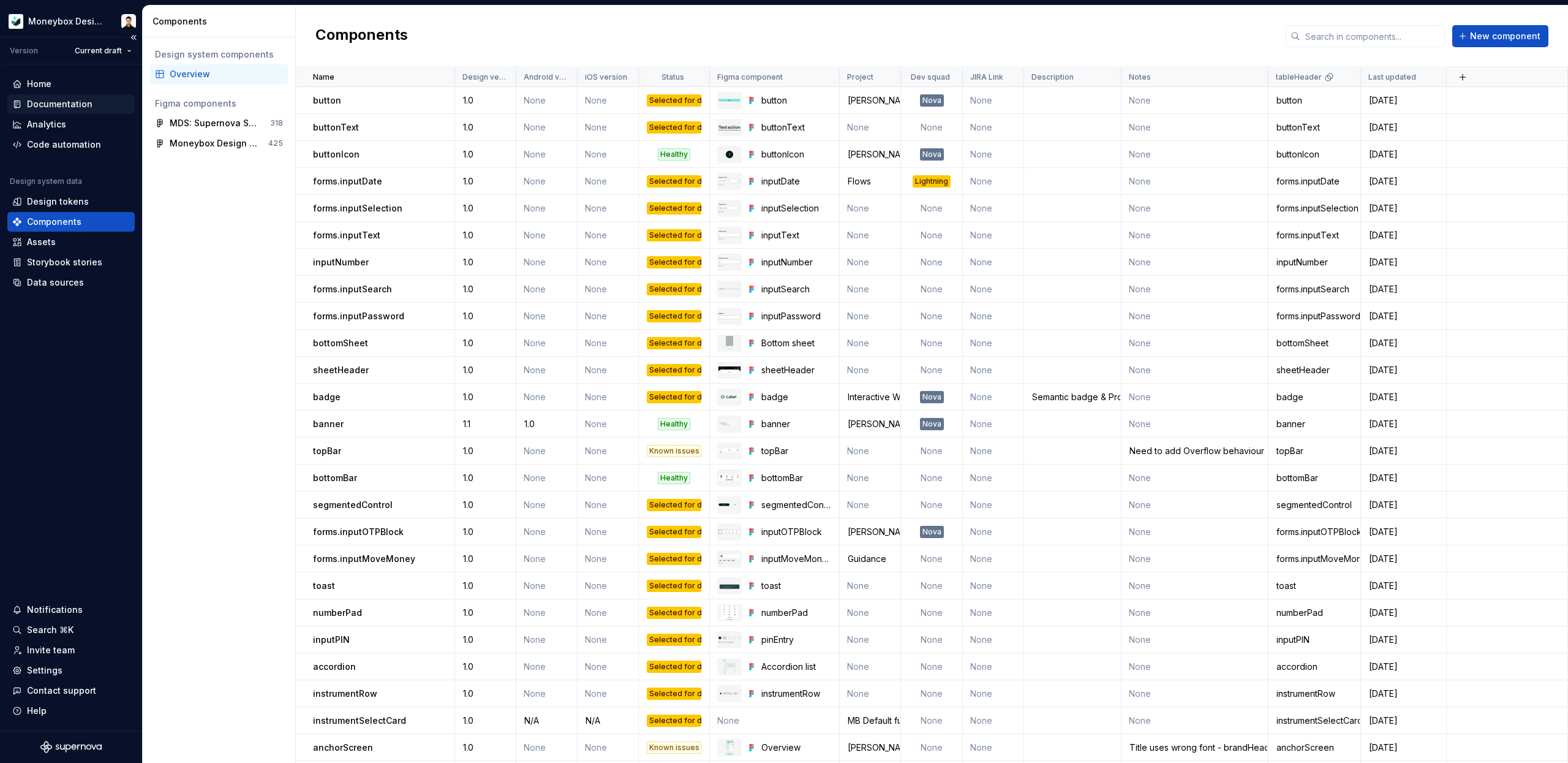
click at [68, 102] on div "Documentation" at bounding box center [60, 104] width 66 height 12
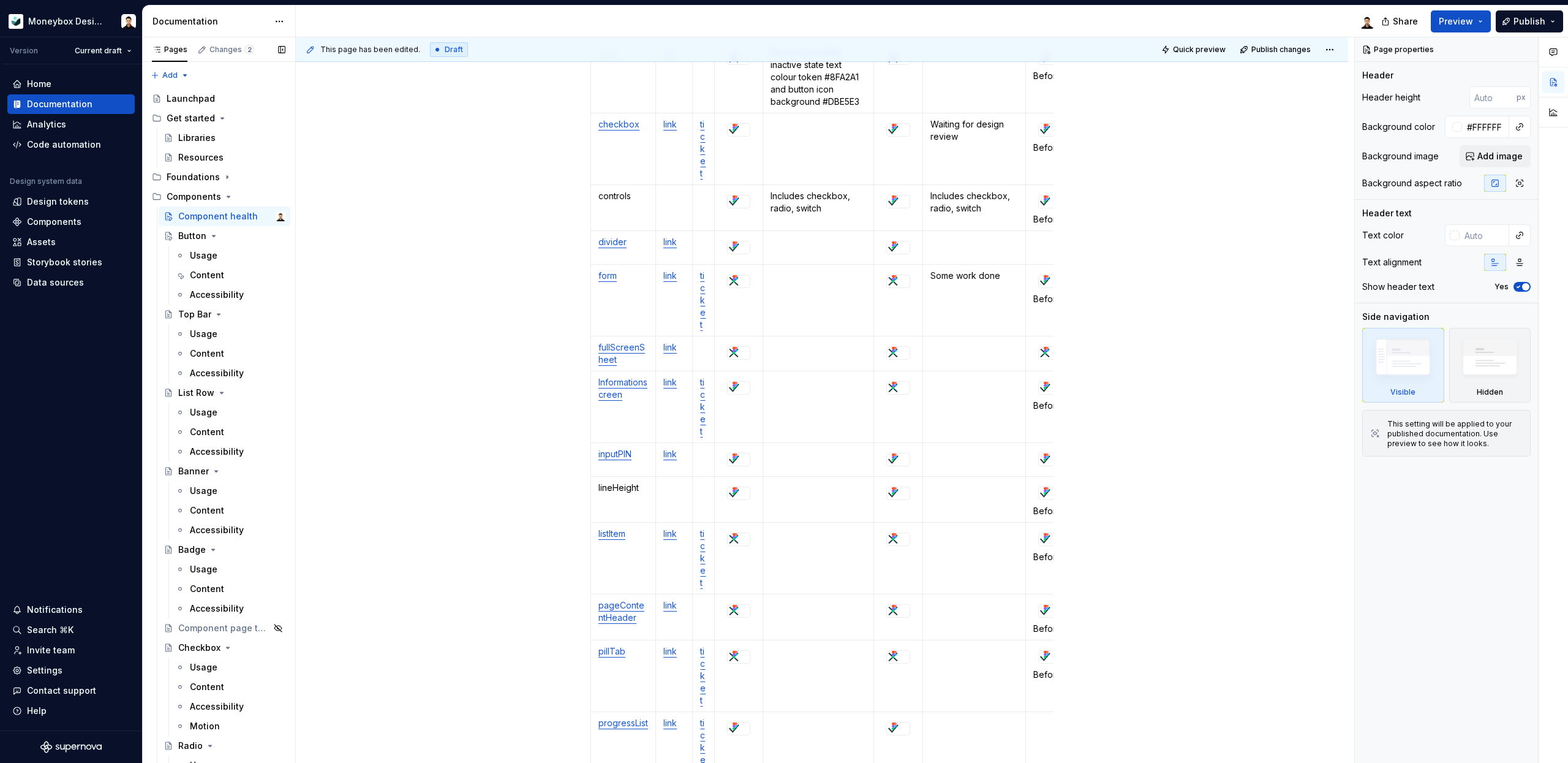
scroll to position [965, 0]
click at [66, 220] on div "Components" at bounding box center [54, 221] width 54 height 12
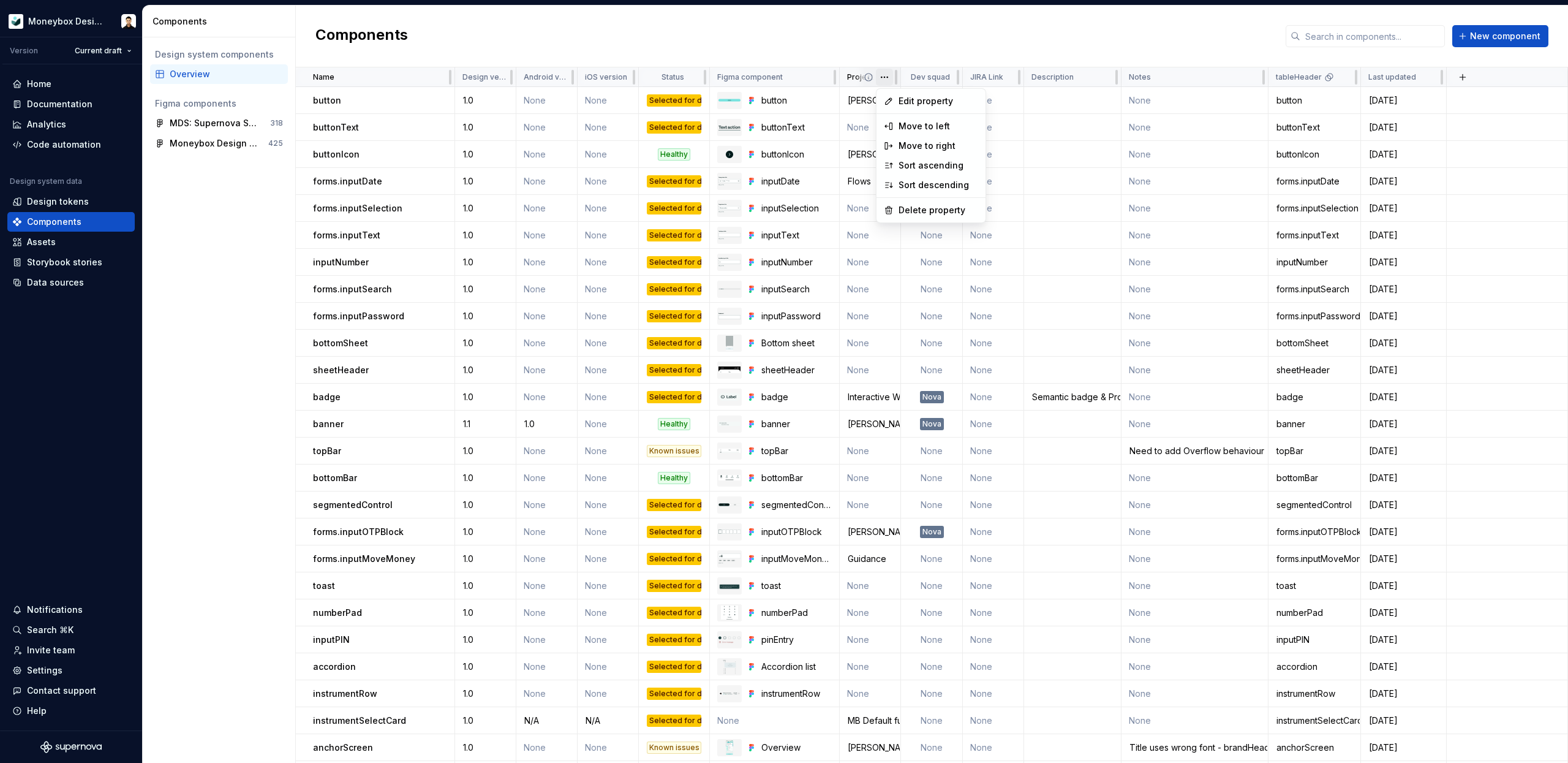
click at [886, 77] on html "Moneybox Design System Version Current draft Home Documentation Analytics Code …" at bounding box center [784, 382] width 1568 height 763
click at [846, 77] on html "Moneybox Design System Version Current draft Home Documentation Analytics Code …" at bounding box center [784, 382] width 1568 height 763
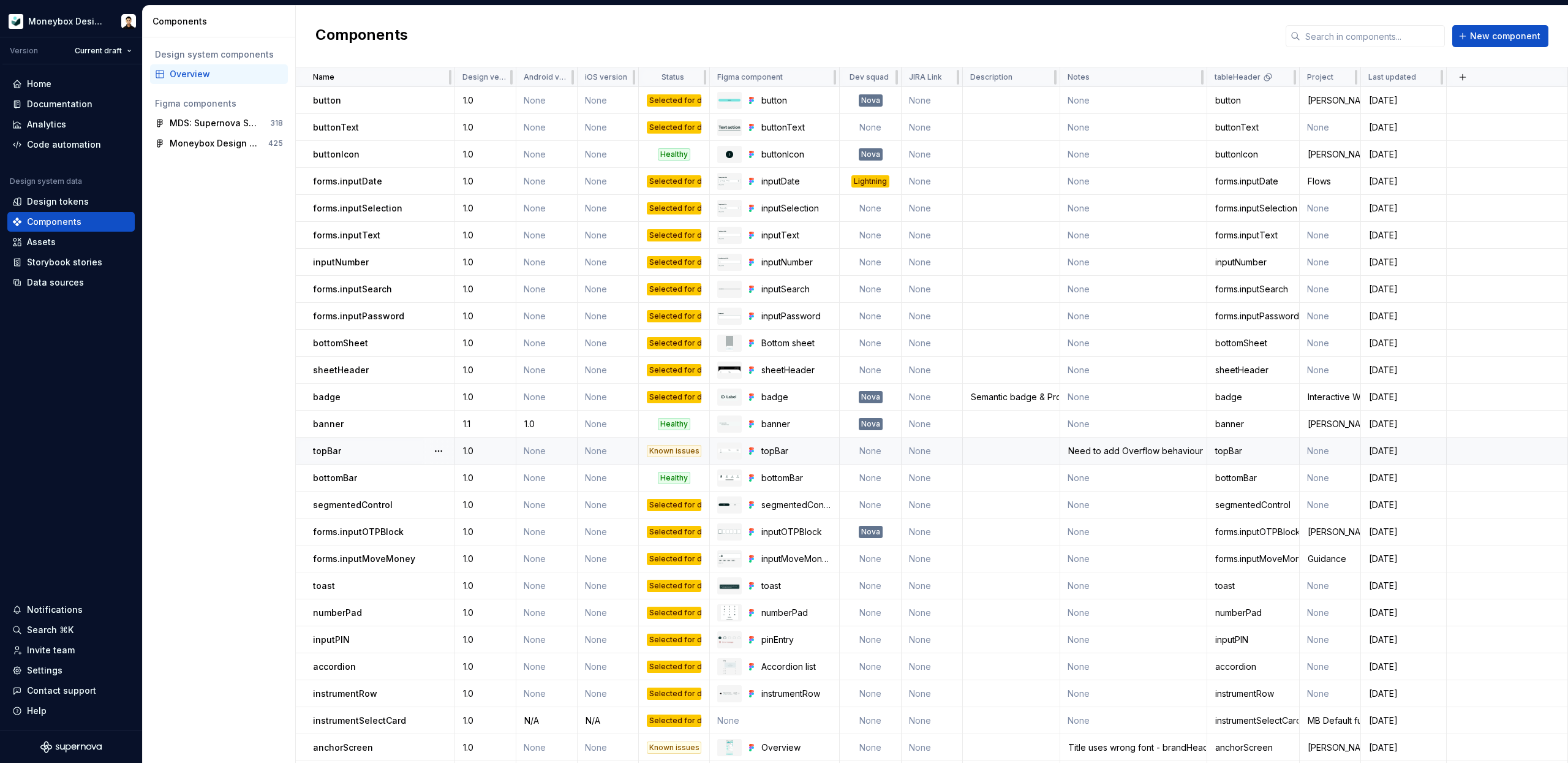
click at [1133, 453] on div "Need to add Overflow behaviour" at bounding box center [1133, 451] width 145 height 12
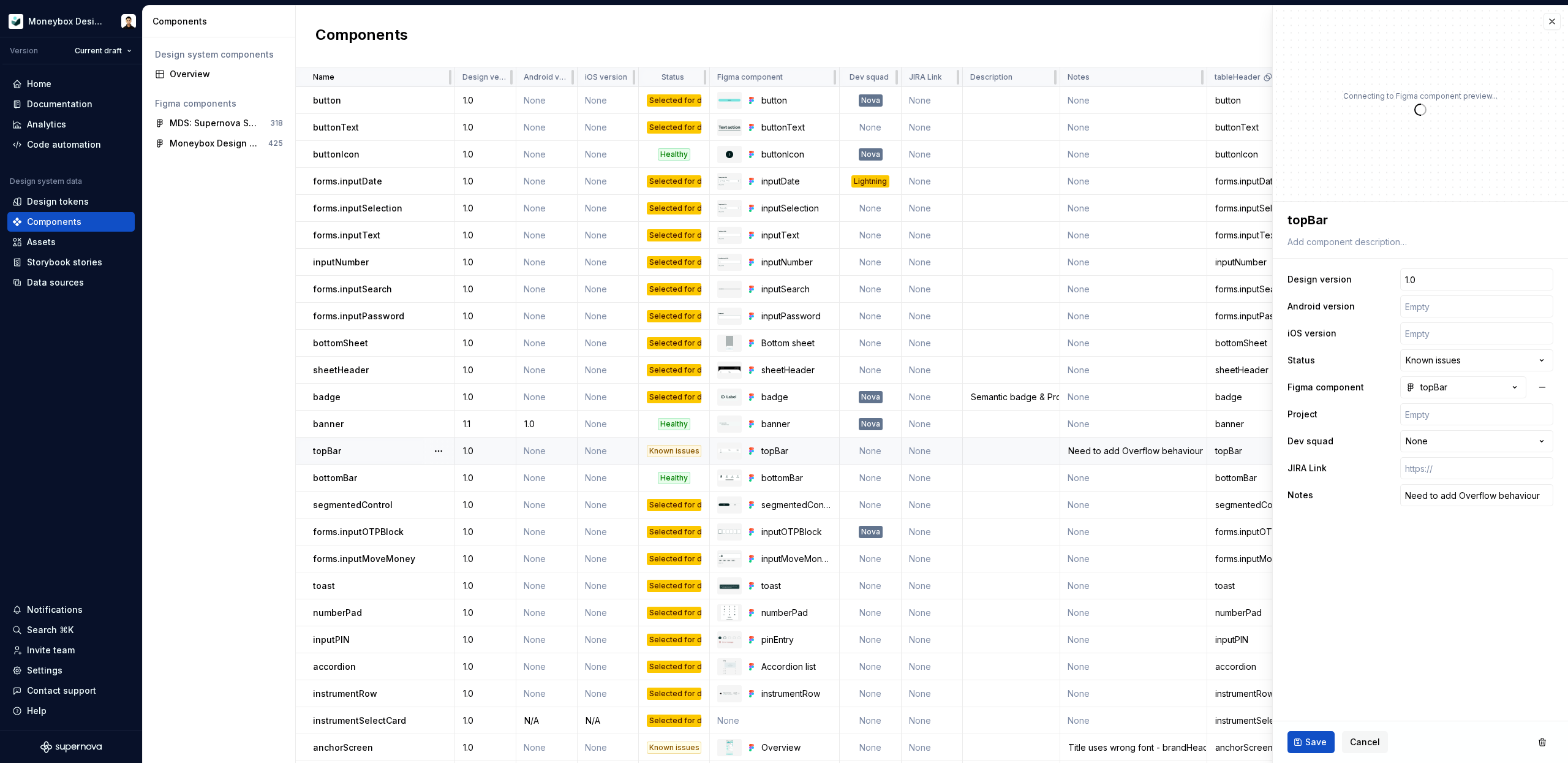
type textarea "*"
click at [1372, 737] on span "Cancel" at bounding box center [1366, 741] width 30 height 12
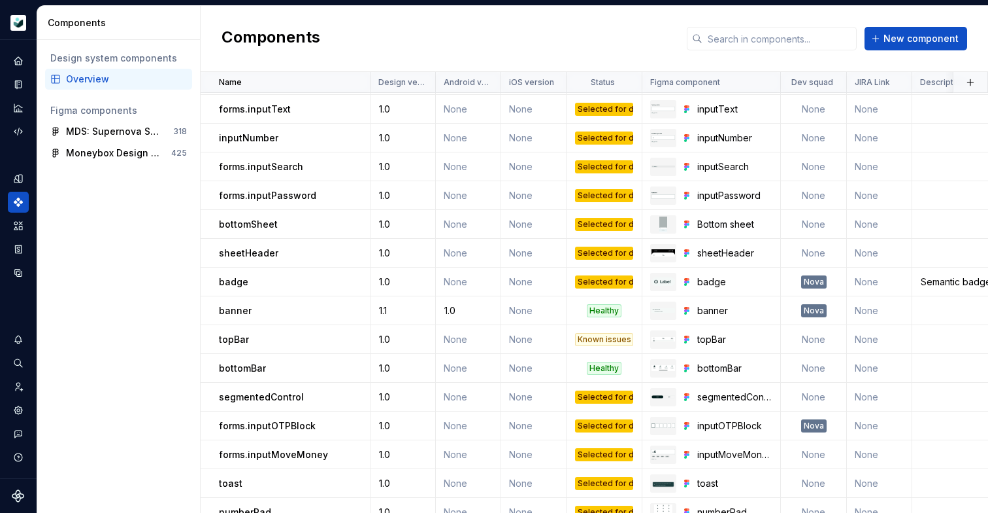
scroll to position [167, 0]
